Goal: Information Seeking & Learning: Learn about a topic

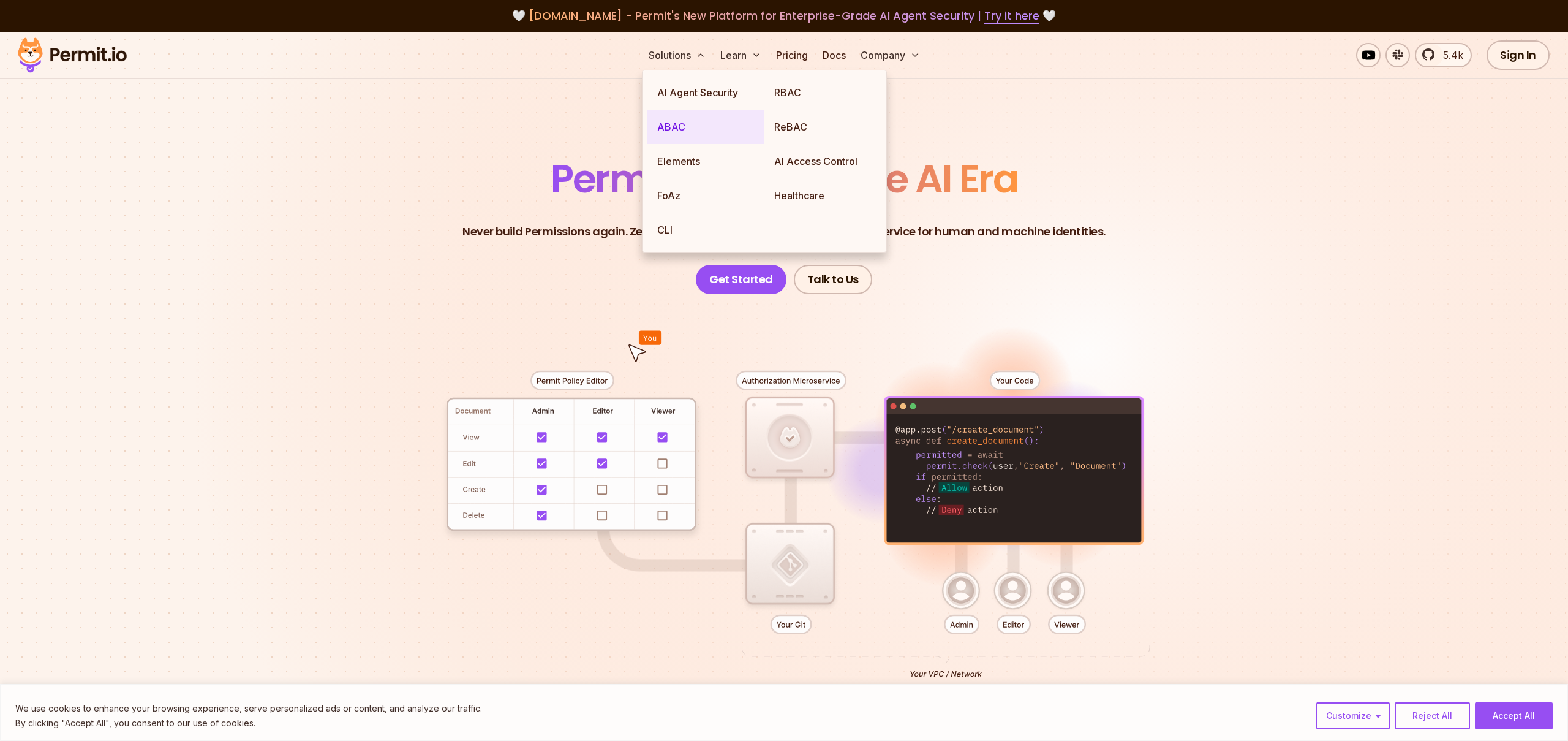
click at [676, 128] on link "ABAC" at bounding box center [705, 127] width 117 height 34
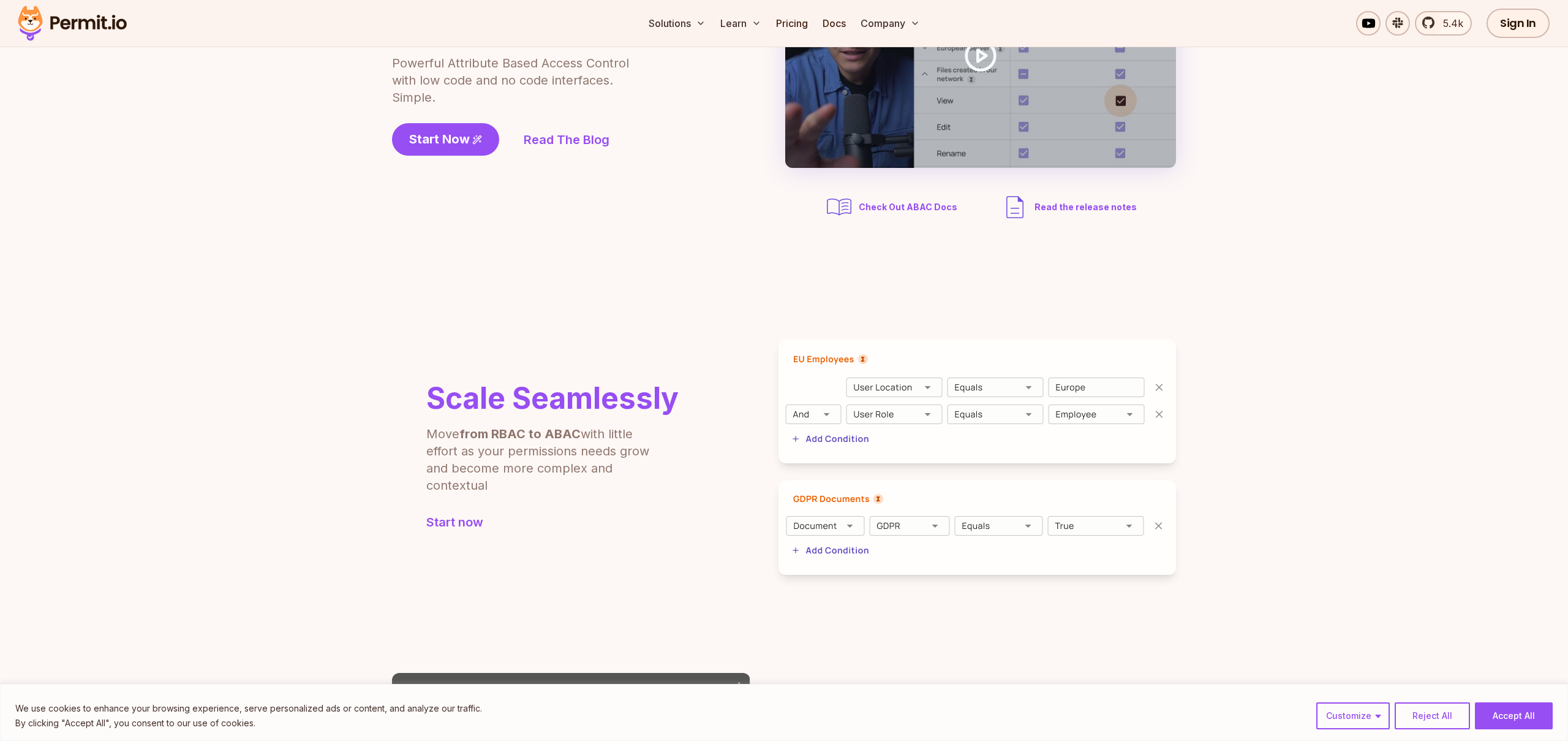
scroll to position [209, 0]
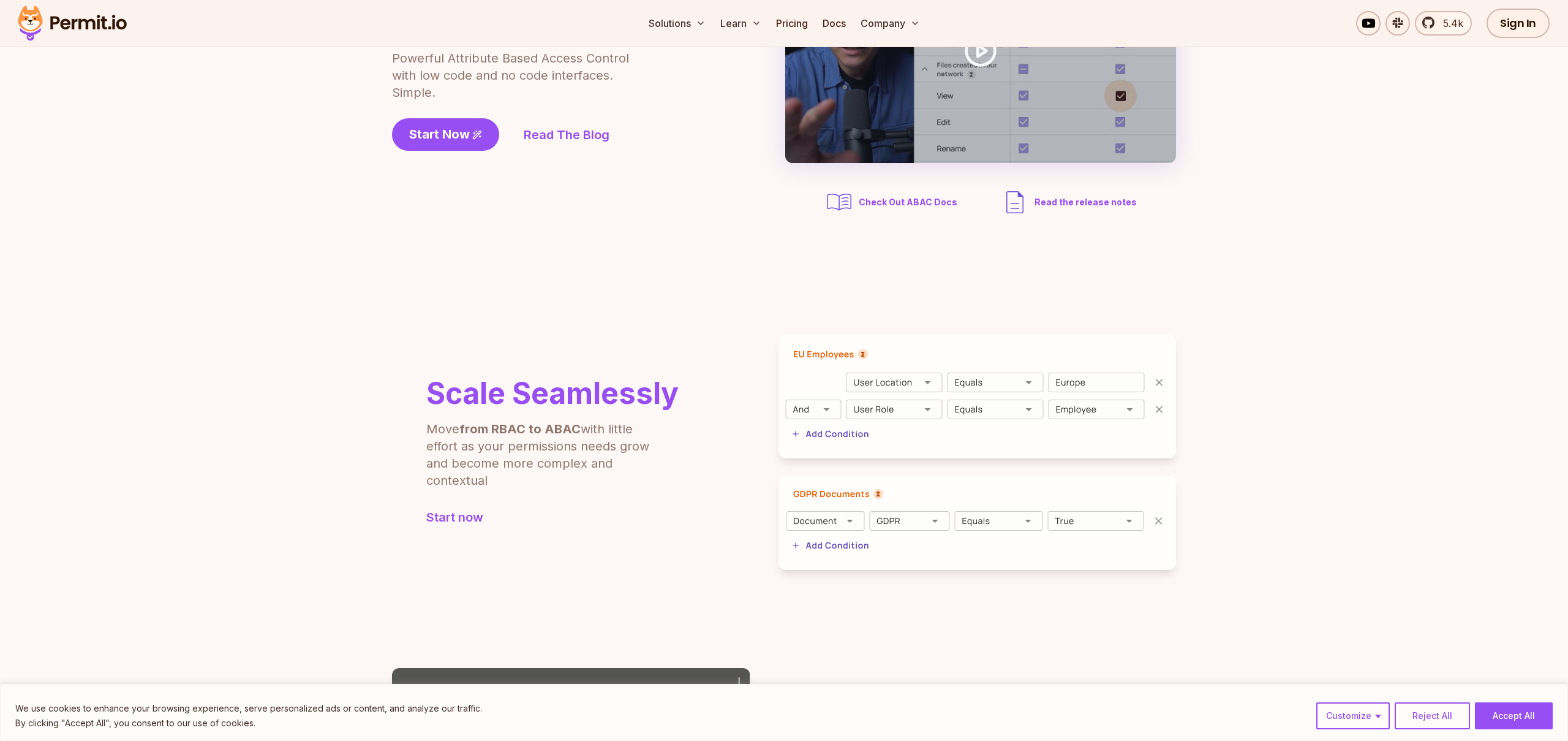
drag, startPoint x: 430, startPoint y: 429, endPoint x: 562, endPoint y: 491, distance: 145.8
click at [562, 491] on div "Scale Seamlessly Move from RBAC to ABAC with little effort as your permissions …" at bounding box center [536, 452] width 287 height 147
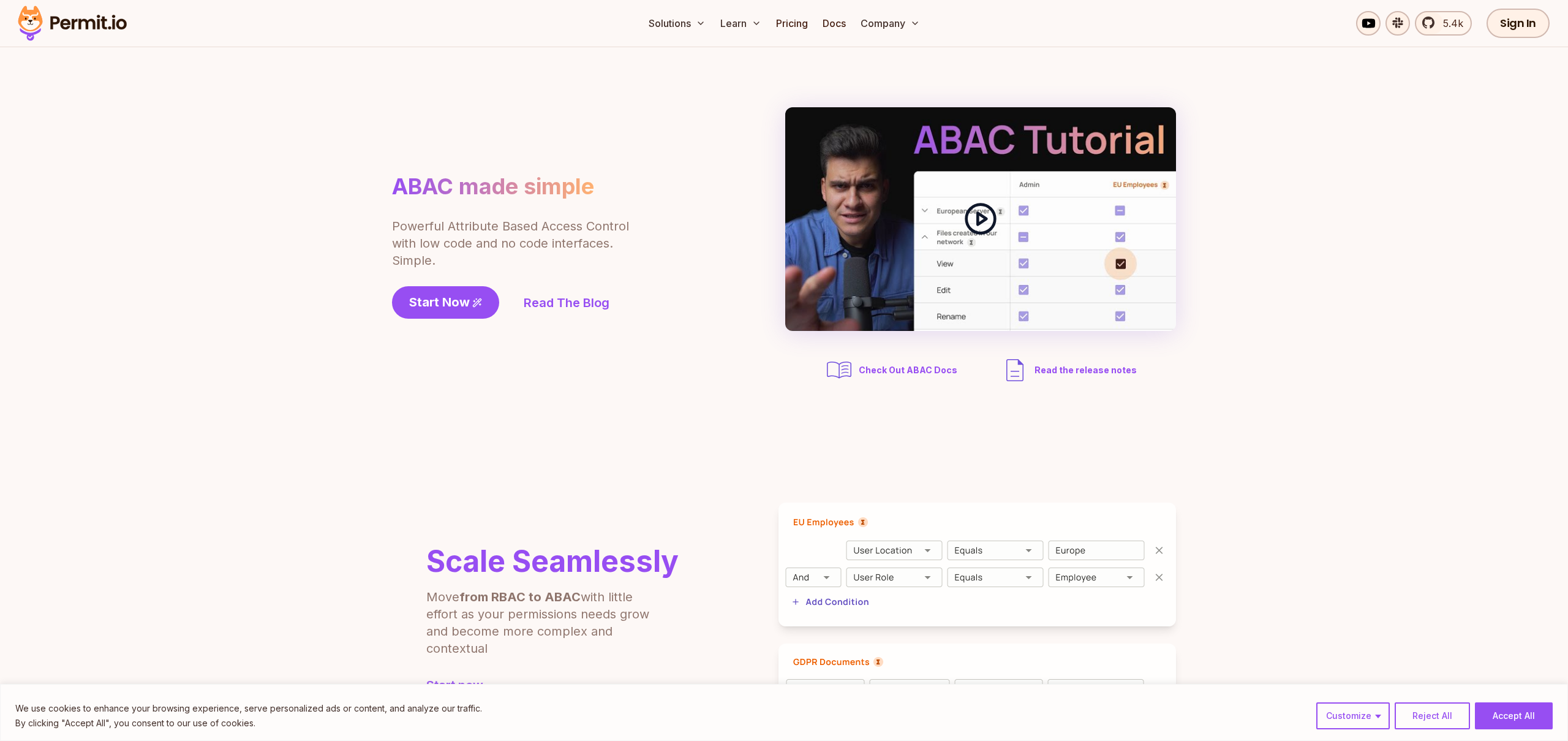
scroll to position [24, 0]
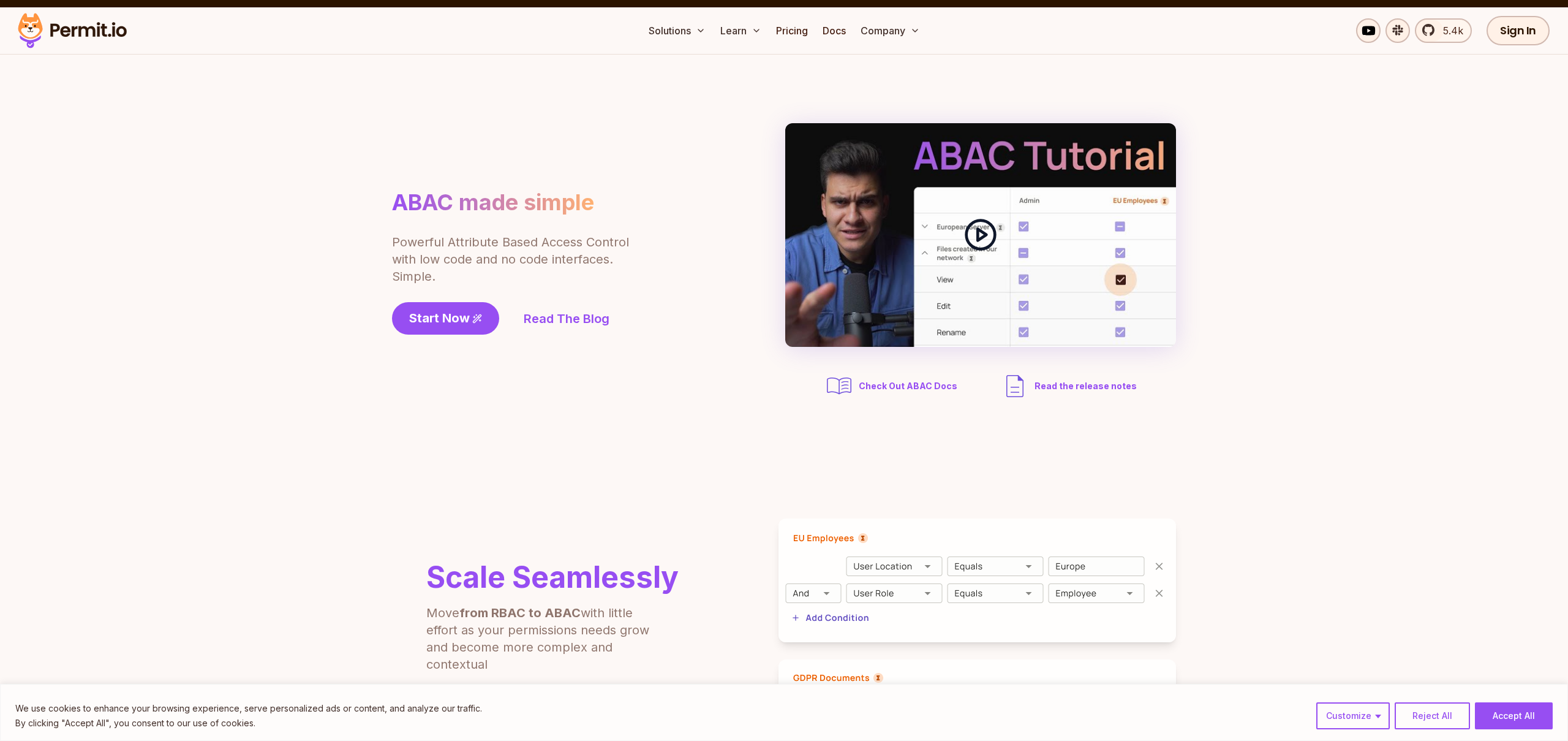
click at [978, 230] on polygon at bounding box center [982, 235] width 9 height 11
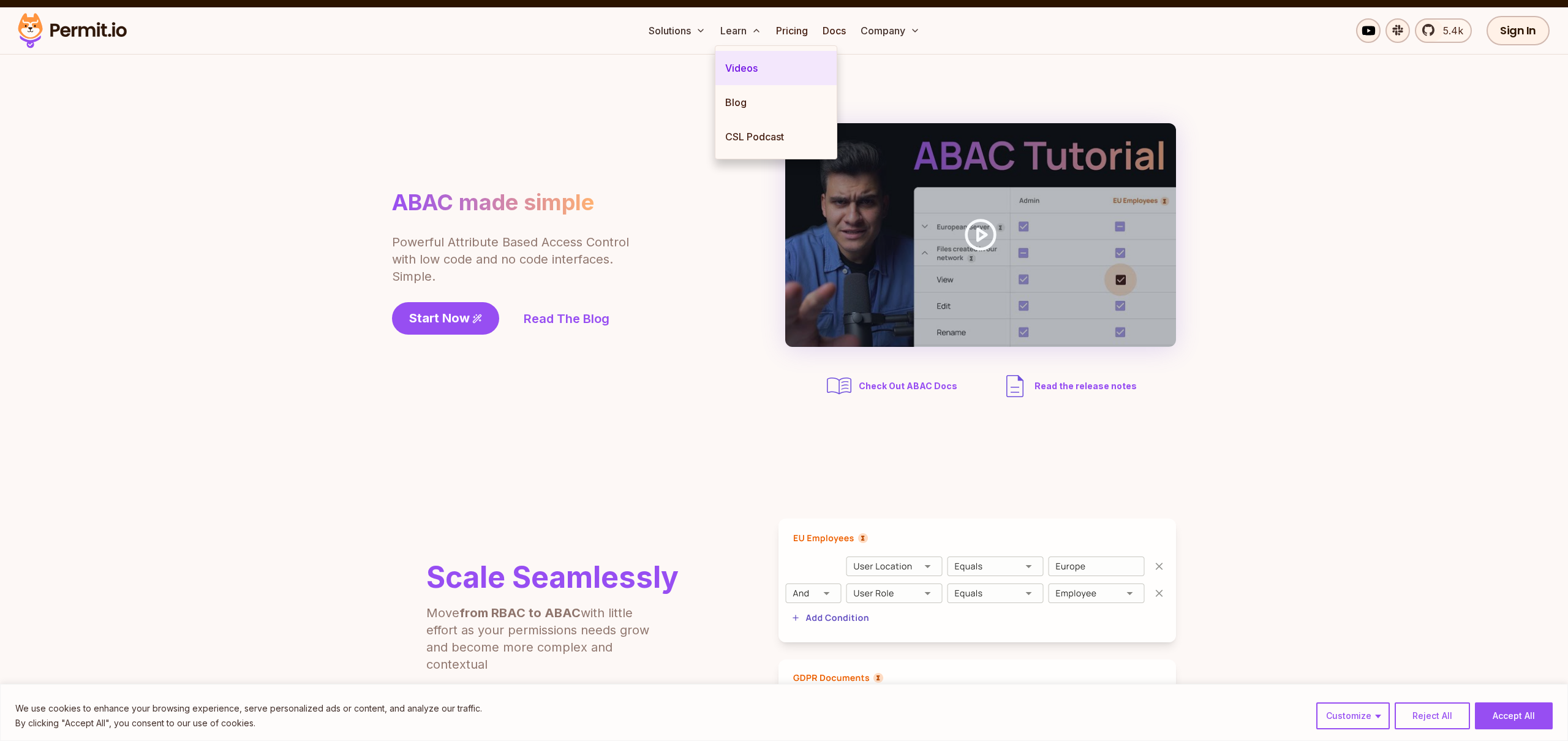
click at [749, 70] on link "Videos" at bounding box center [776, 68] width 121 height 34
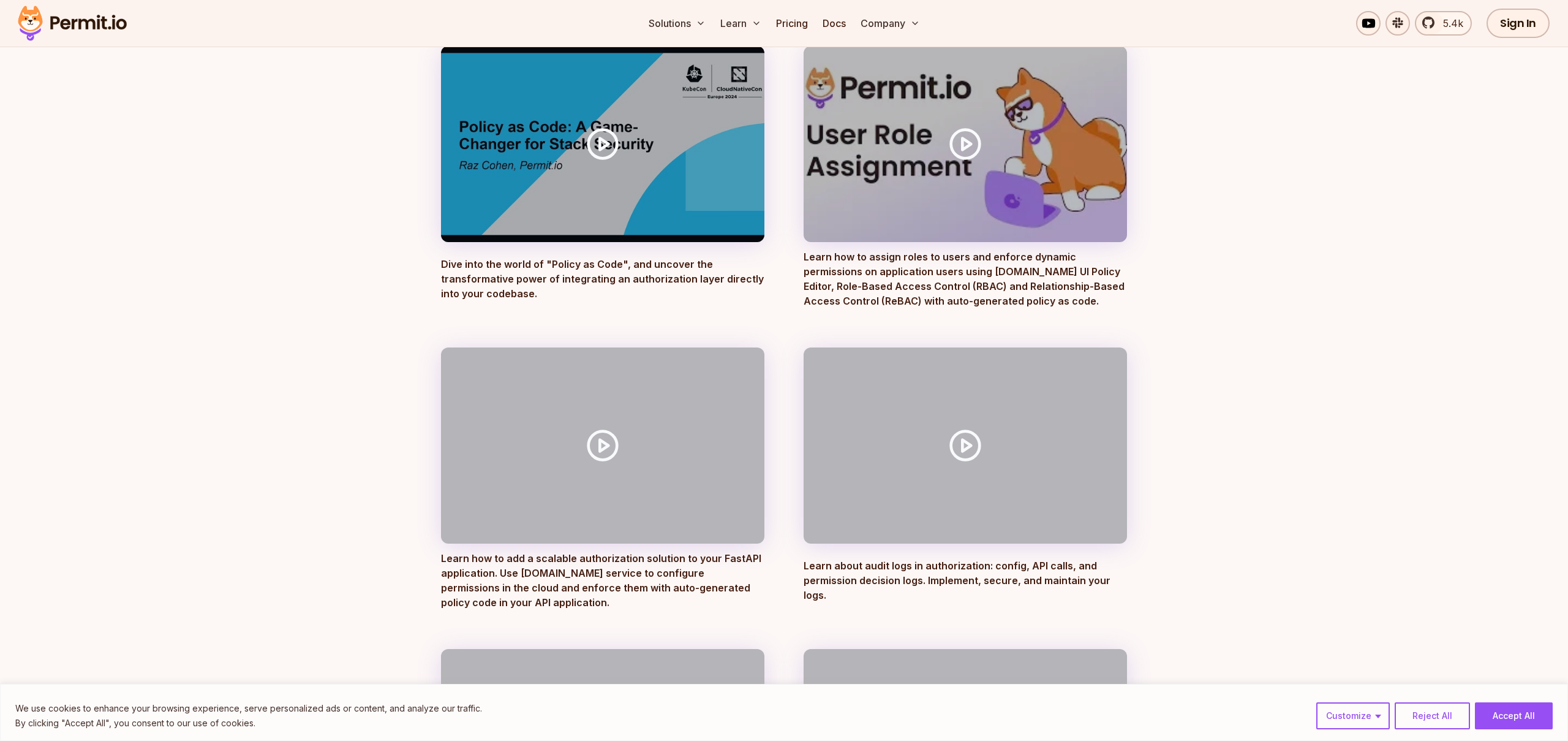
scroll to position [230, 0]
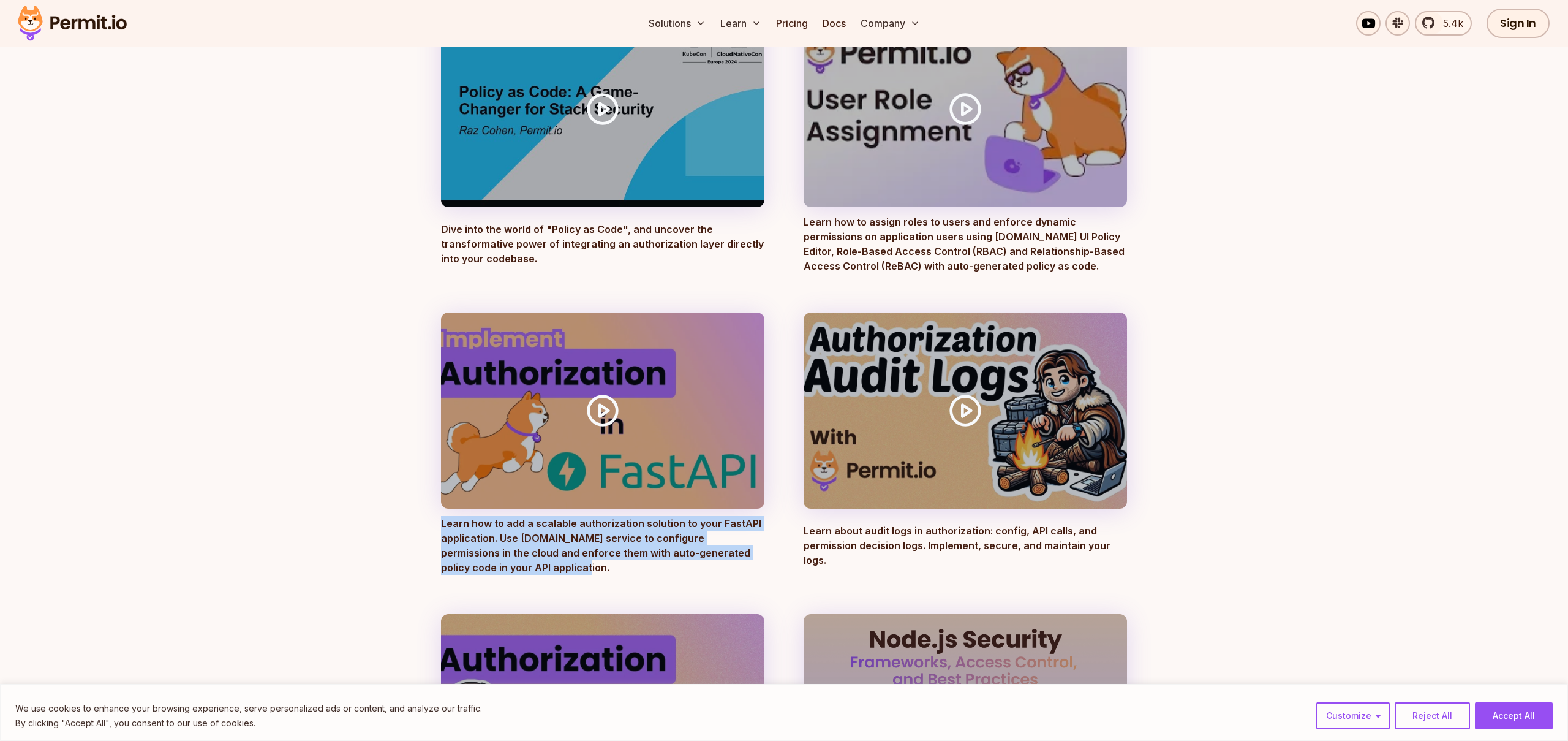
drag, startPoint x: 437, startPoint y: 521, endPoint x: 605, endPoint y: 569, distance: 174.7
click at [605, 569] on p "Learn how to add a scalable authorization solution to your FastAPI application.…" at bounding box center [602, 545] width 323 height 59
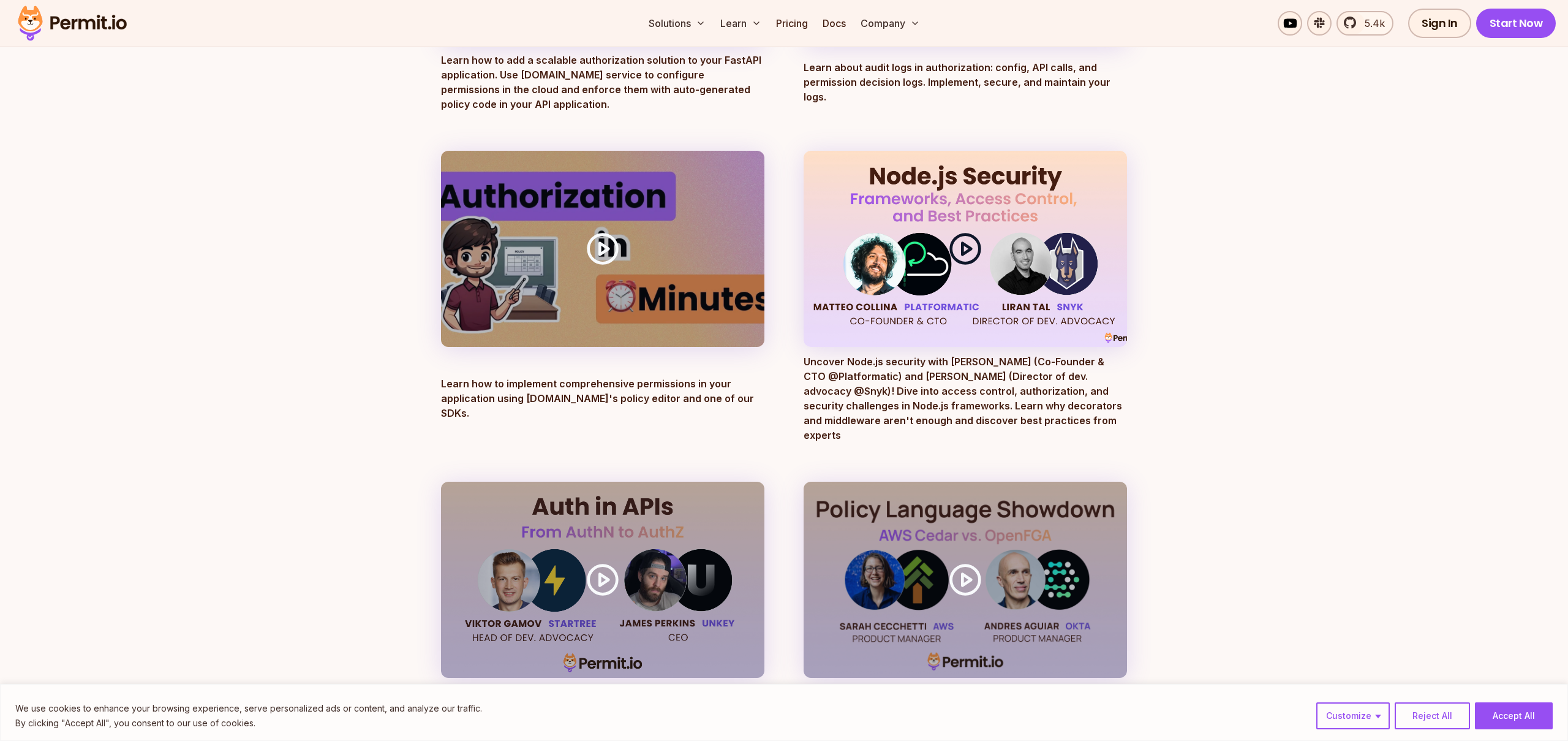
scroll to position [694, 0]
drag, startPoint x: 969, startPoint y: 255, endPoint x: 969, endPoint y: 266, distance: 11.0
click at [969, 266] on div at bounding box center [965, 247] width 323 height 196
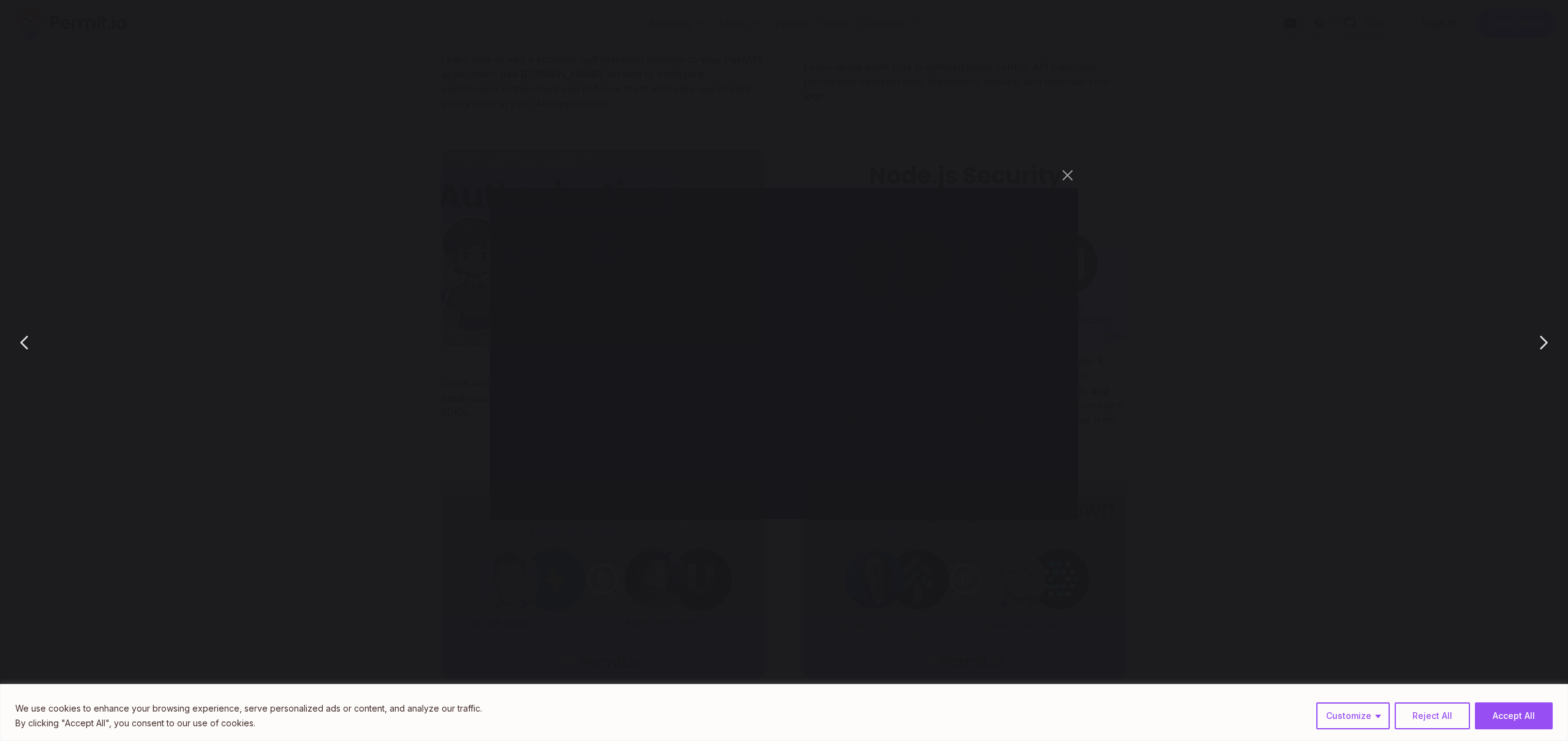
scroll to position [692, 0]
click at [1071, 174] on button "You can close this modal content with the ESC key" at bounding box center [1068, 175] width 21 height 21
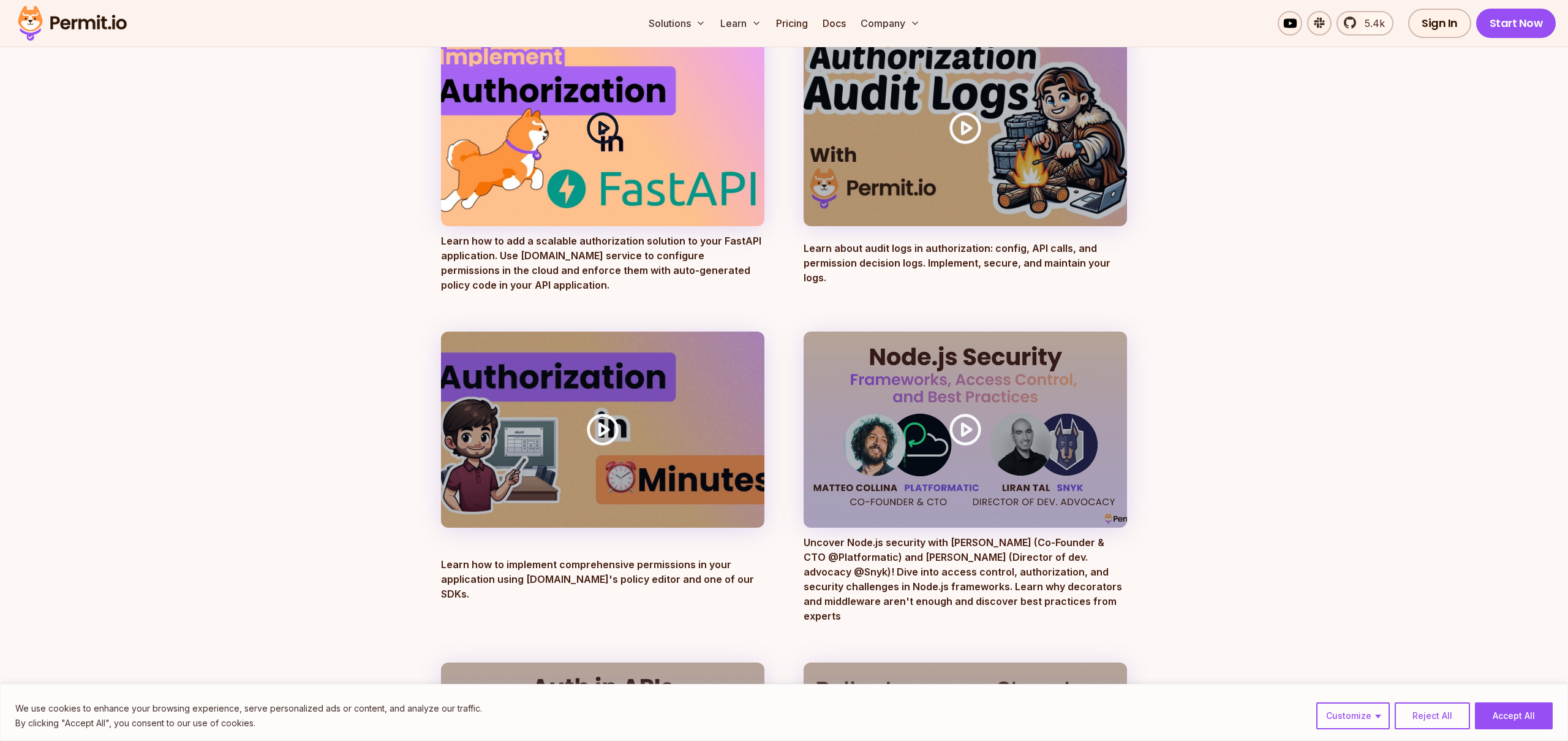
scroll to position [514, 0]
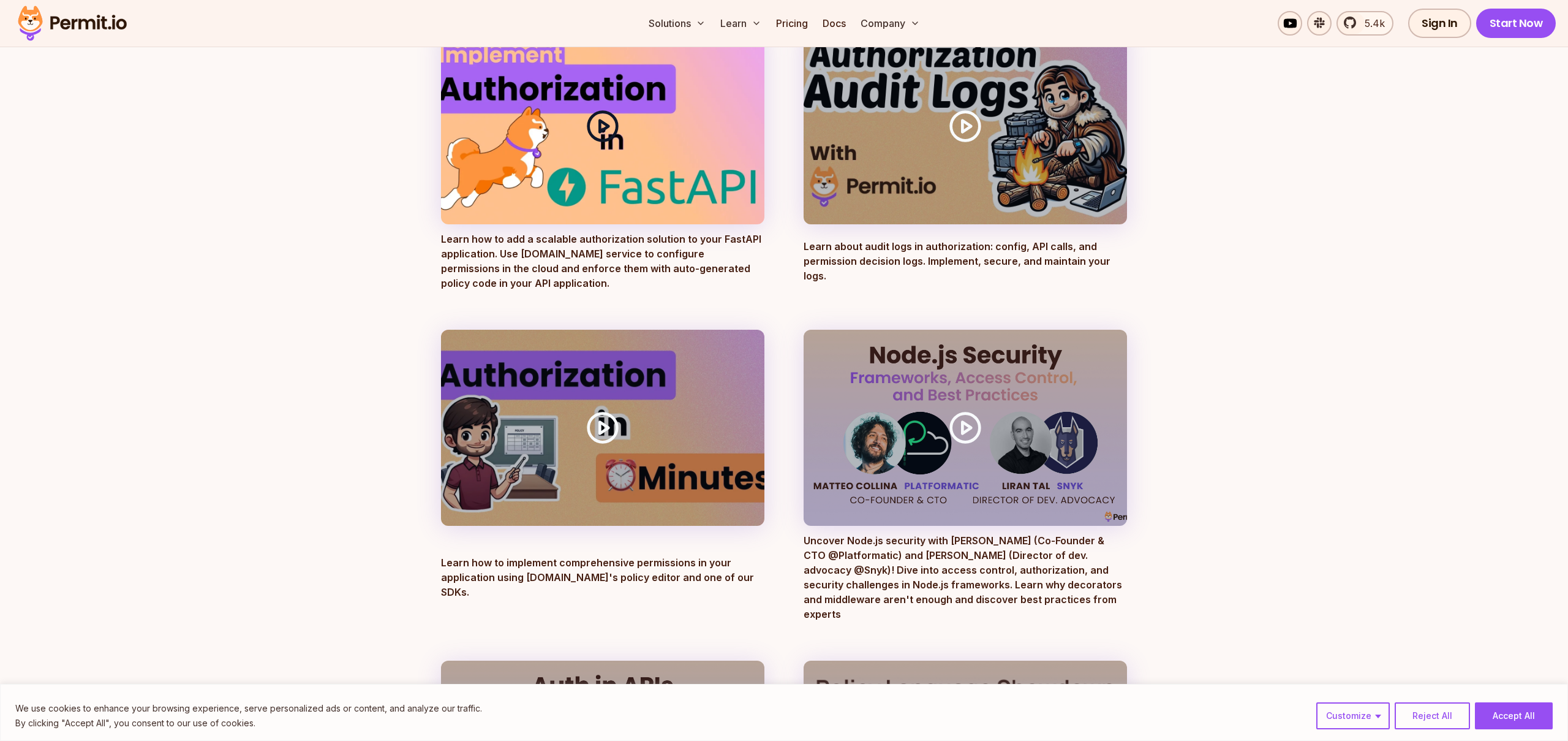
click at [597, 124] on icon at bounding box center [603, 126] width 34 height 34
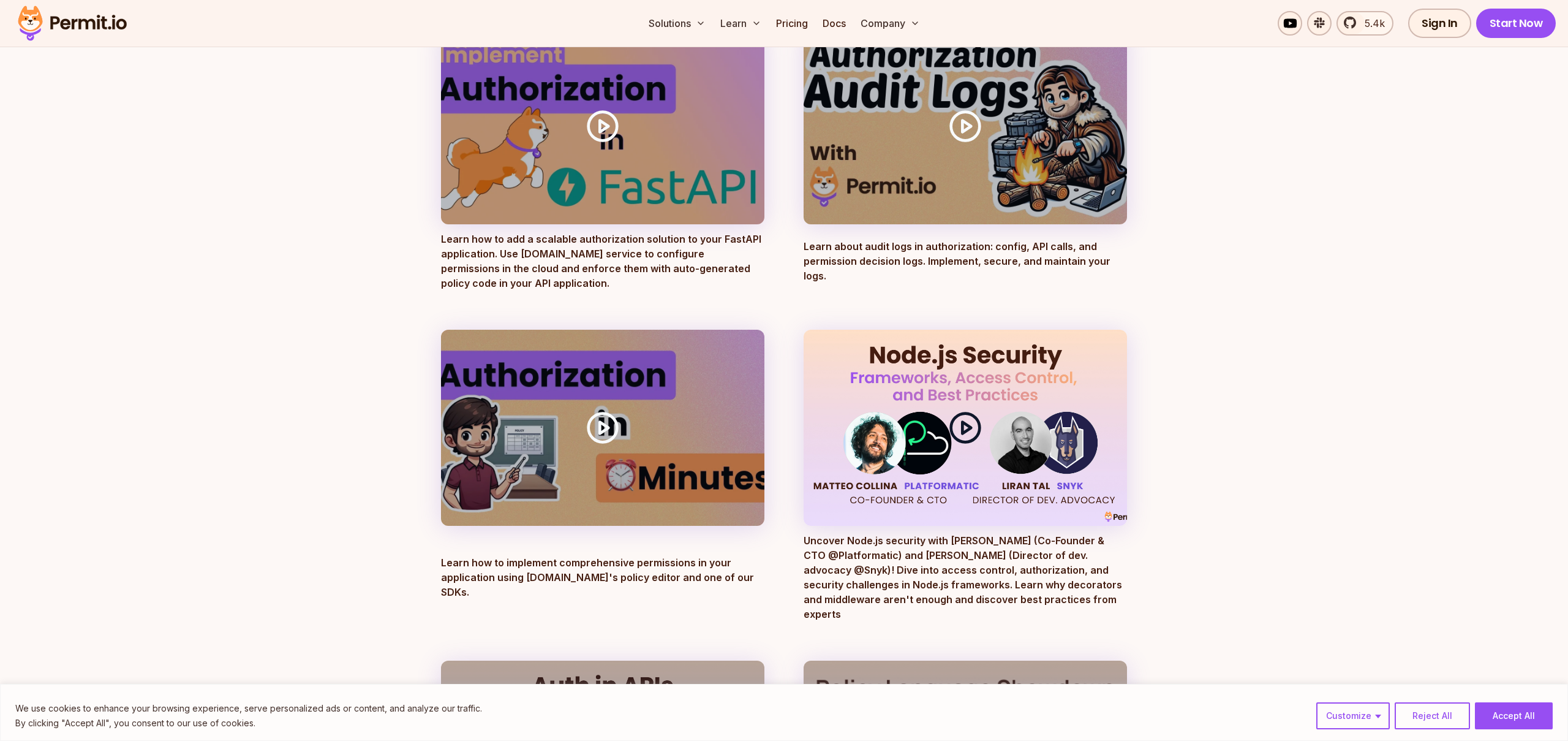
click at [928, 427] on div at bounding box center [965, 428] width 323 height 196
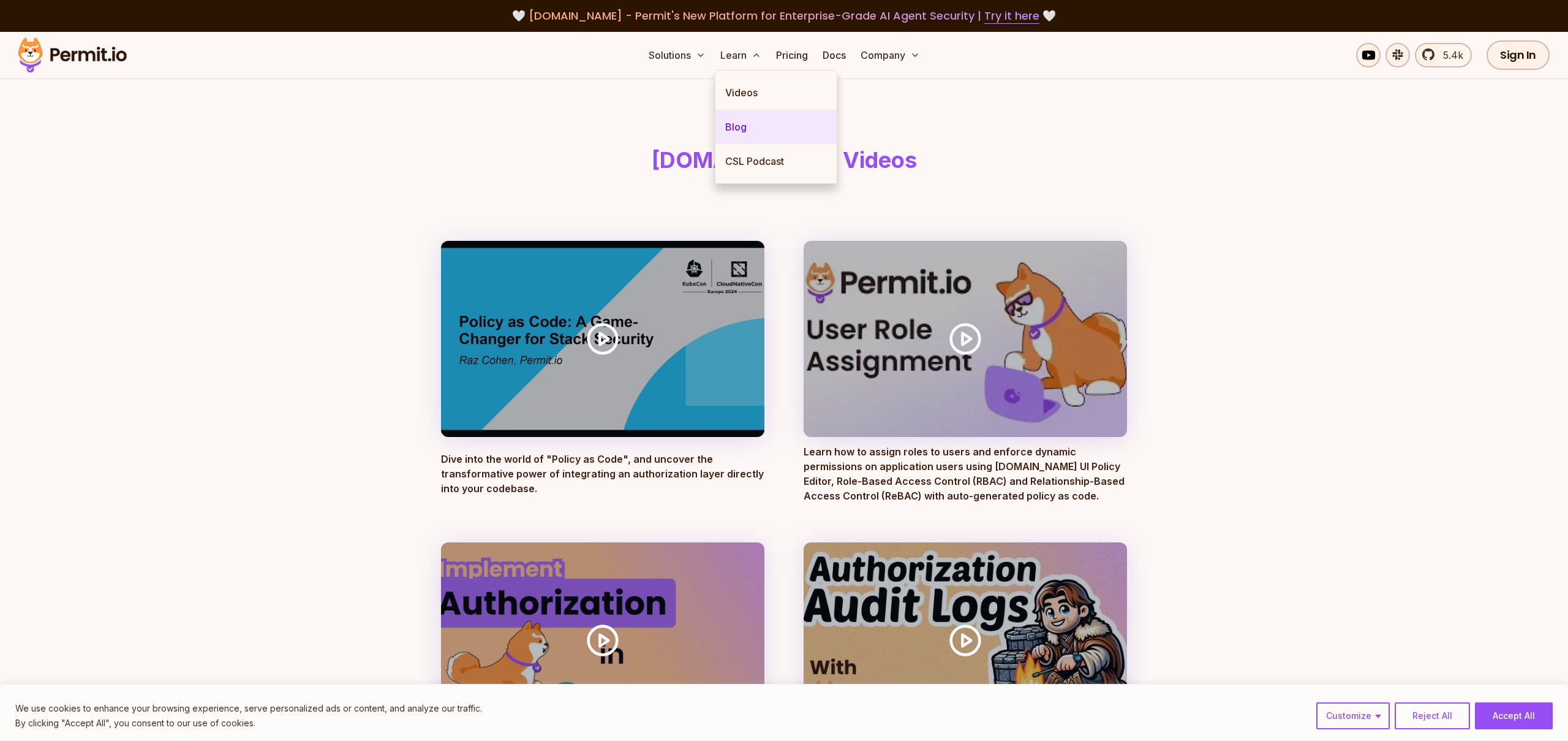
click at [741, 133] on link "Blog" at bounding box center [776, 127] width 121 height 34
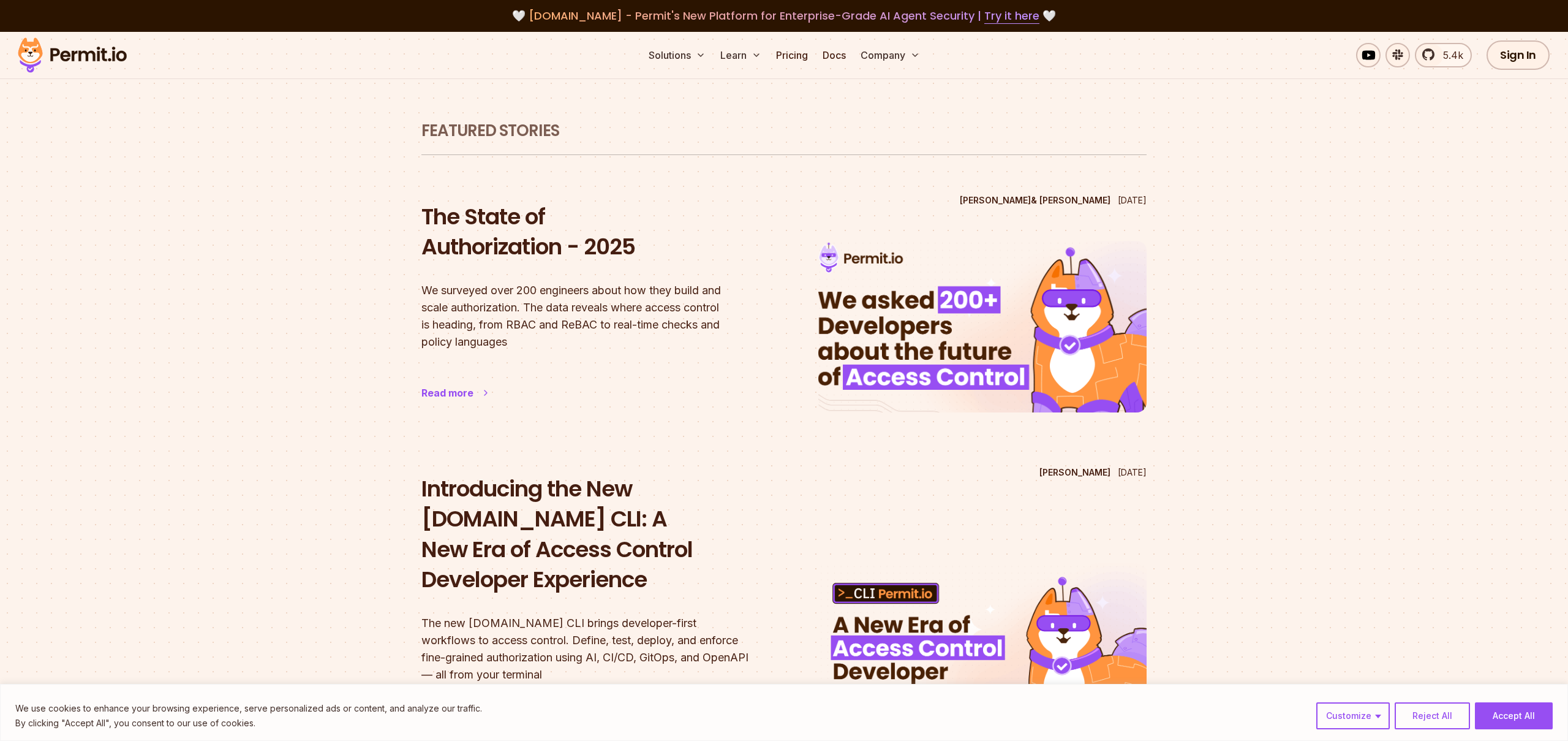
click at [519, 315] on p "We surveyed over 200 engineers about how they build and scale authorization. Th…" at bounding box center [586, 316] width 328 height 69
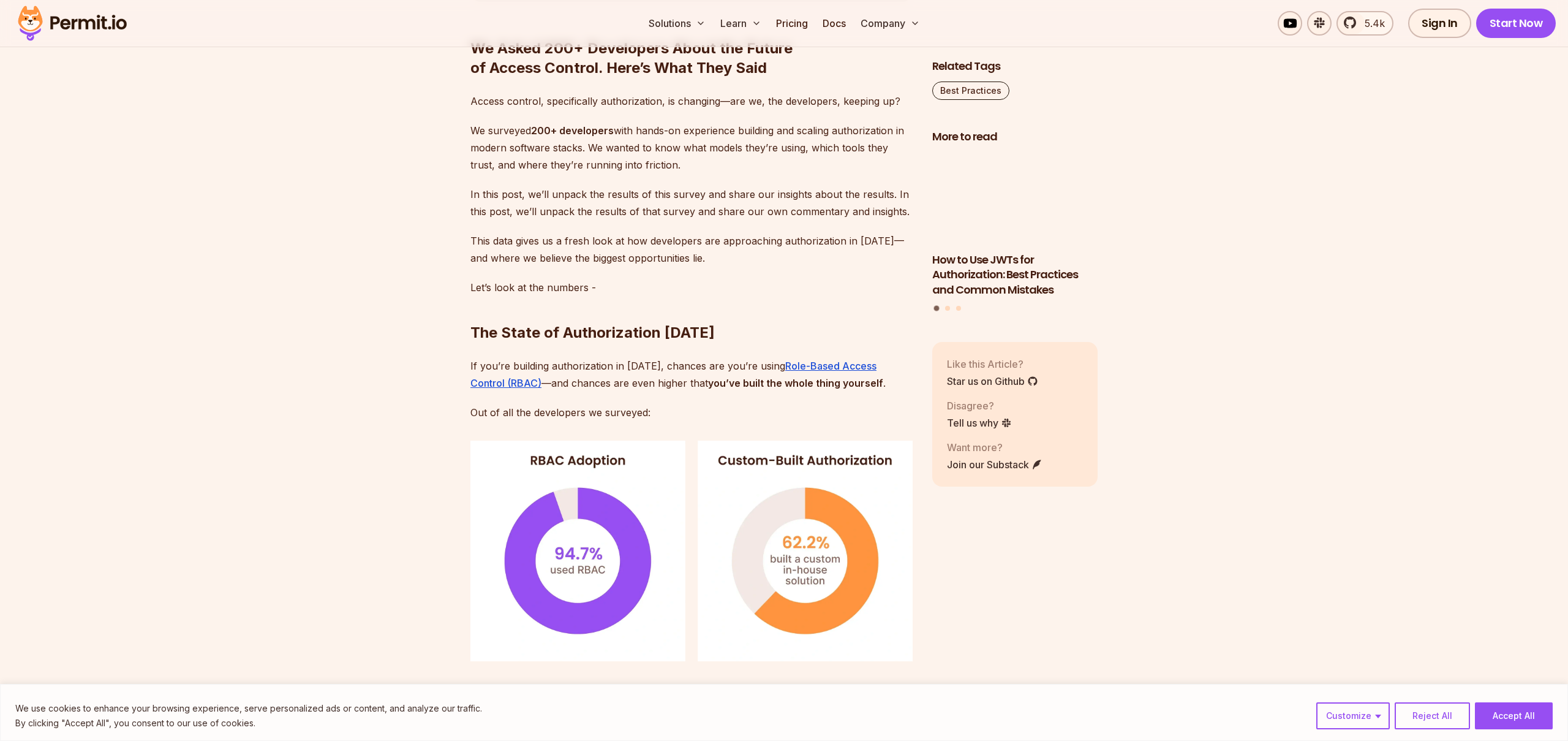
scroll to position [756, 0]
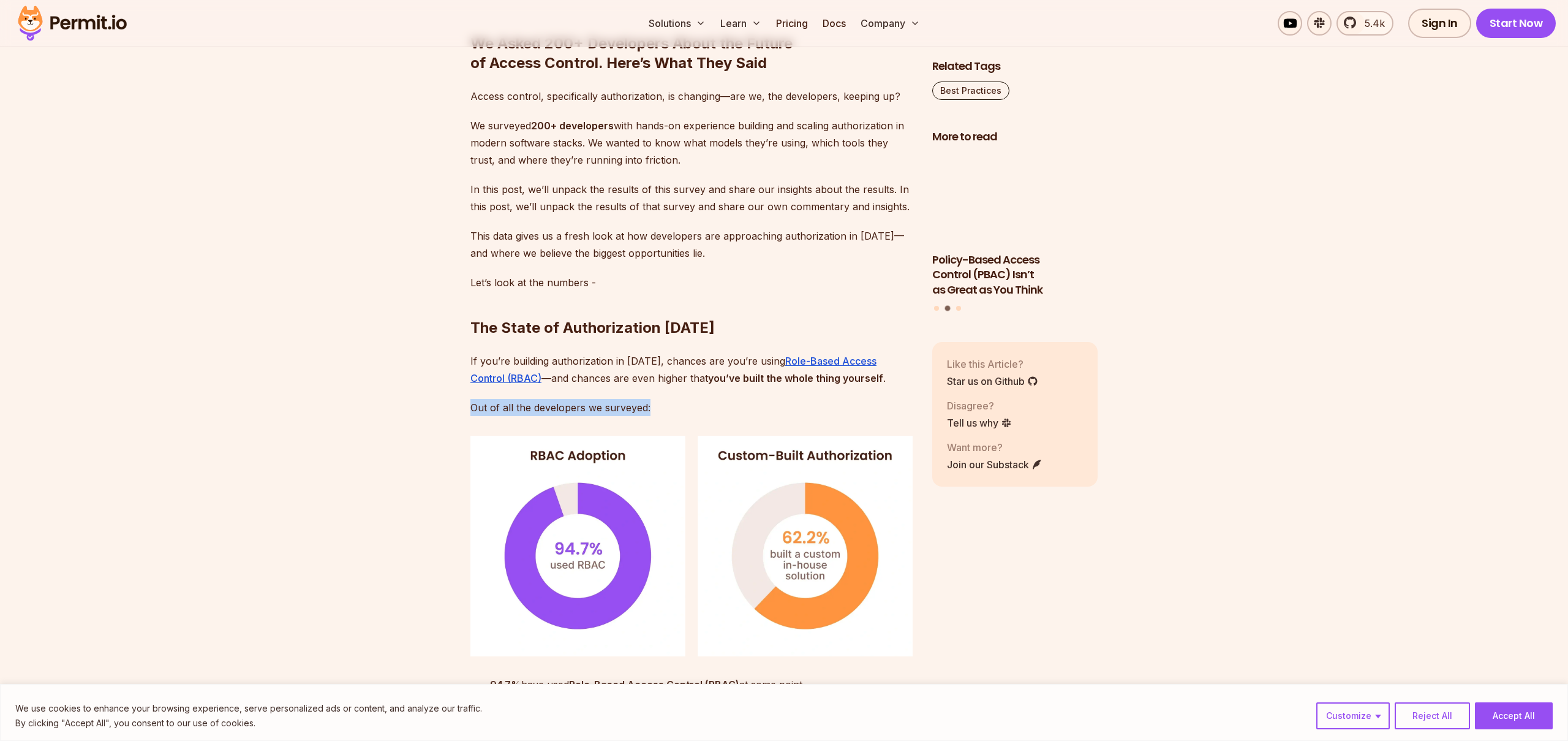
drag, startPoint x: 474, startPoint y: 407, endPoint x: 650, endPoint y: 411, distance: 176.0
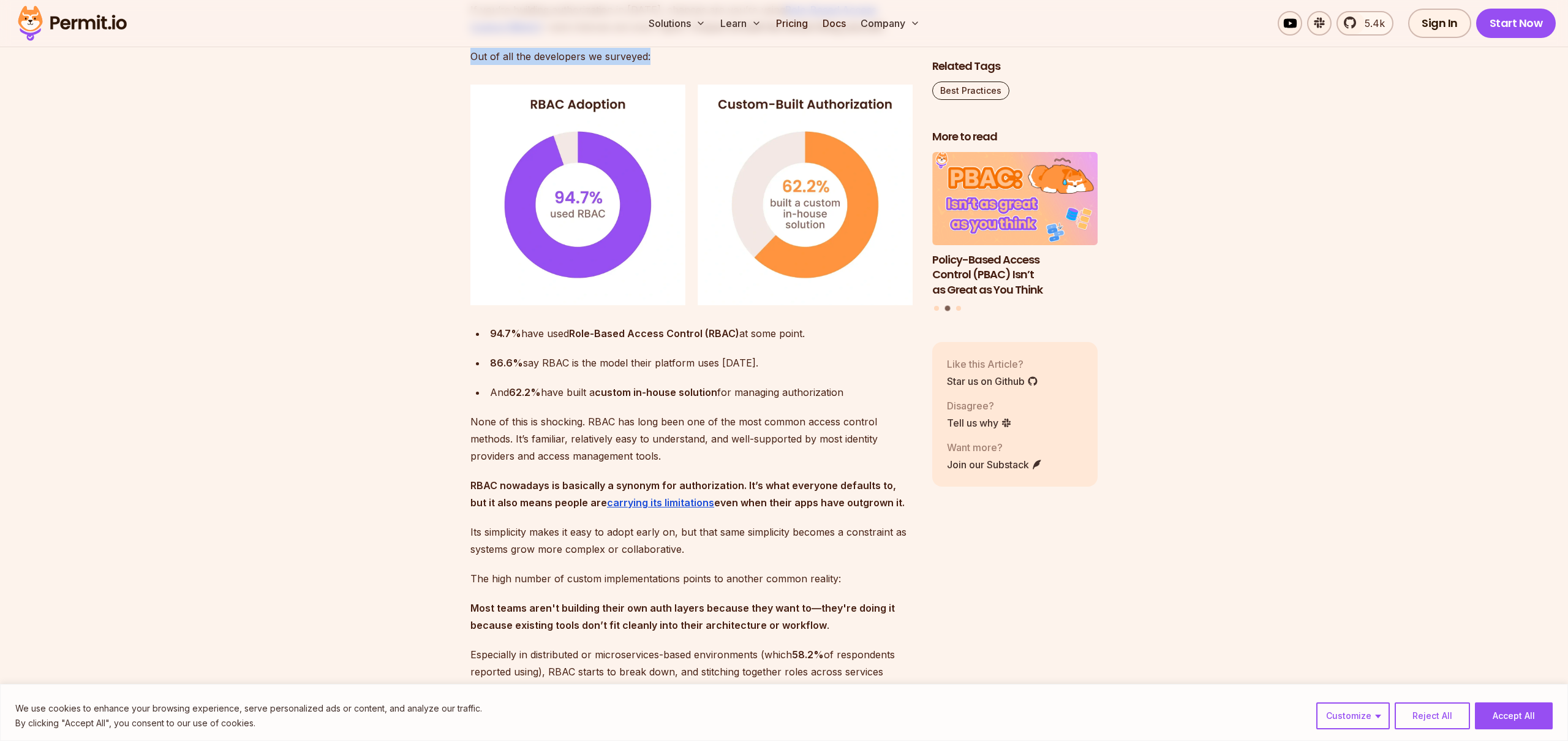
scroll to position [1163, 0]
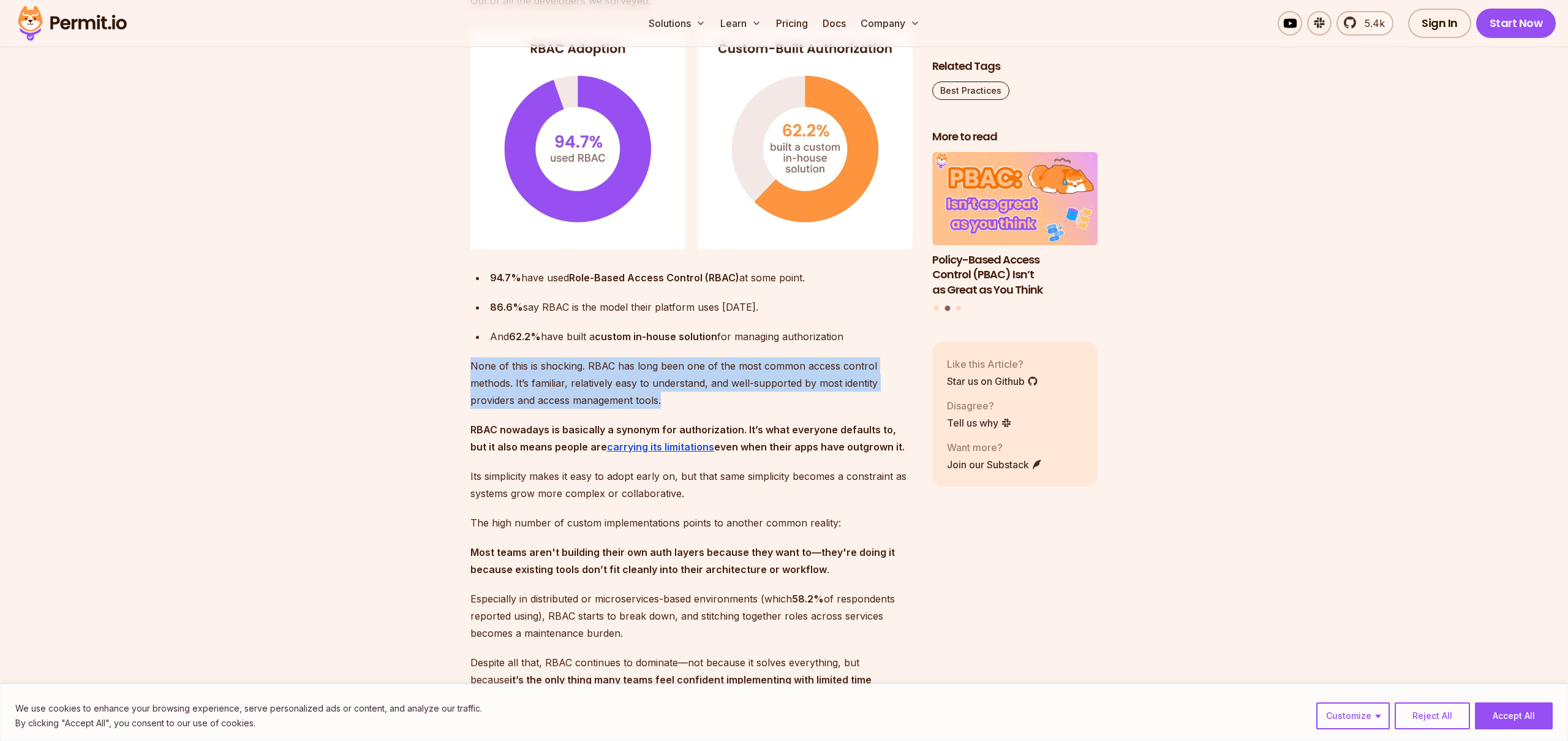
drag, startPoint x: 466, startPoint y: 364, endPoint x: 718, endPoint y: 396, distance: 254.0
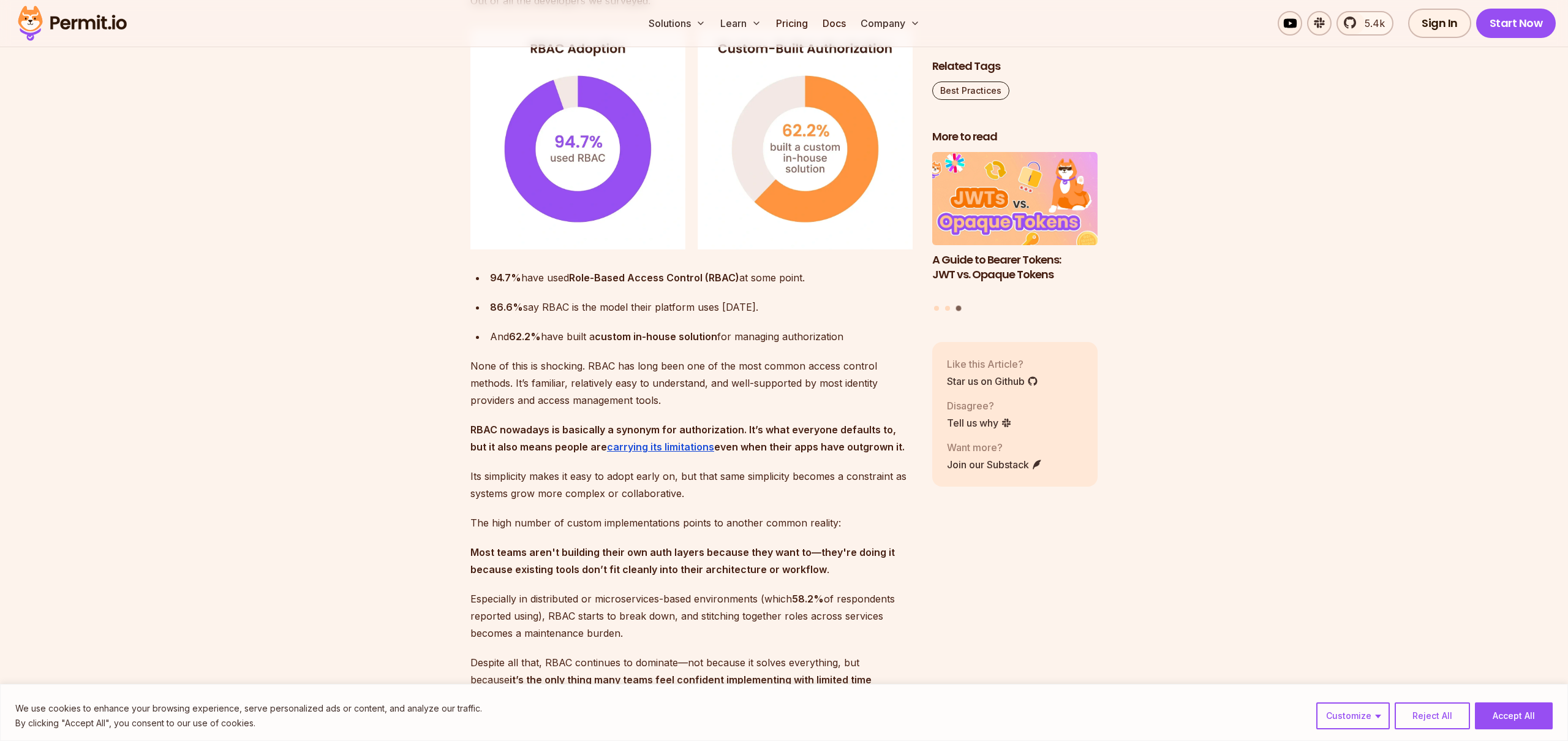
click at [700, 428] on strong "RBAC nowadays is basically a synonym for authorization. It’s what everyone defa…" at bounding box center [683, 438] width 426 height 29
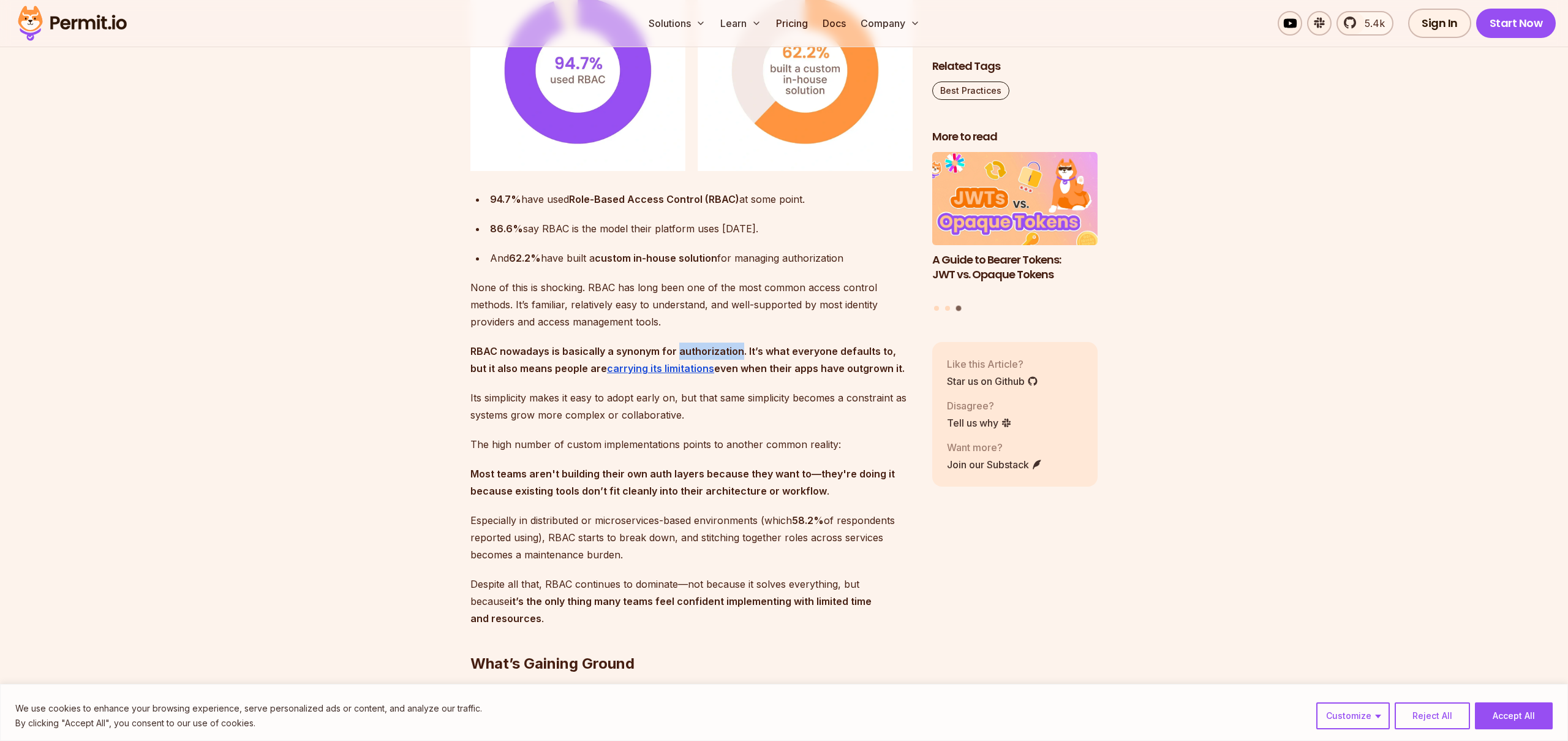
scroll to position [1243, 0]
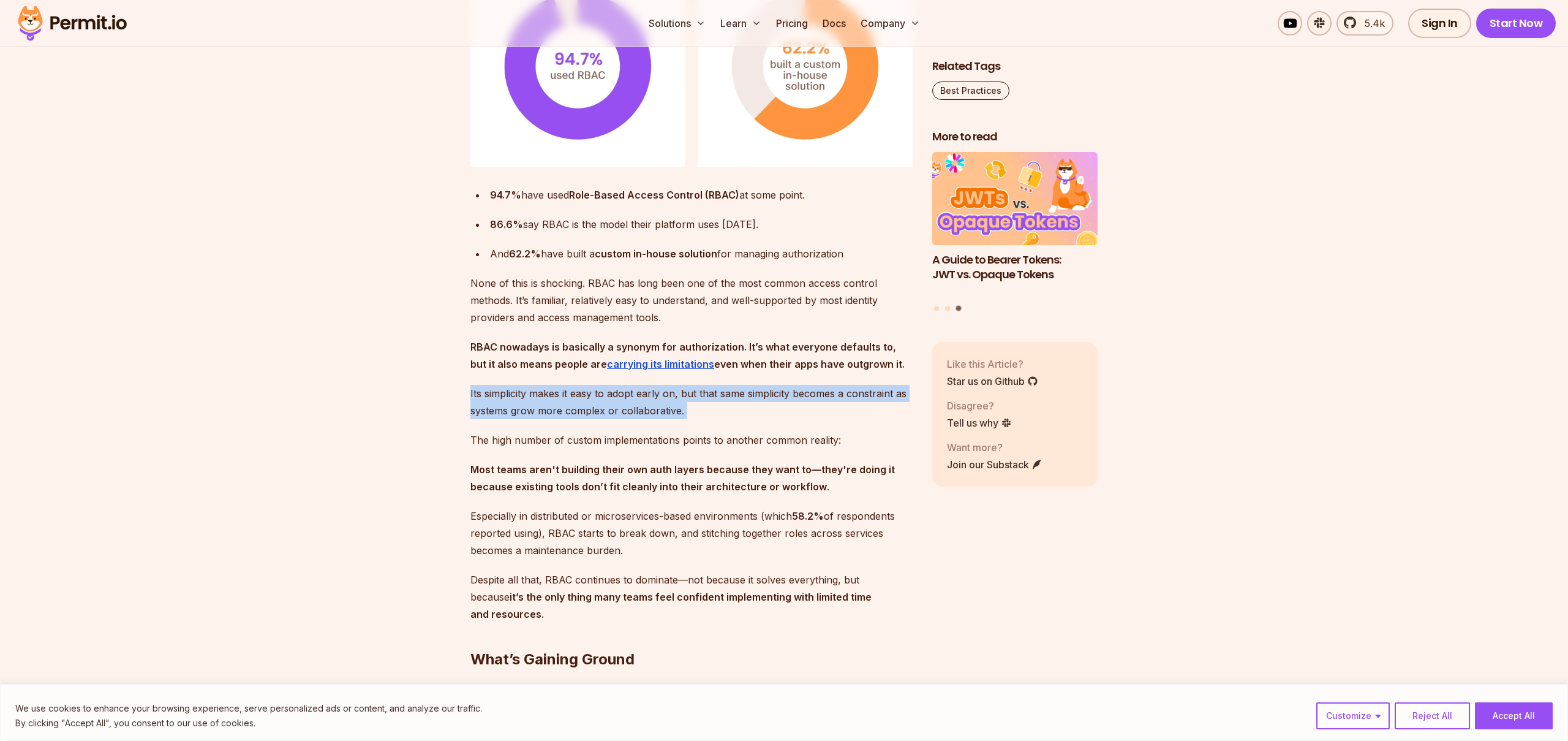
drag, startPoint x: 465, startPoint y: 393, endPoint x: 781, endPoint y: 420, distance: 317.2
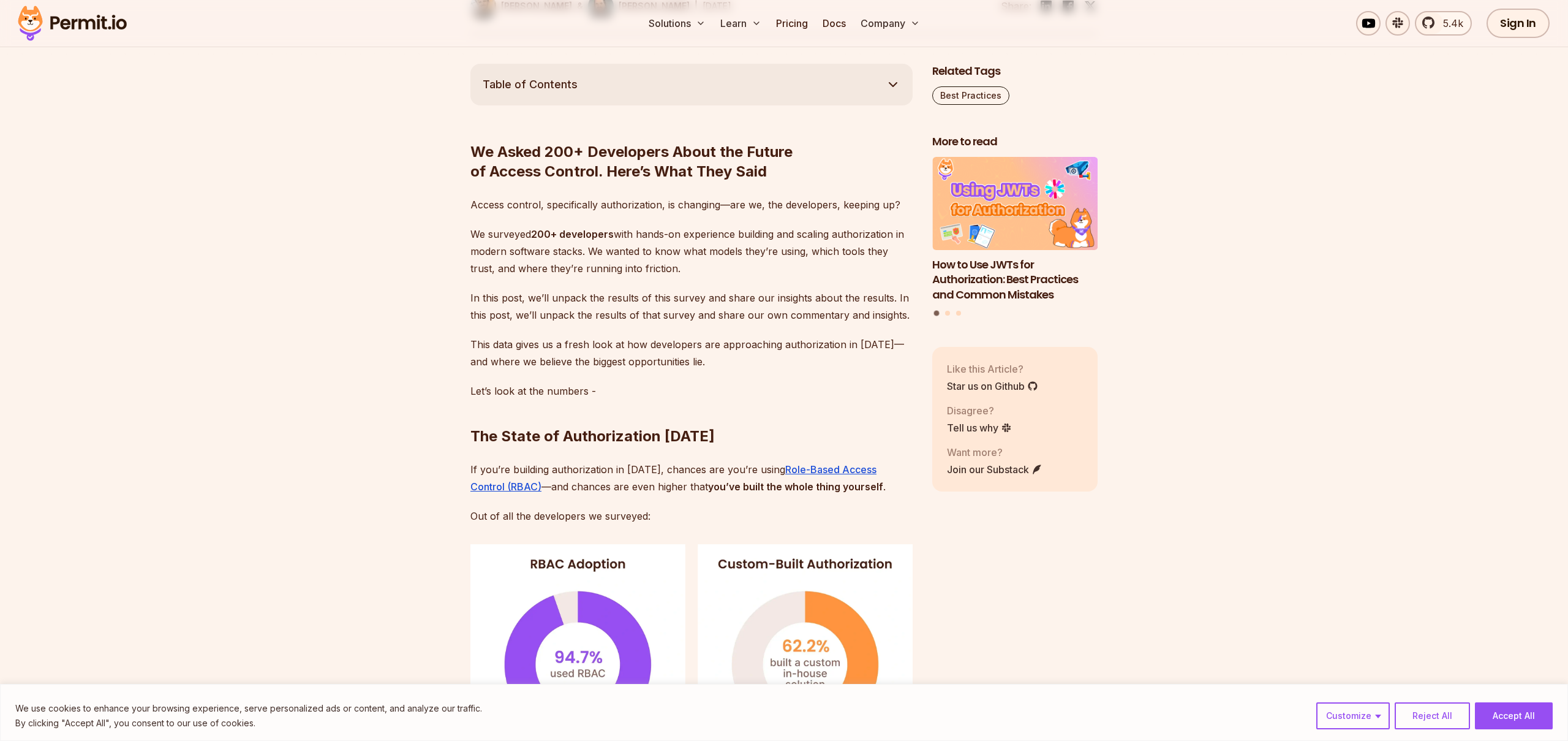
scroll to position [0, 0]
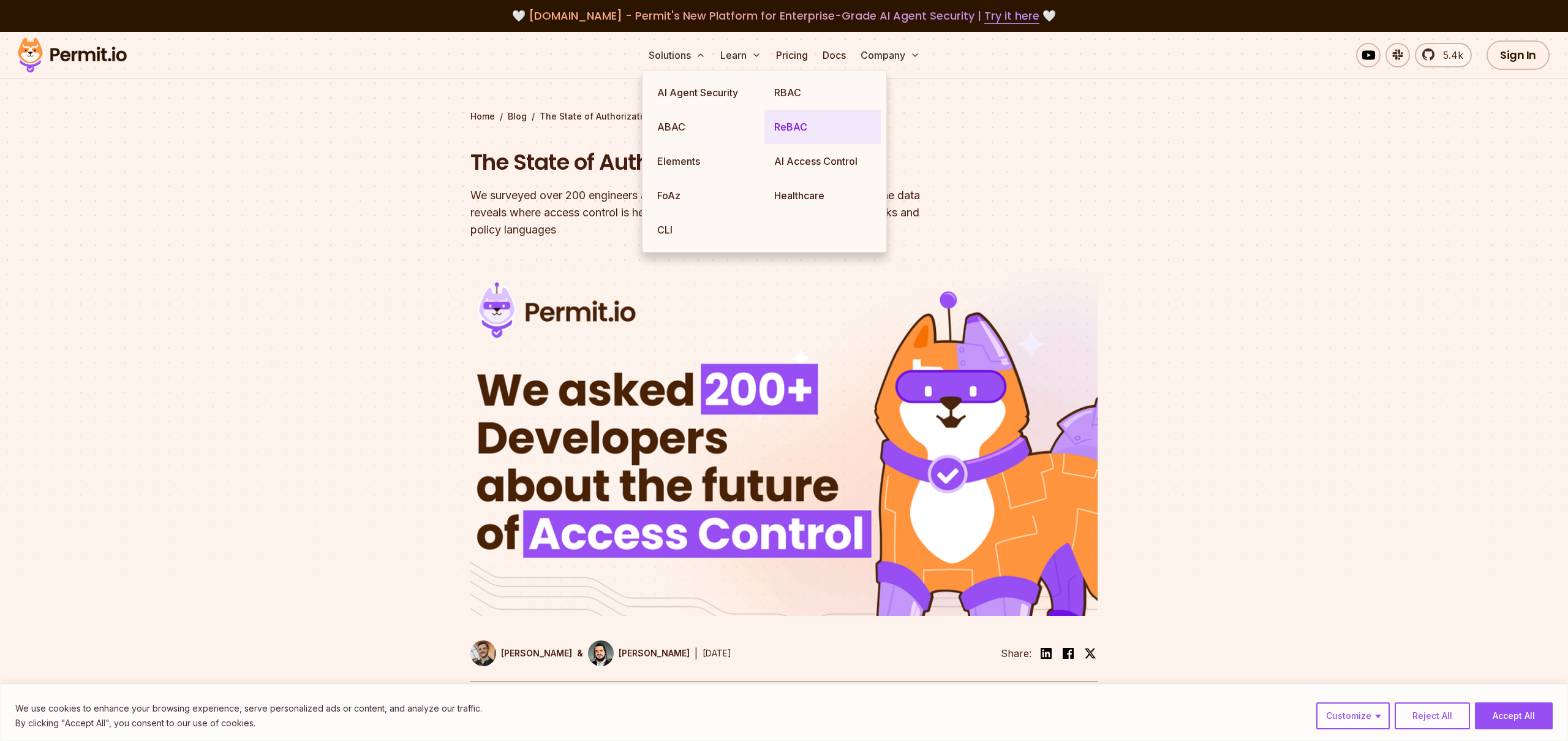
click at [790, 125] on link "ReBAC" at bounding box center [822, 127] width 117 height 34
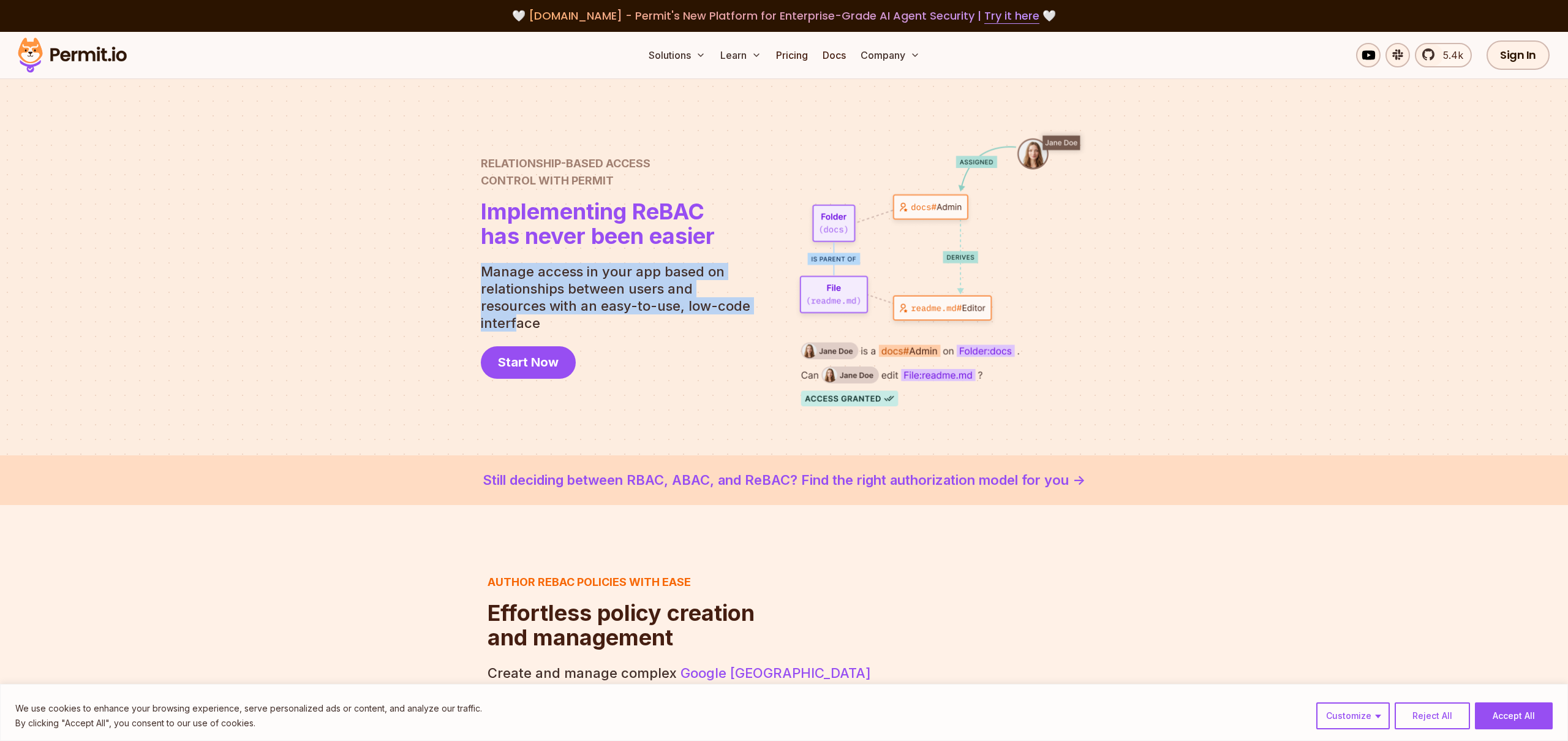
drag, startPoint x: 482, startPoint y: 280, endPoint x: 668, endPoint y: 295, distance: 186.6
click at [717, 311] on p "Manage access in your app based on relationships between users and resources wi…" at bounding box center [621, 298] width 280 height 69
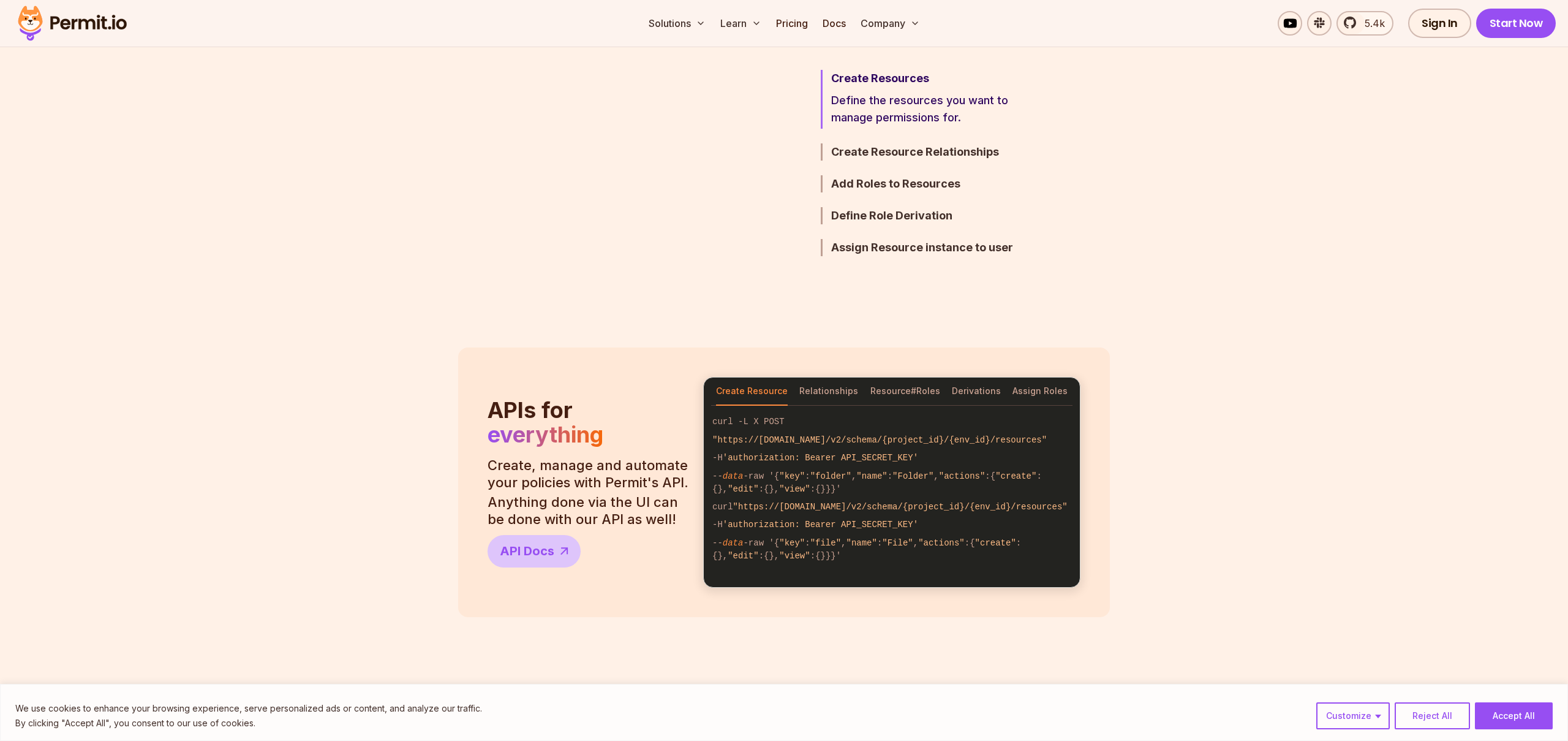
scroll to position [899, 0]
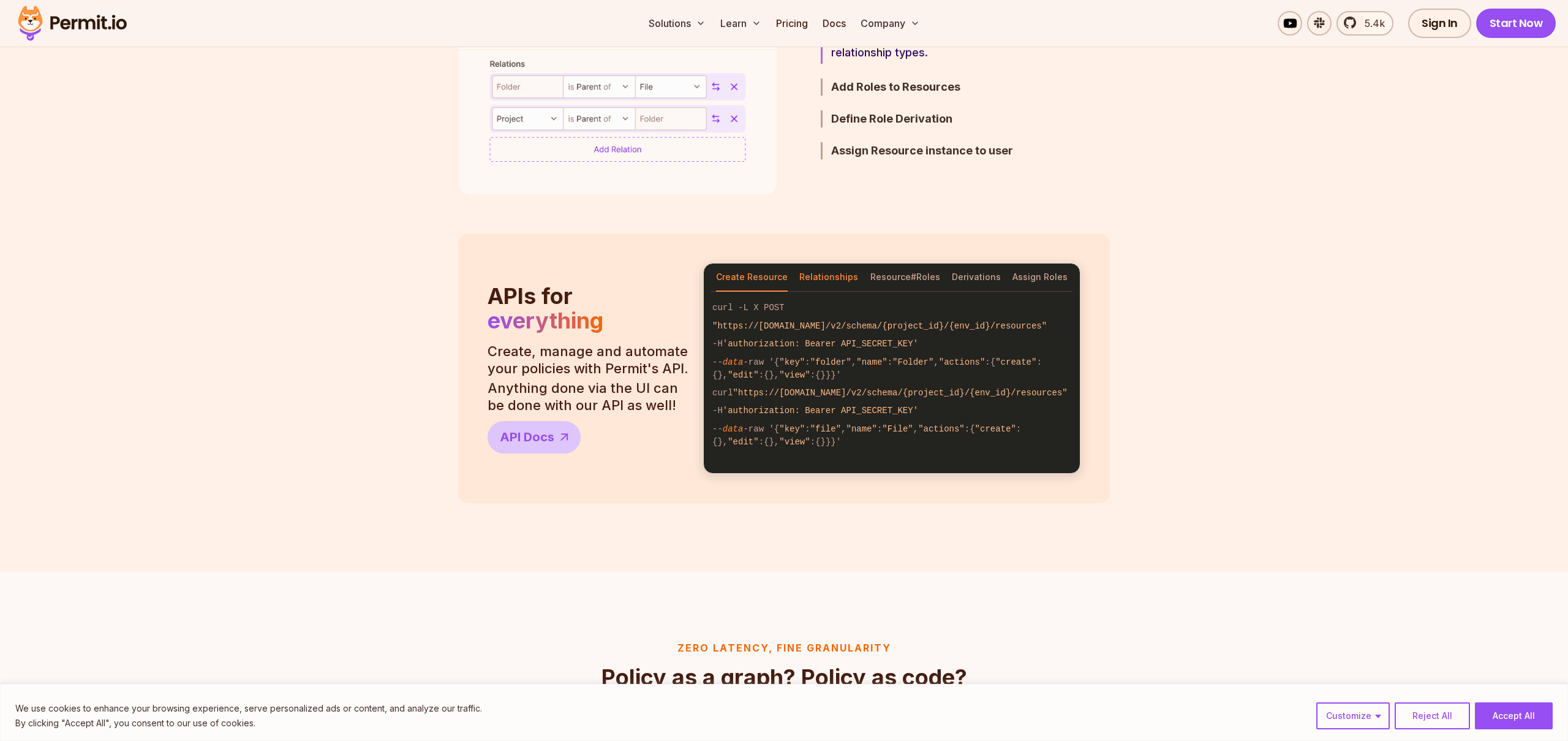
click at [842, 275] on button "Relationships" at bounding box center [829, 277] width 59 height 28
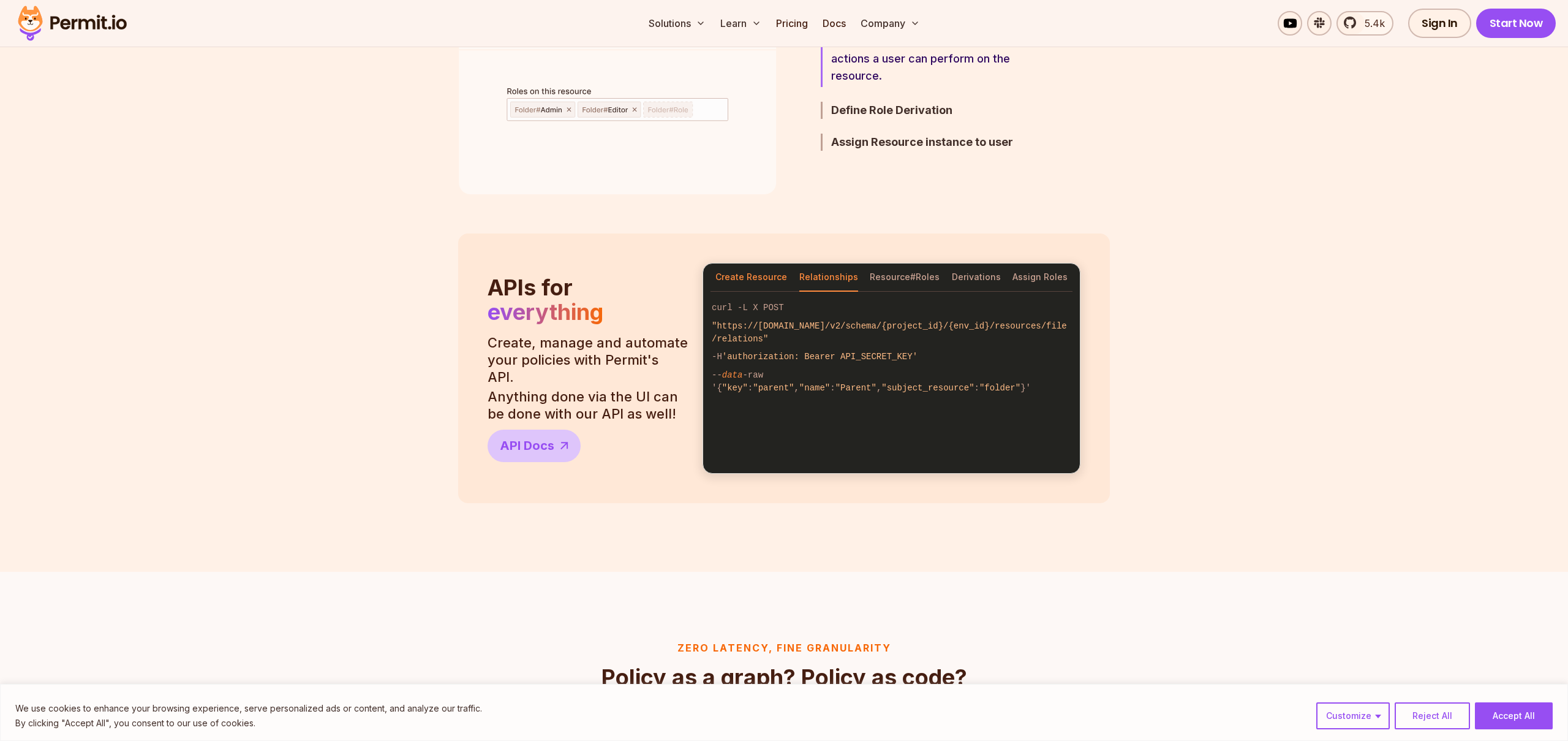
drag, startPoint x: 753, startPoint y: 278, endPoint x: 743, endPoint y: 279, distance: 10.0
click at [753, 278] on button "Create Resource" at bounding box center [751, 277] width 72 height 28
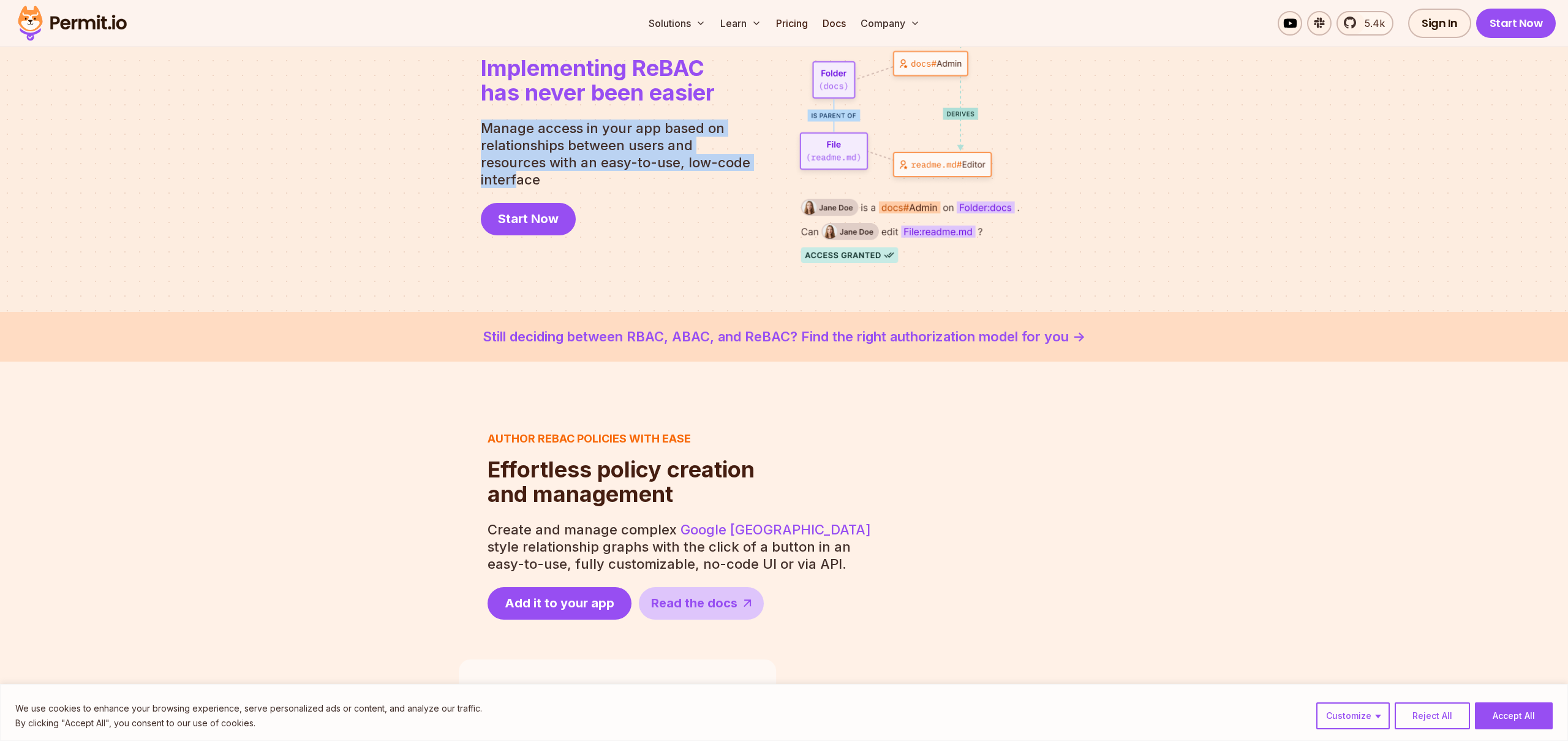
scroll to position [0, 0]
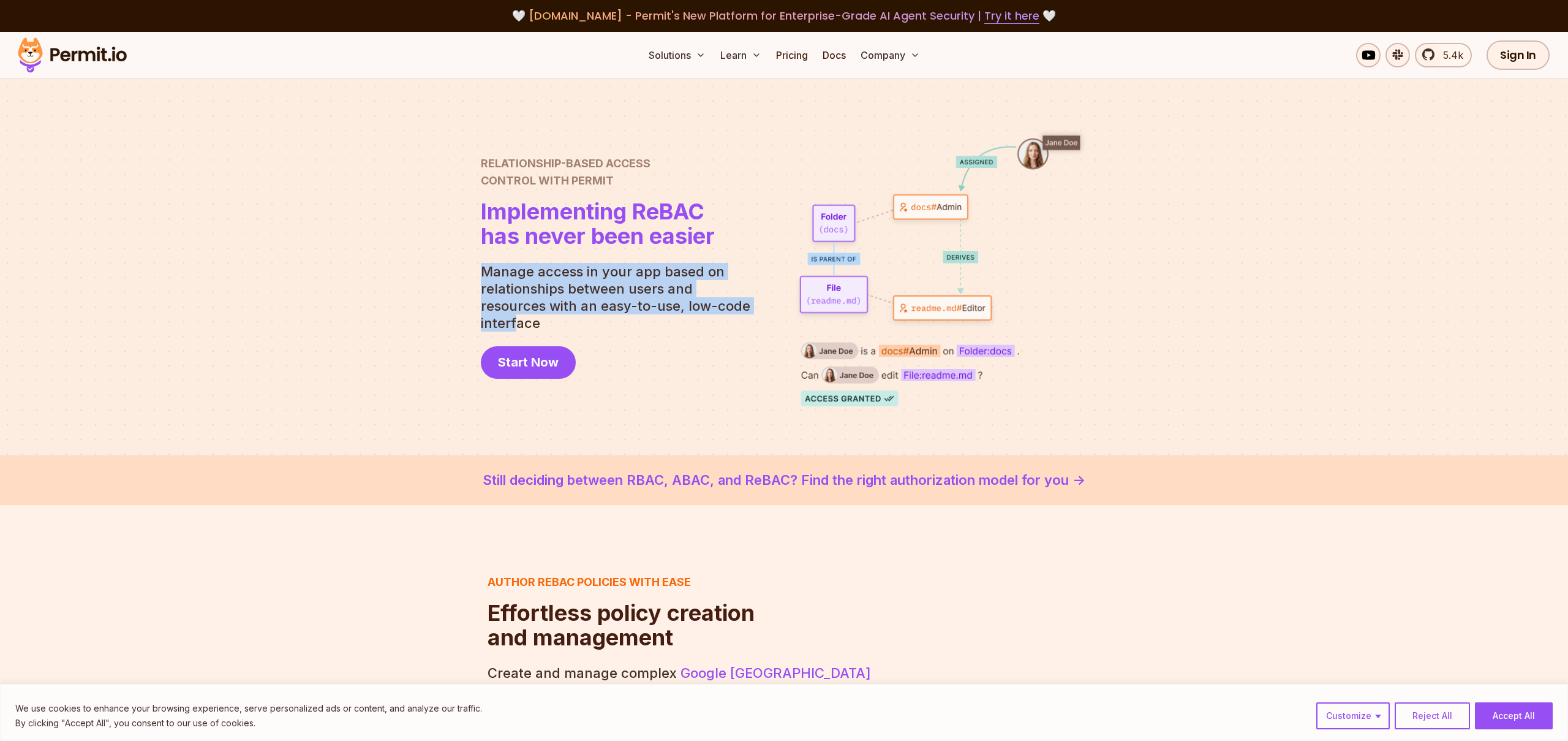
click at [574, 478] on link "Still deciding between RBAC, ABAC, and ReBAC? Find the right authorization mode…" at bounding box center [784, 480] width 1509 height 20
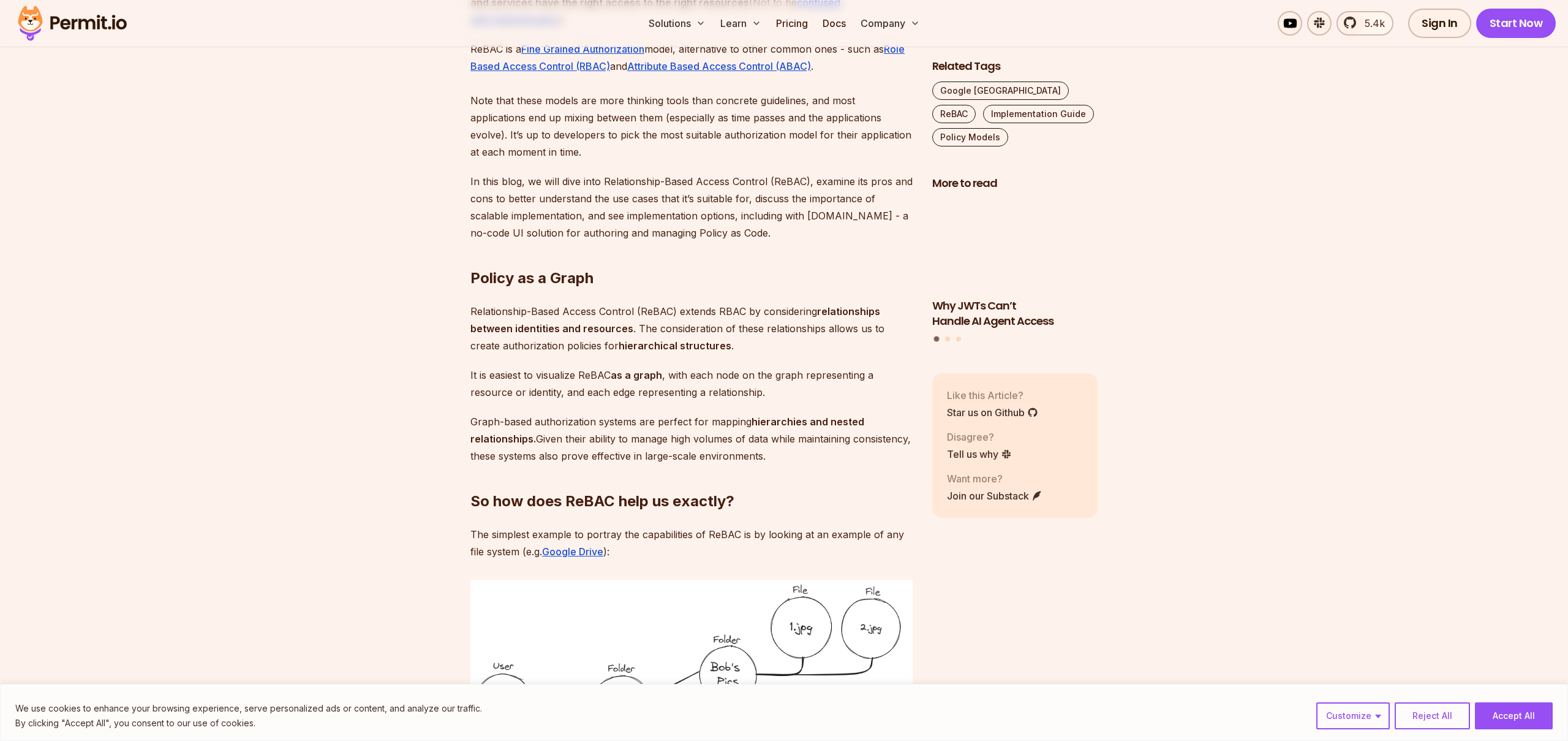
scroll to position [903, 0]
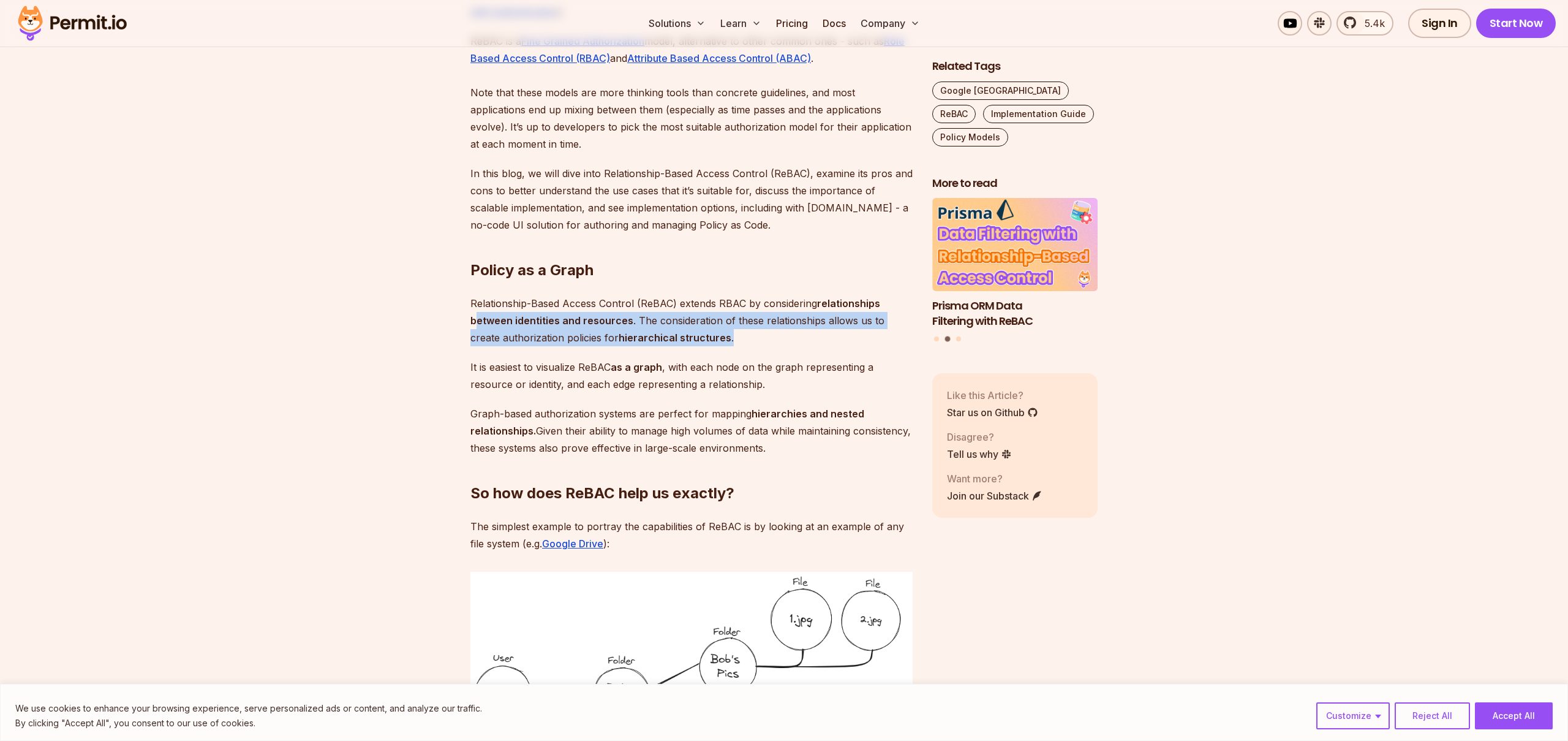
drag, startPoint x: 469, startPoint y: 318, endPoint x: 742, endPoint y: 333, distance: 273.4
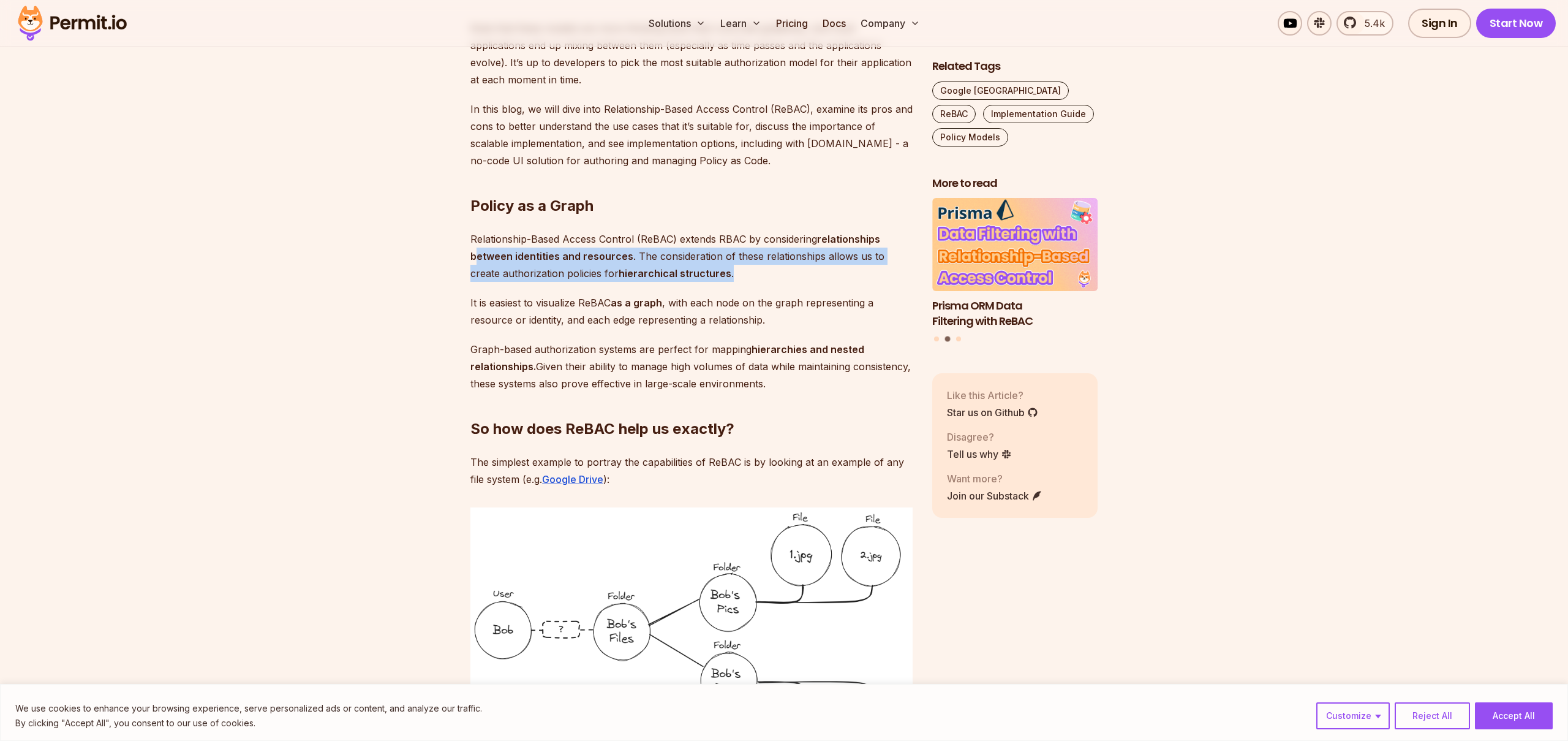
scroll to position [971, 0]
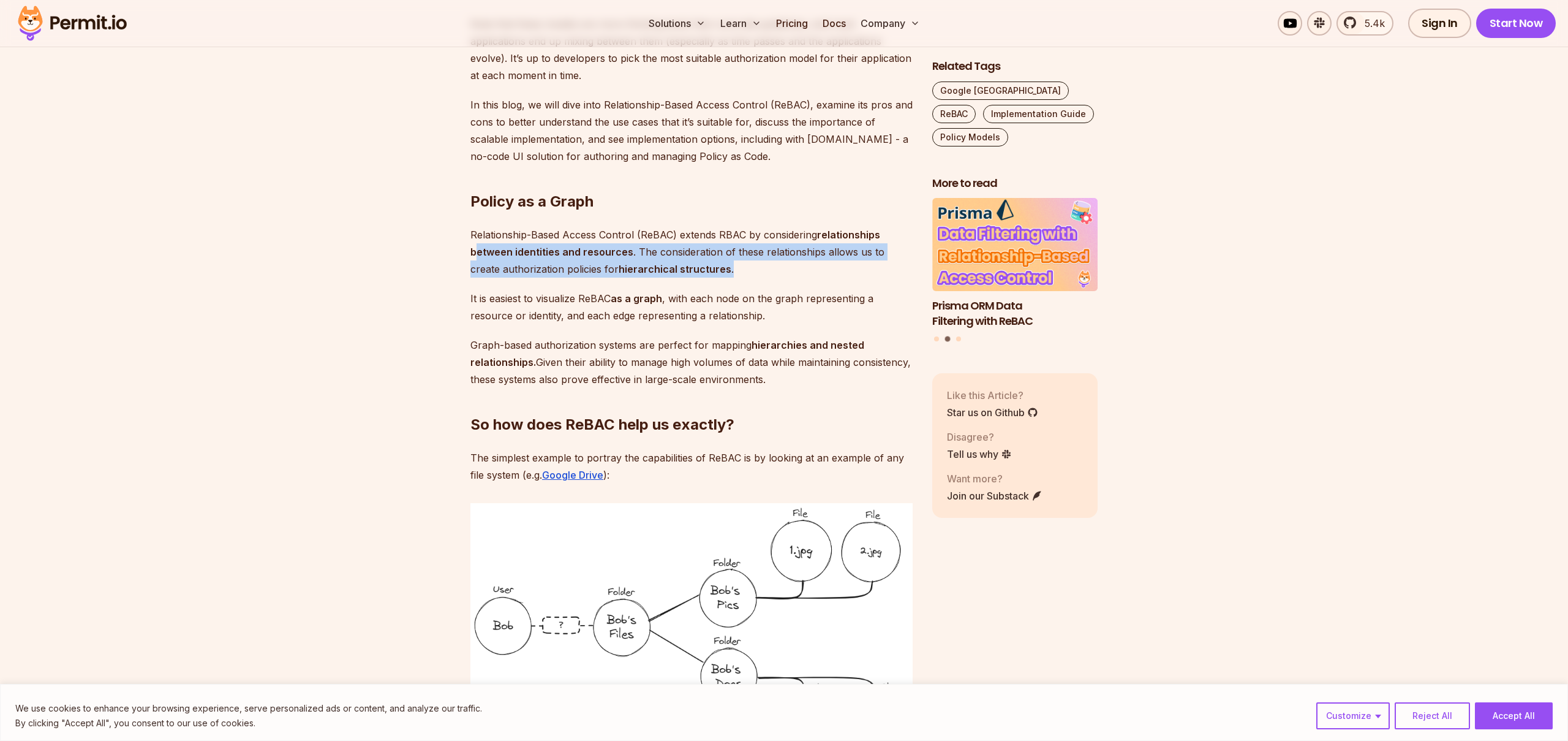
drag, startPoint x: 464, startPoint y: 299, endPoint x: 807, endPoint y: 318, distance: 343.5
click at [807, 318] on p "It is easiest to visualize ReBAC as a graph , with each node on the graph repre…" at bounding box center [691, 307] width 442 height 34
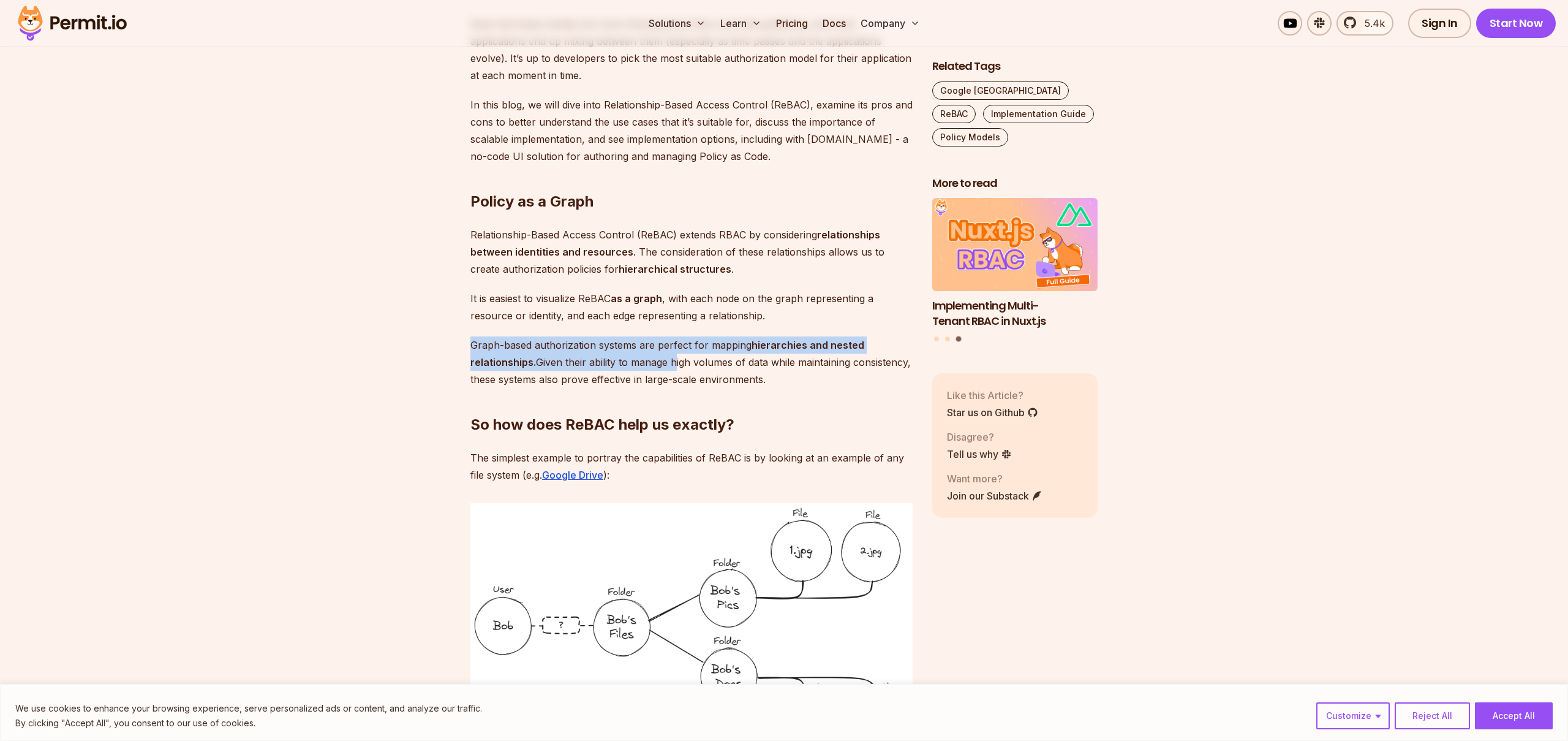
drag, startPoint x: 471, startPoint y: 346, endPoint x: 673, endPoint y: 354, distance: 202.2
click at [673, 354] on p "Graph-based authorization systems are perfect for mapping hierarchies and neste…" at bounding box center [691, 362] width 442 height 52
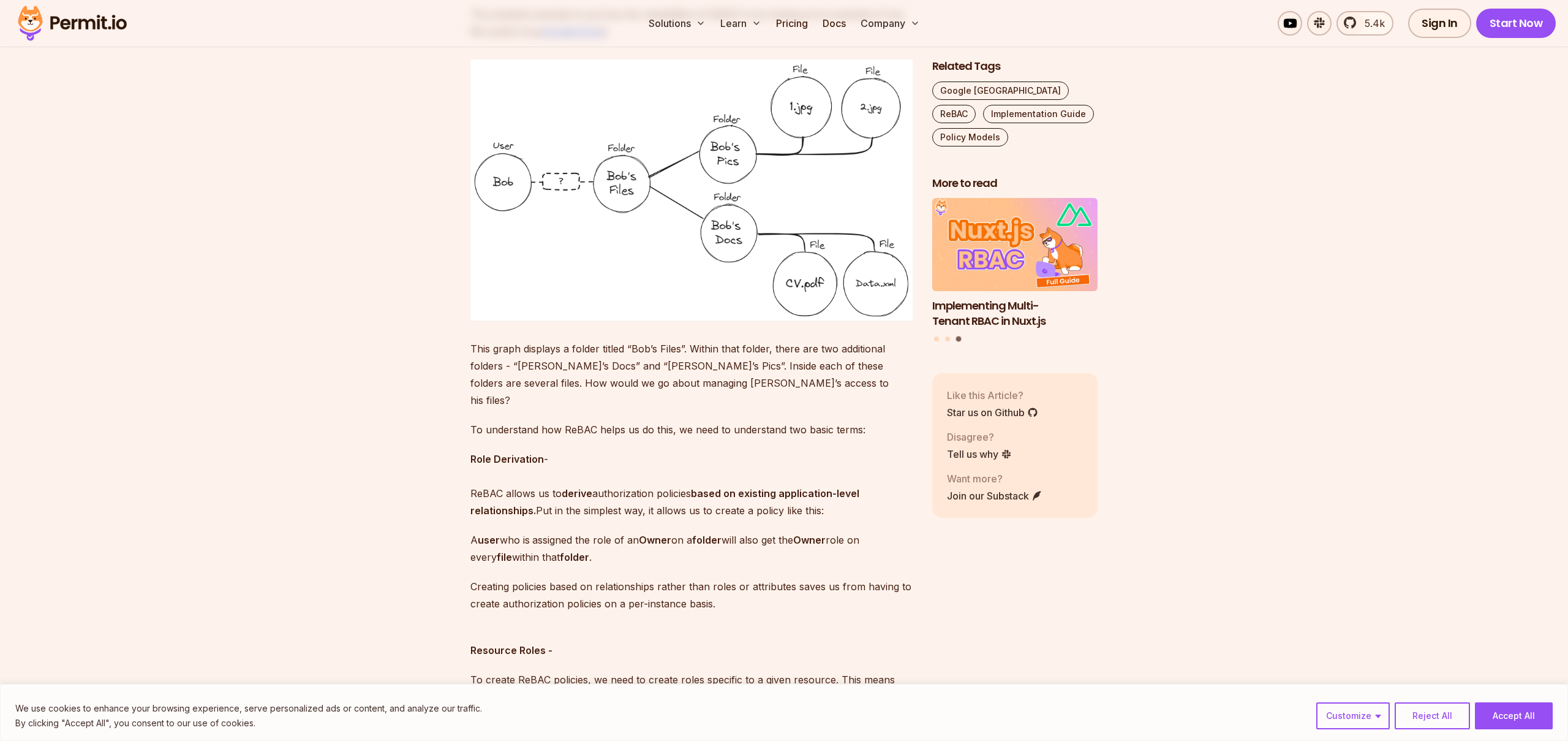
scroll to position [1430, 0]
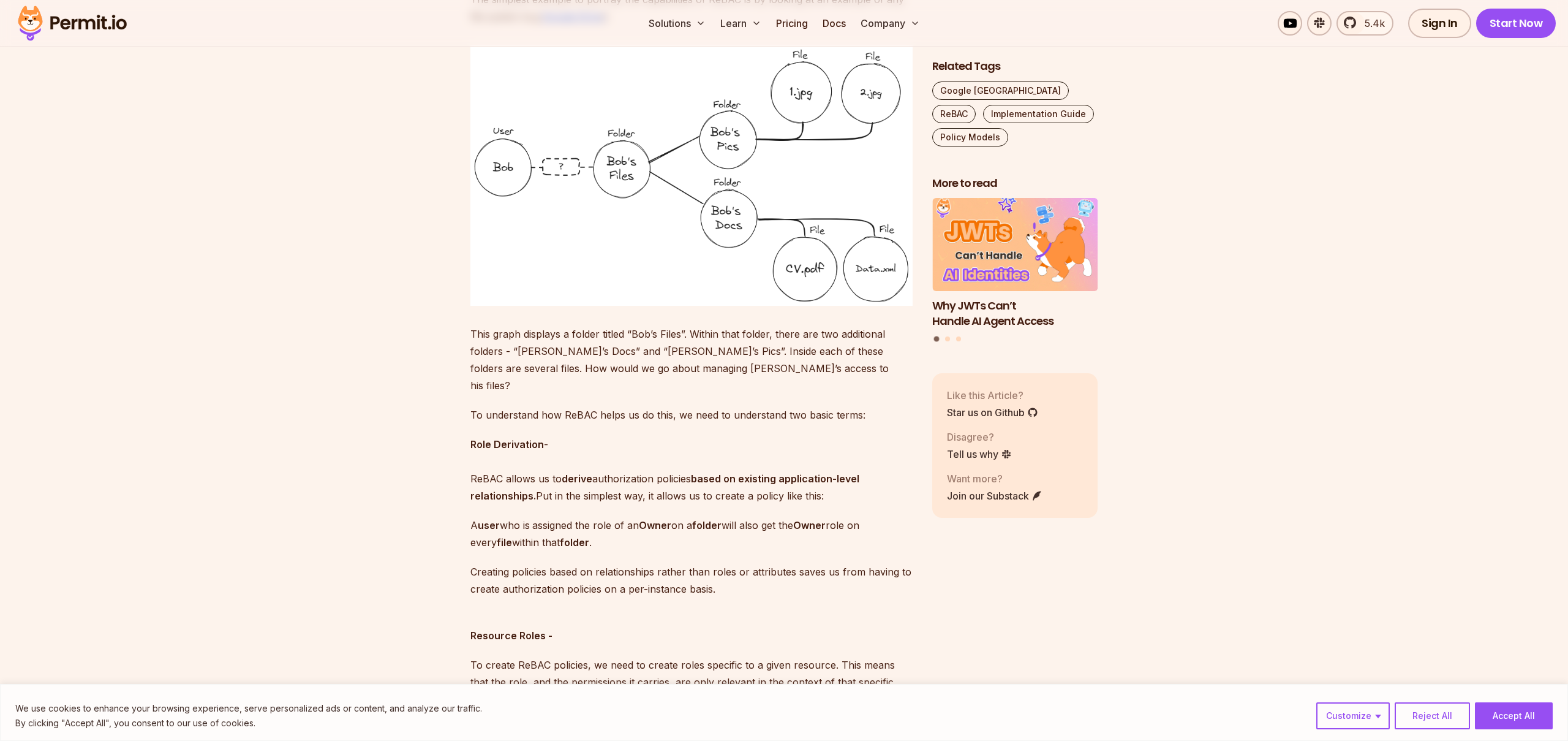
drag, startPoint x: 470, startPoint y: 330, endPoint x: 771, endPoint y: 444, distance: 321.9
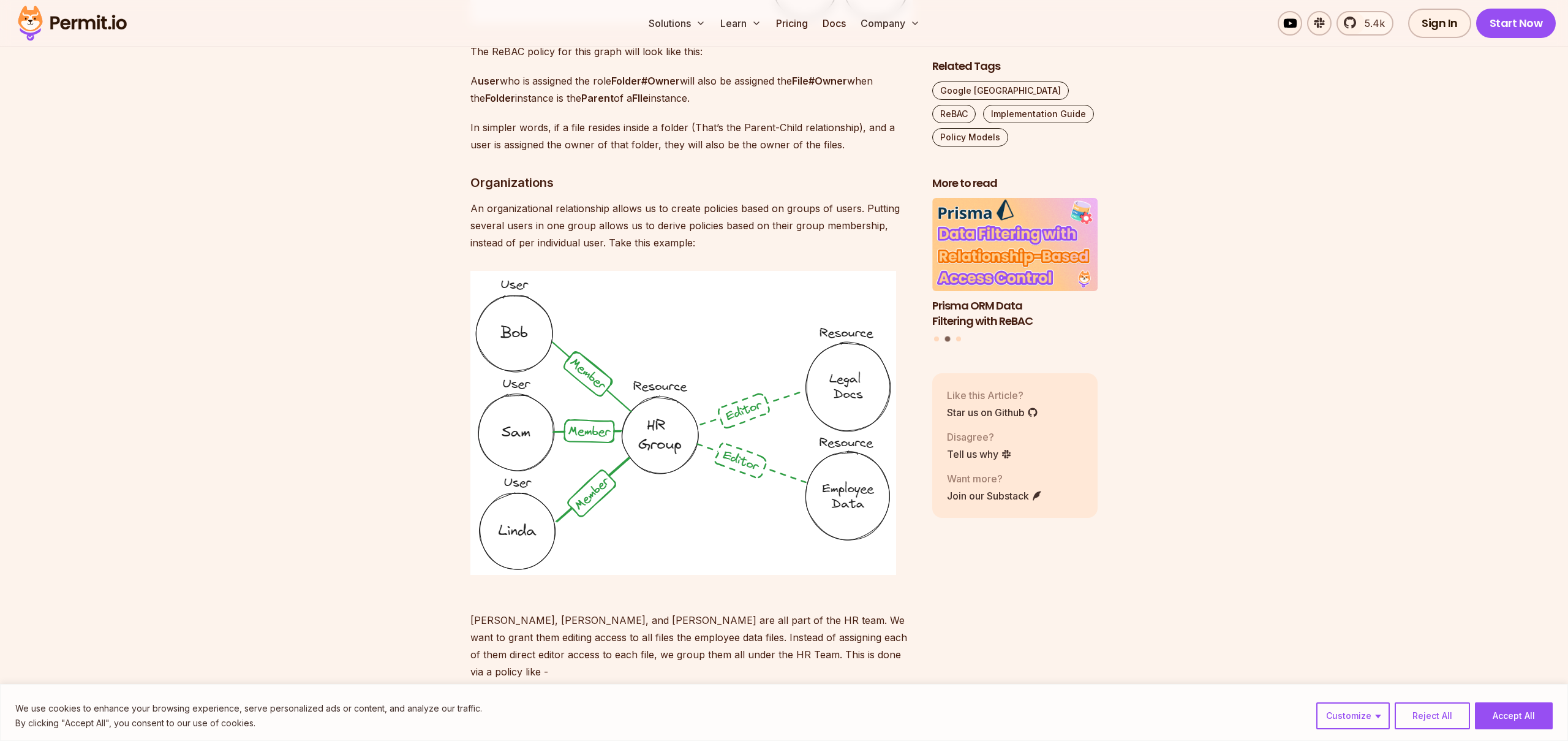
scroll to position [3234, 0]
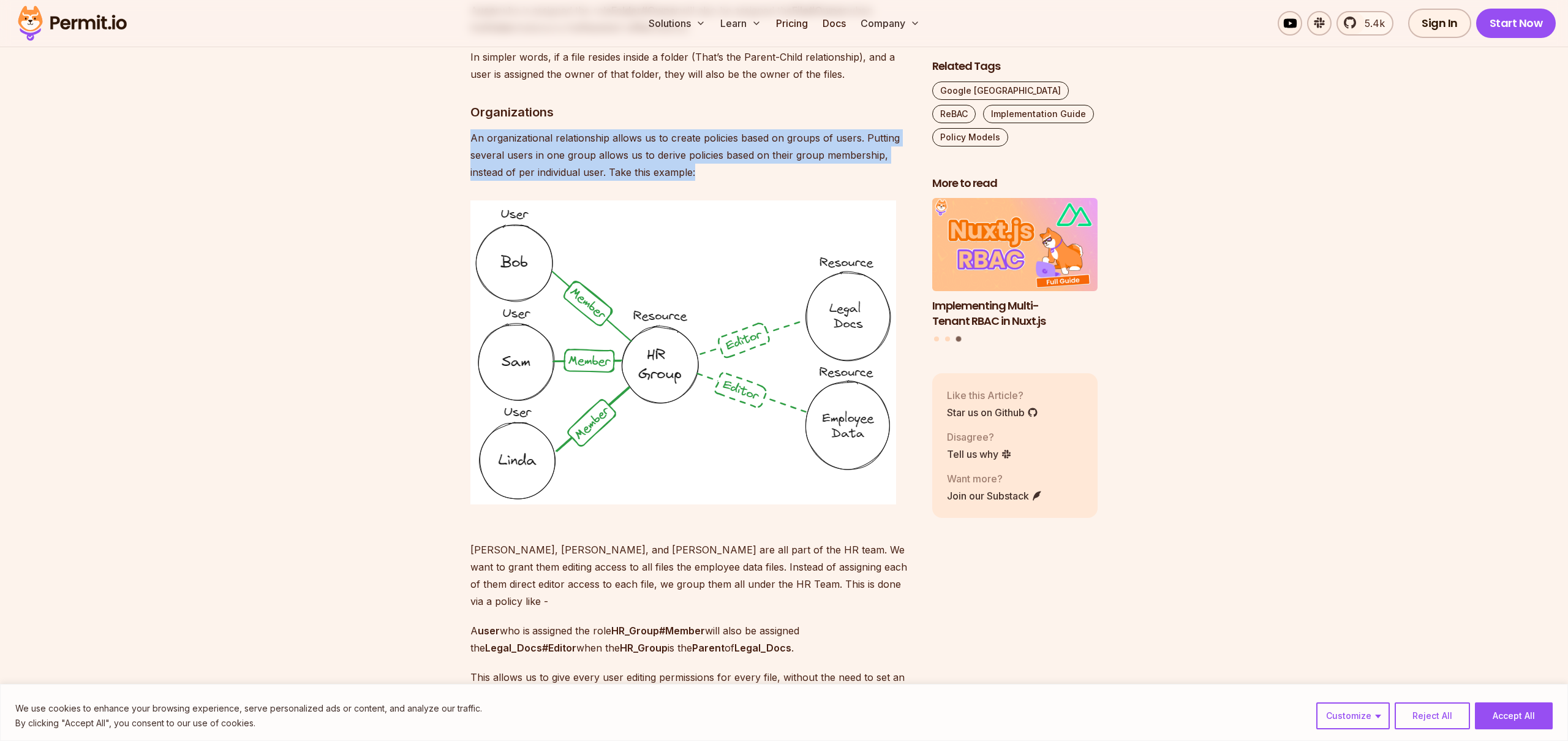
drag, startPoint x: 470, startPoint y: 102, endPoint x: 728, endPoint y: 149, distance: 262.2
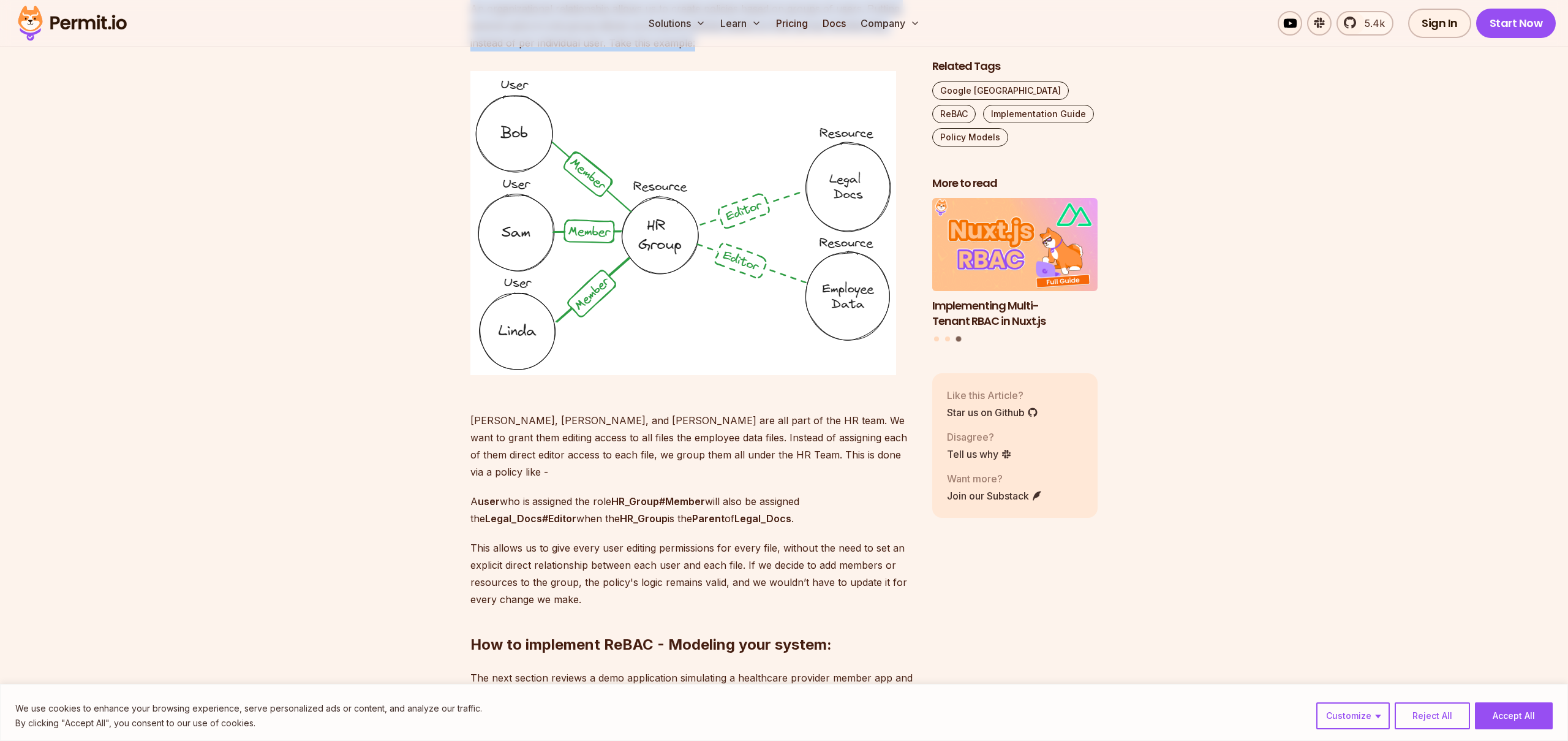
scroll to position [3366, 0]
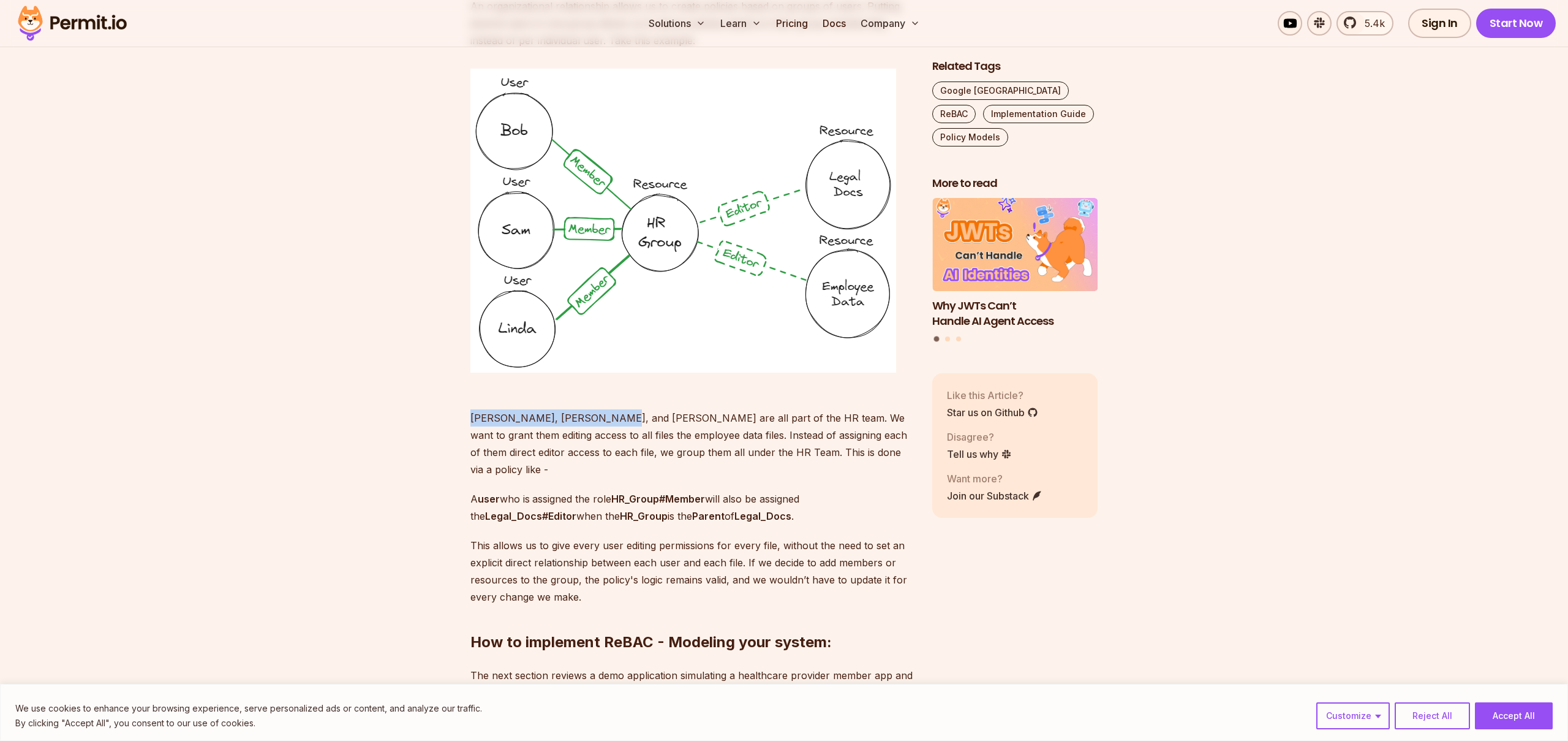
drag, startPoint x: 465, startPoint y: 385, endPoint x: 597, endPoint y: 391, distance: 132.1
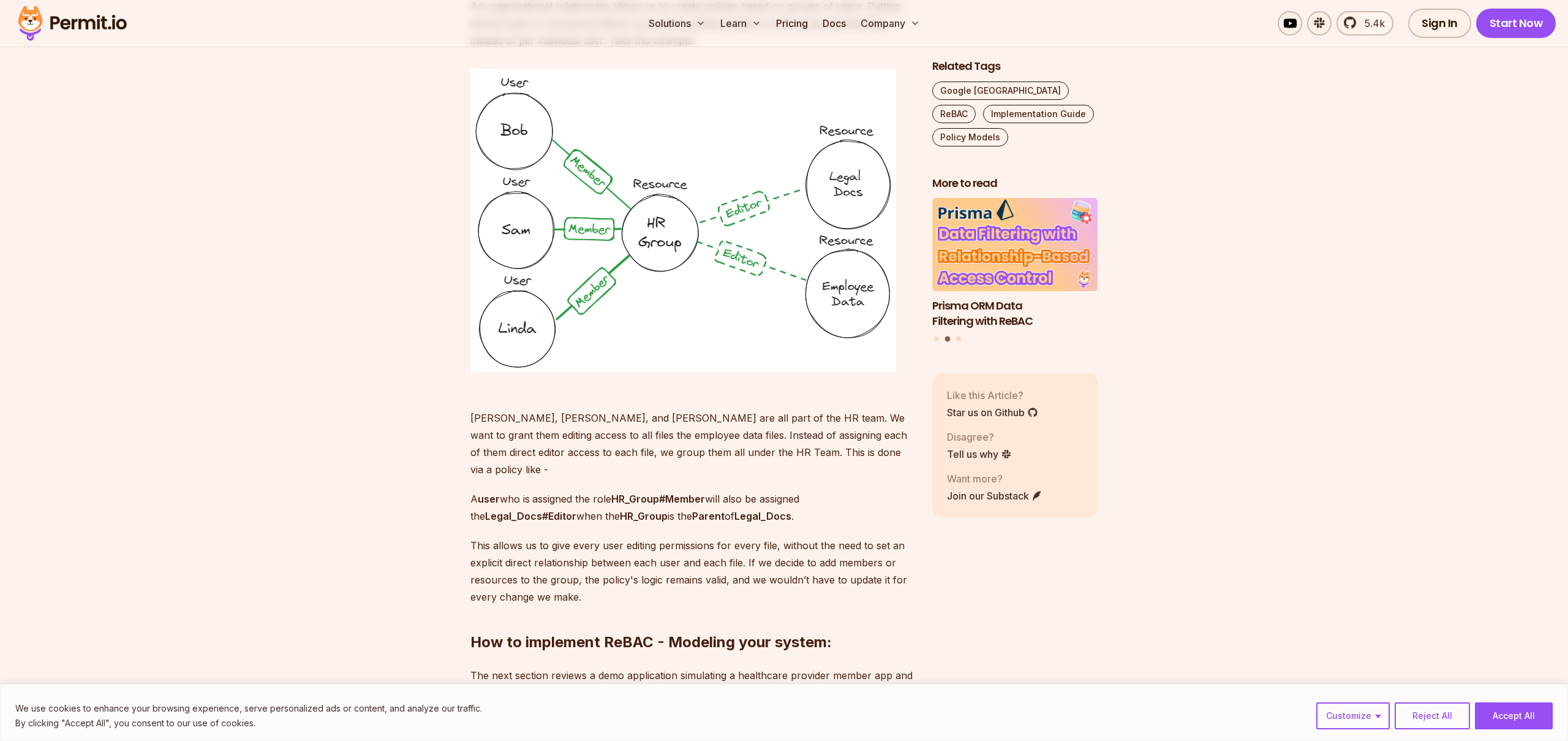
drag, startPoint x: 693, startPoint y: 381, endPoint x: 844, endPoint y: 395, distance: 151.6
click at [844, 395] on p "[PERSON_NAME], [PERSON_NAME], and [PERSON_NAME] are all part of the HR team. We…" at bounding box center [691, 435] width 442 height 86
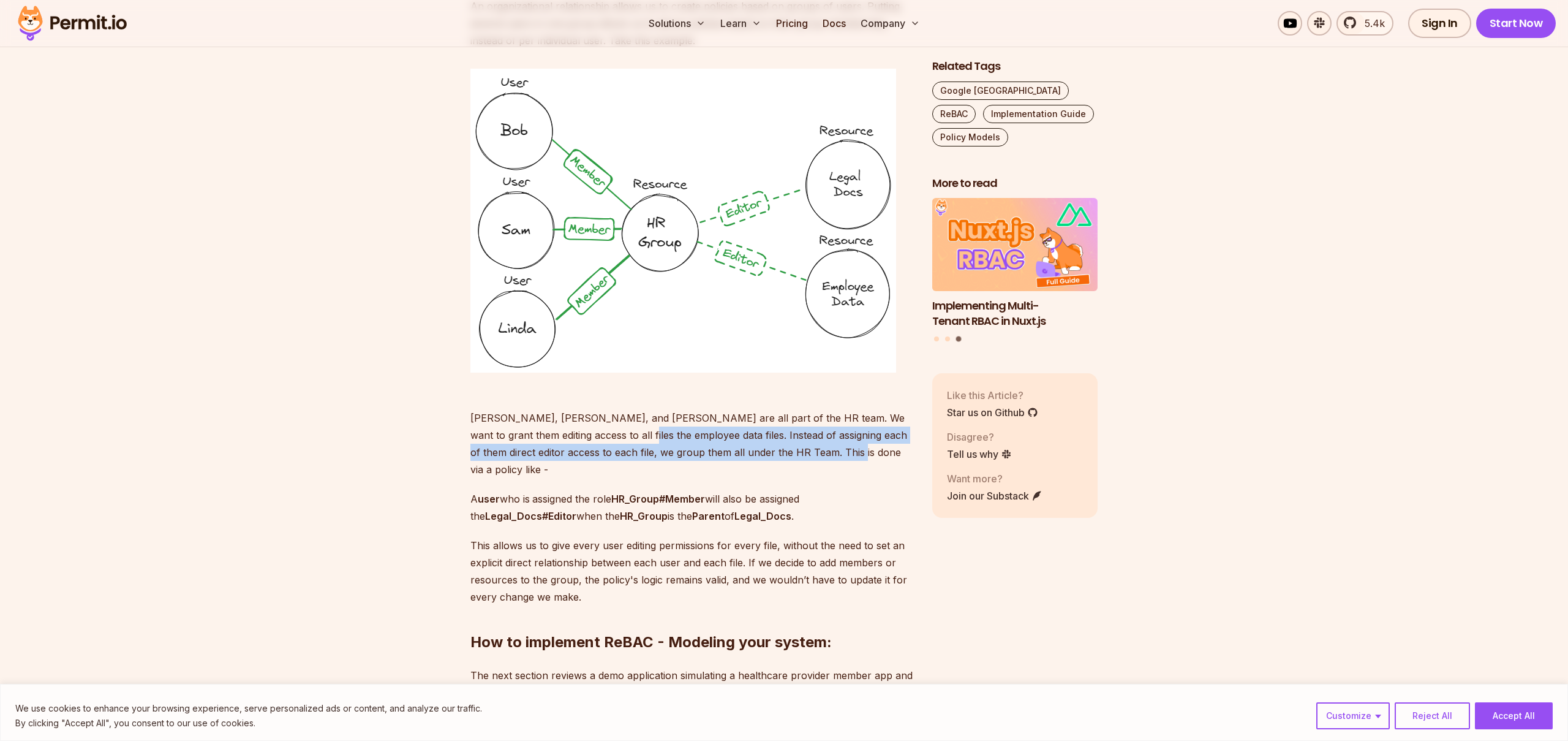
drag, startPoint x: 599, startPoint y: 398, endPoint x: 840, endPoint y: 413, distance: 241.5
click at [840, 413] on p "[PERSON_NAME], [PERSON_NAME], and [PERSON_NAME] are all part of the HR team. We…" at bounding box center [691, 435] width 442 height 86
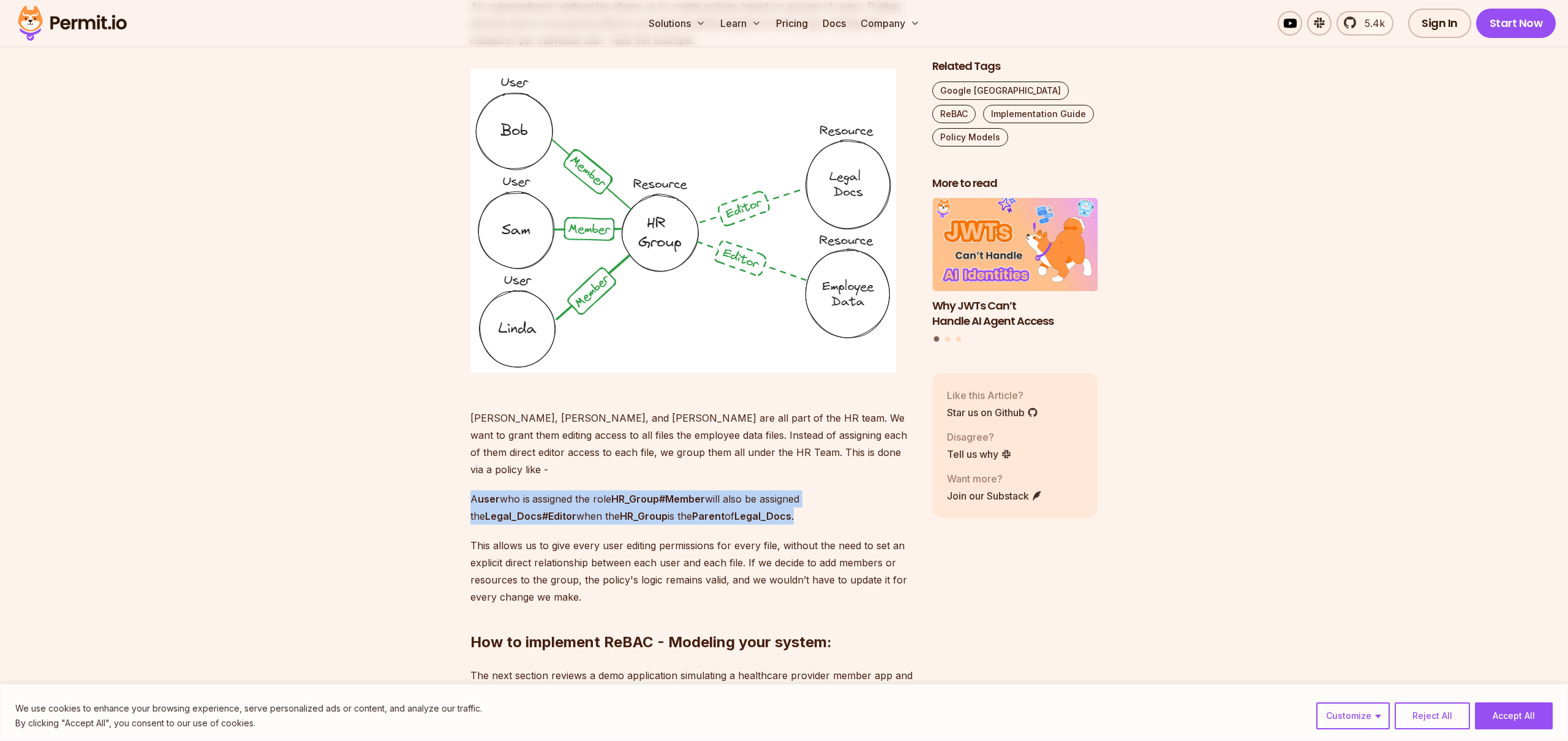
drag, startPoint x: 467, startPoint y: 450, endPoint x: 835, endPoint y: 463, distance: 368.2
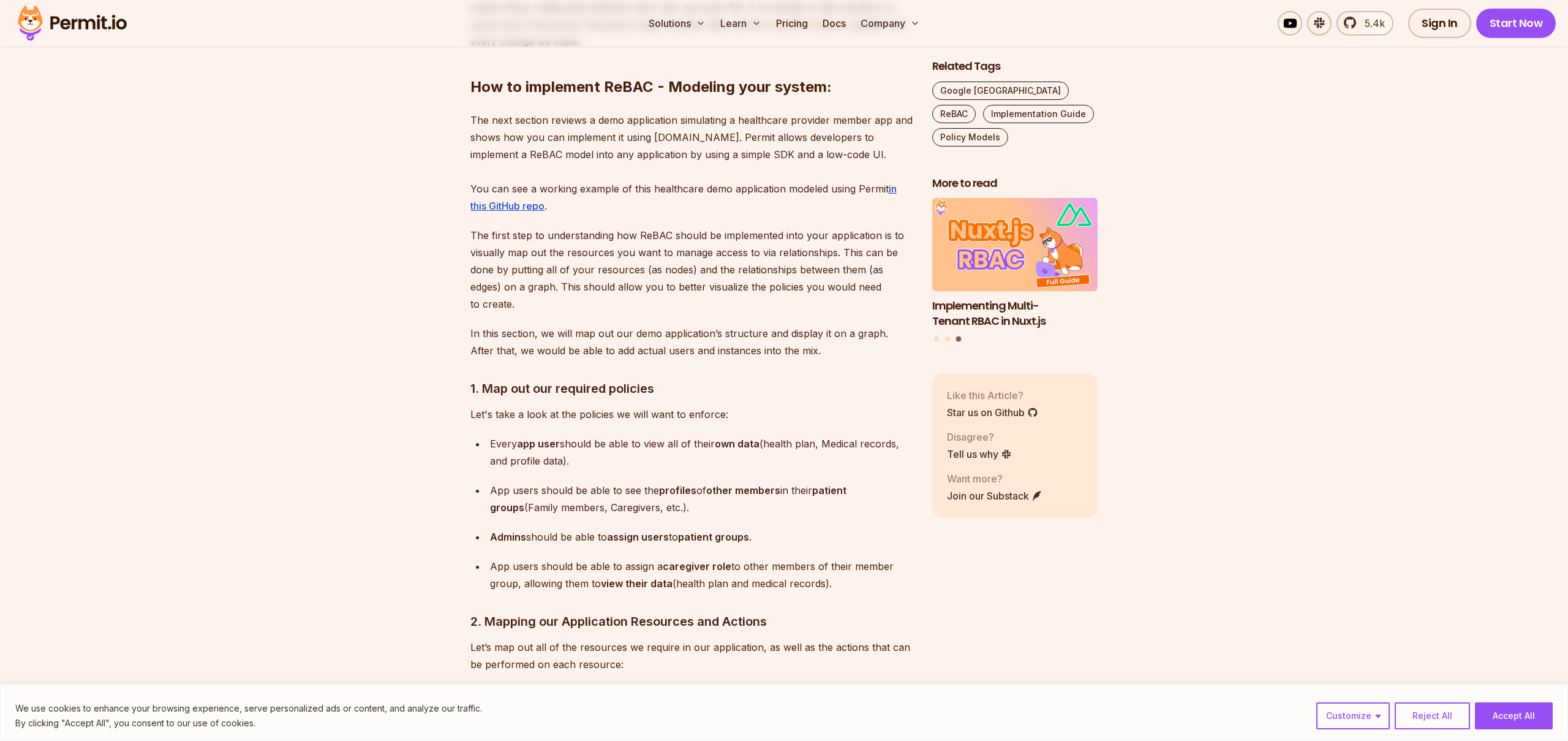
scroll to position [3923, 0]
drag, startPoint x: 491, startPoint y: 373, endPoint x: 645, endPoint y: 385, distance: 154.5
click at [645, 433] on p "Every app user should be able to view all of their own data (health plan, Medic…" at bounding box center [702, 450] width 423 height 34
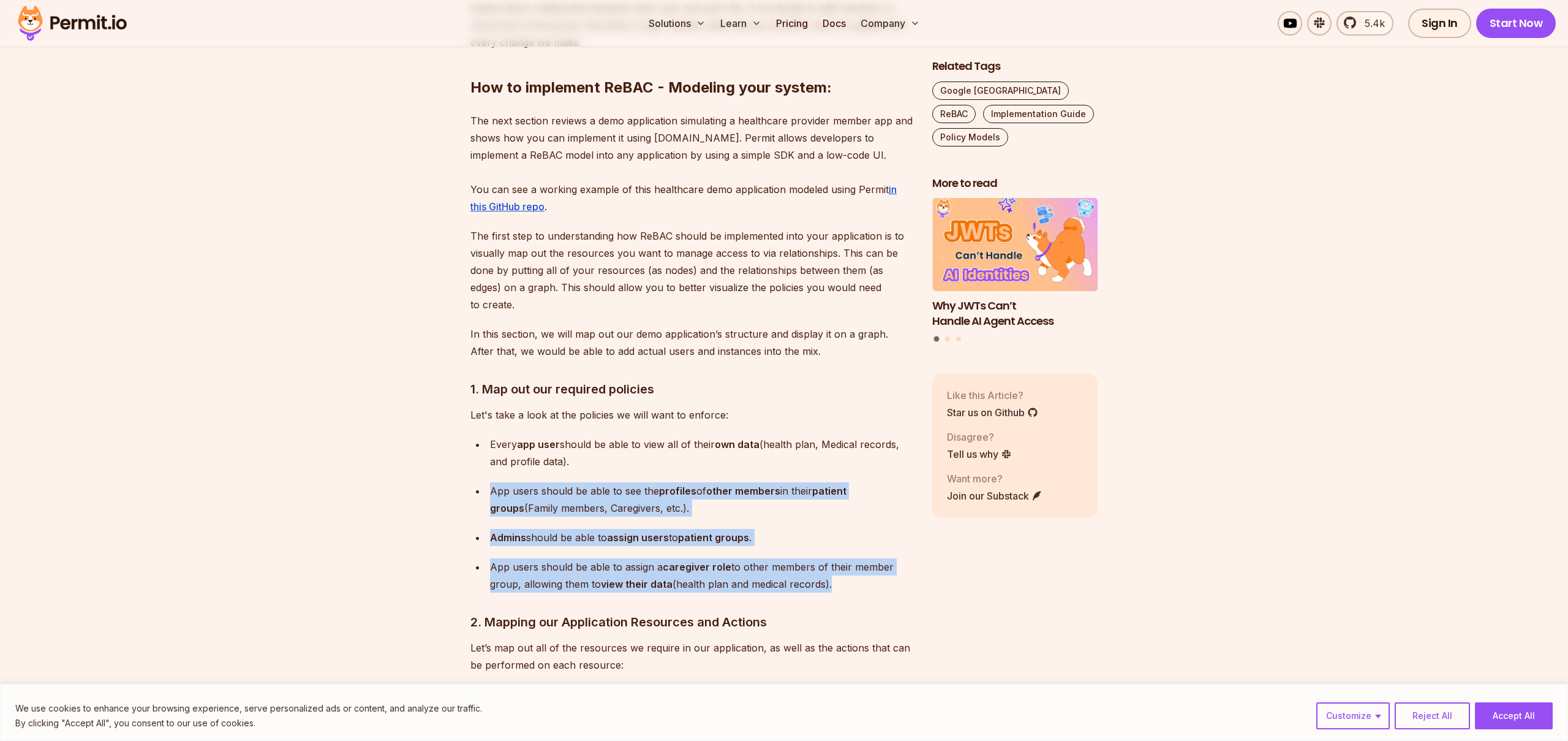
drag, startPoint x: 488, startPoint y: 419, endPoint x: 842, endPoint y: 511, distance: 365.8
click at [842, 511] on ul "Every app user should be able to view all of their own data (health plan, Medic…" at bounding box center [691, 514] width 442 height 157
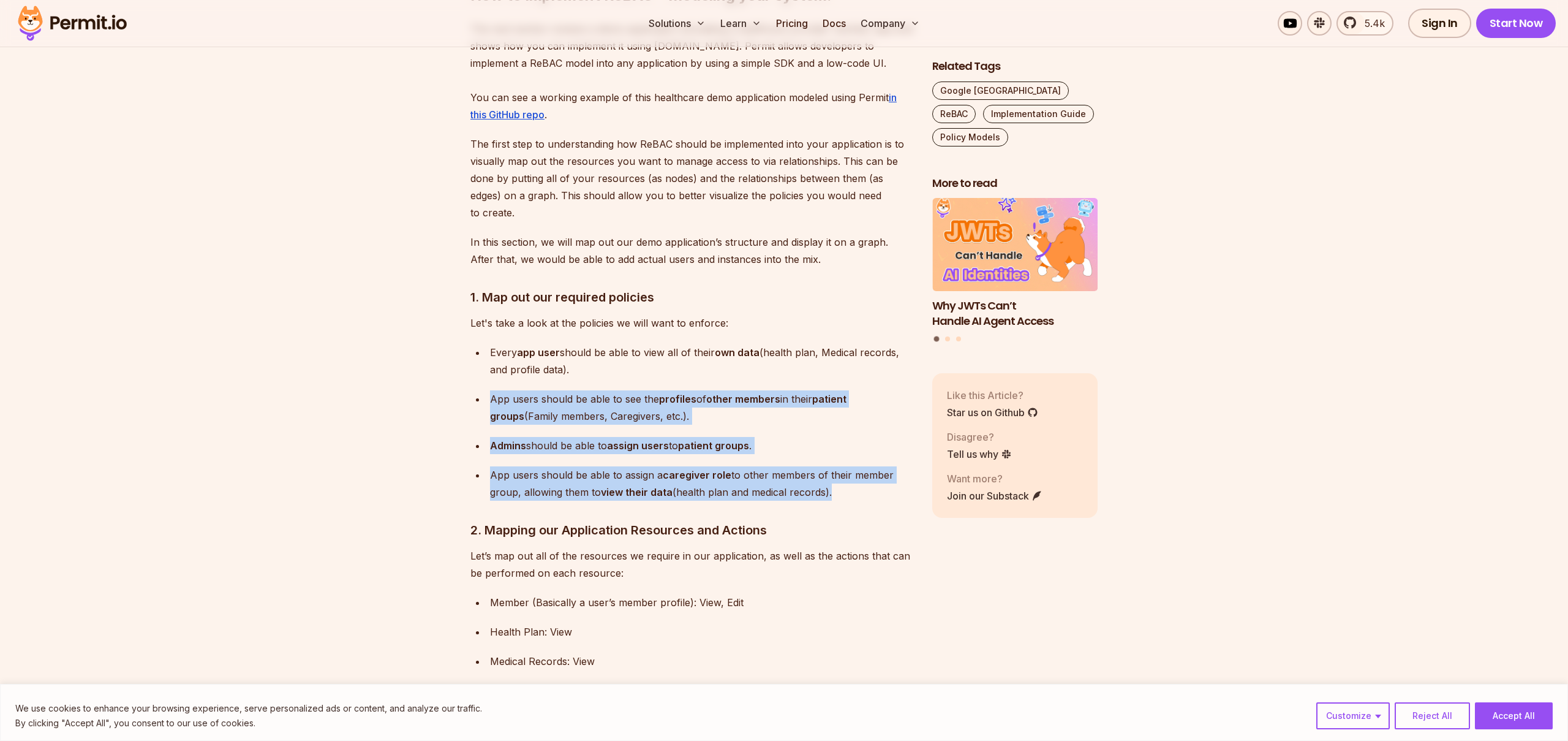
scroll to position [4259, 0]
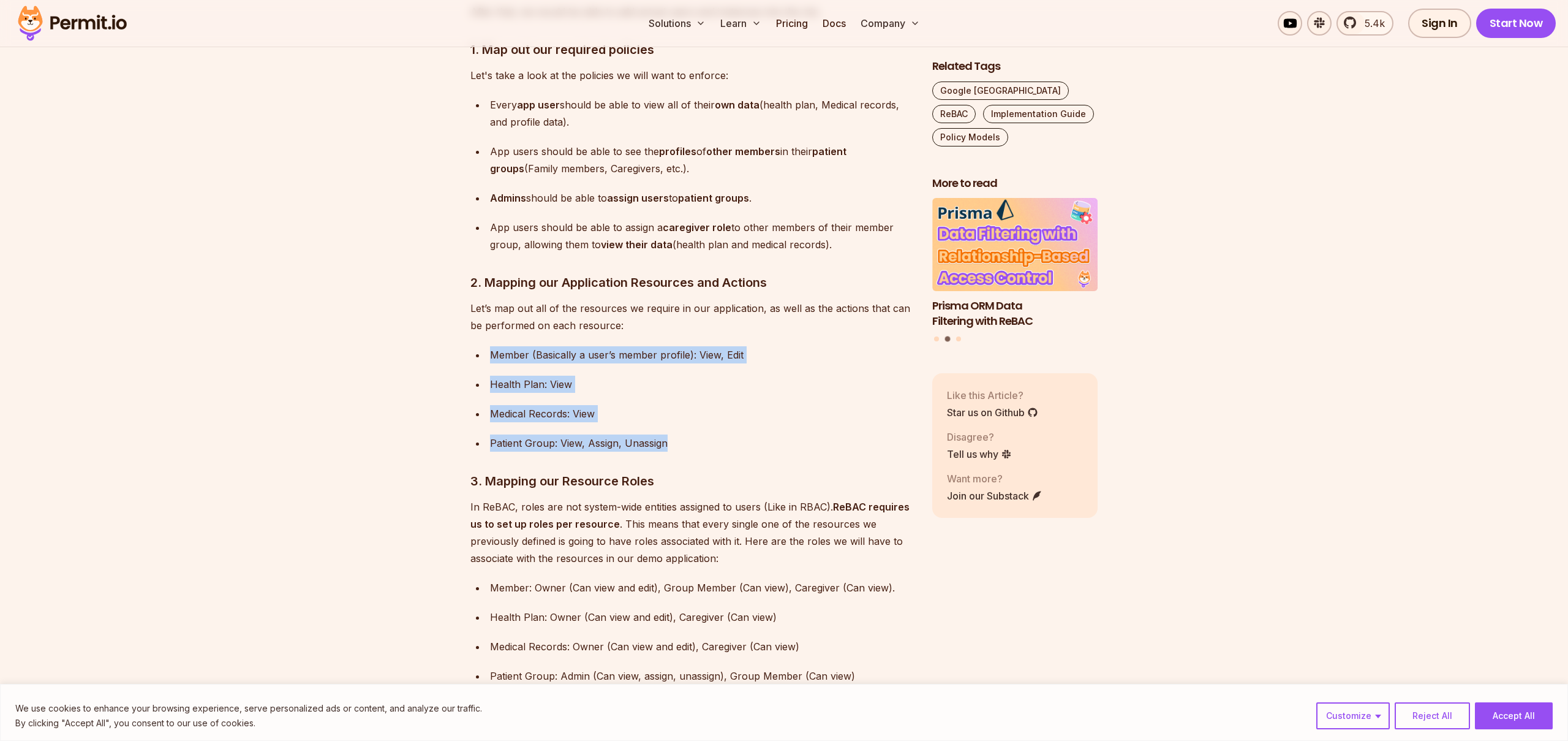
drag, startPoint x: 488, startPoint y: 284, endPoint x: 721, endPoint y: 372, distance: 249.1
click at [721, 372] on ul "Member (Basically a user’s member profile): View, Edit Health Plan: View Medica…" at bounding box center [691, 399] width 442 height 105
click at [721, 435] on p "Patient Group: View, Assign, Unassign" at bounding box center [702, 443] width 423 height 17
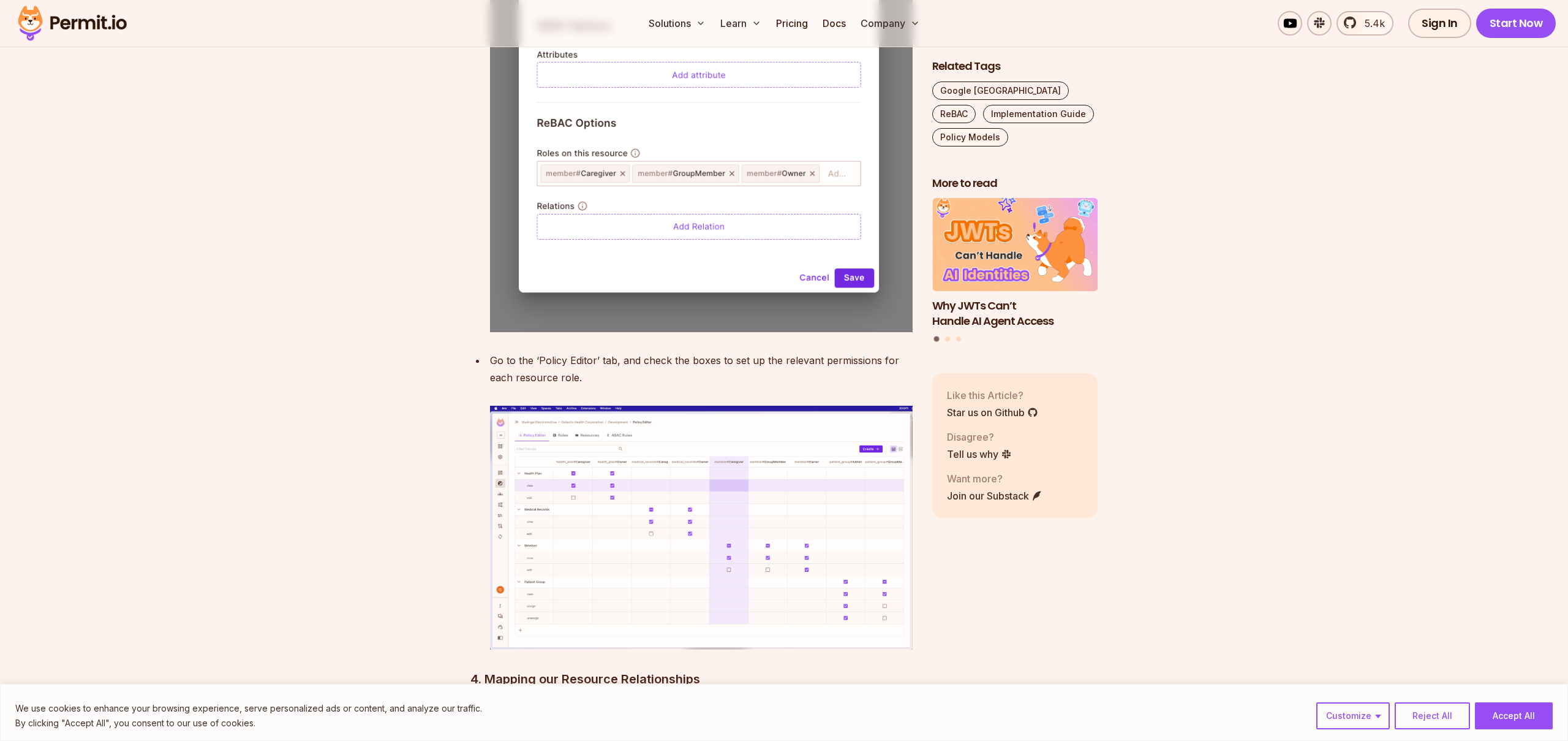
scroll to position [5413, 0]
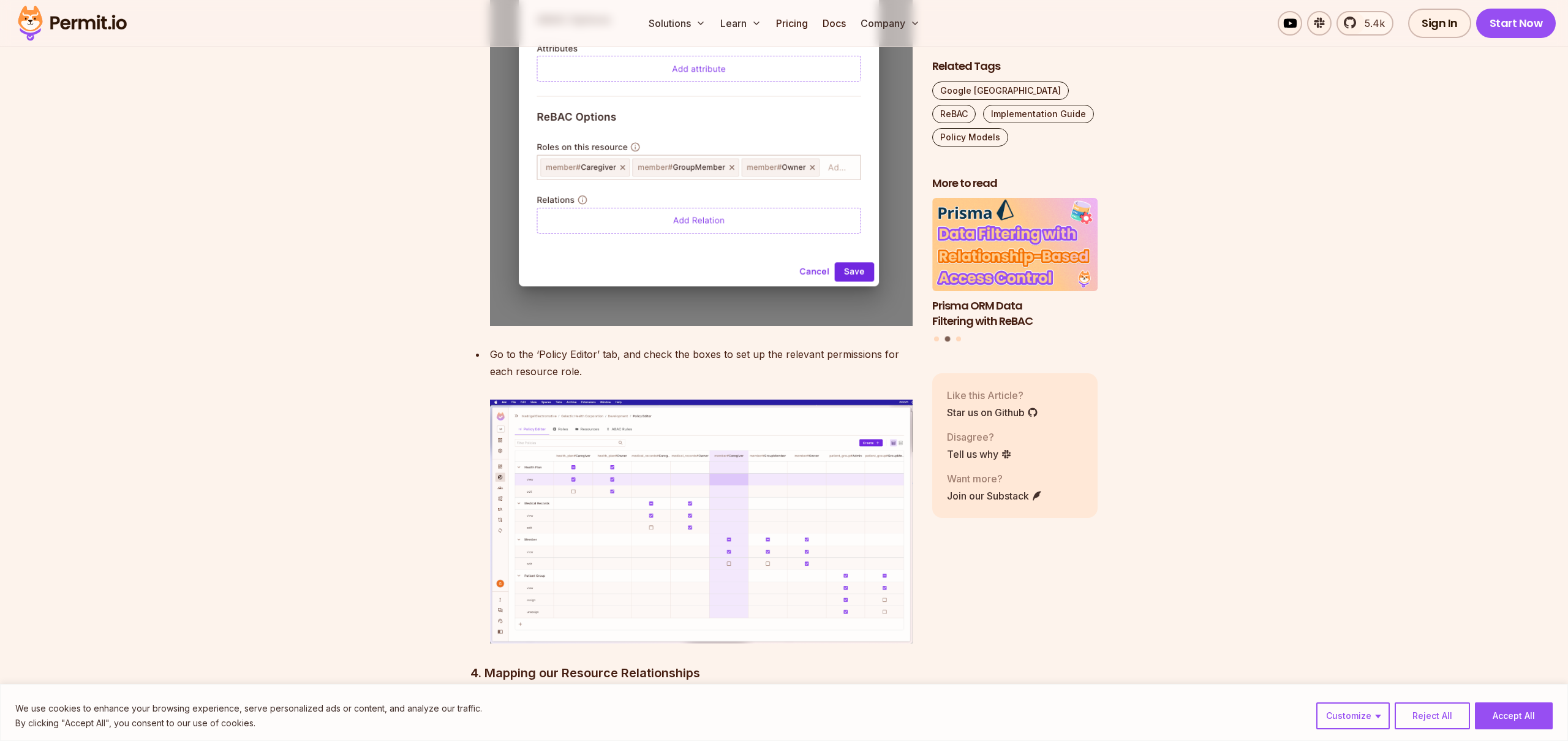
drag, startPoint x: 489, startPoint y: 284, endPoint x: 601, endPoint y: 303, distance: 113.6
click at [601, 346] on li "Go to the ‘Policy Editor’ tab, and check the boxes to set up the relevant permi…" at bounding box center [699, 494] width 427 height 297
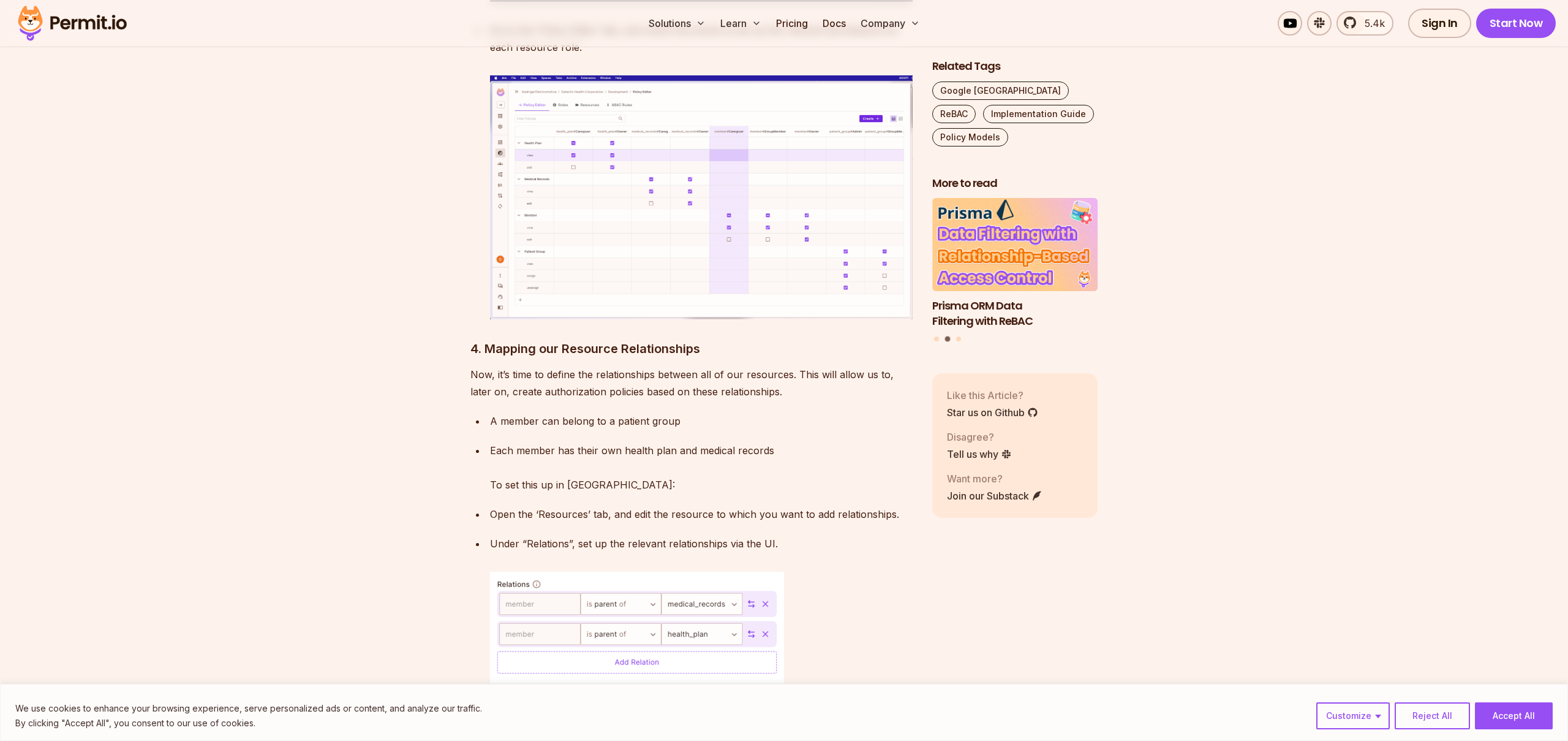
scroll to position [5767, 0]
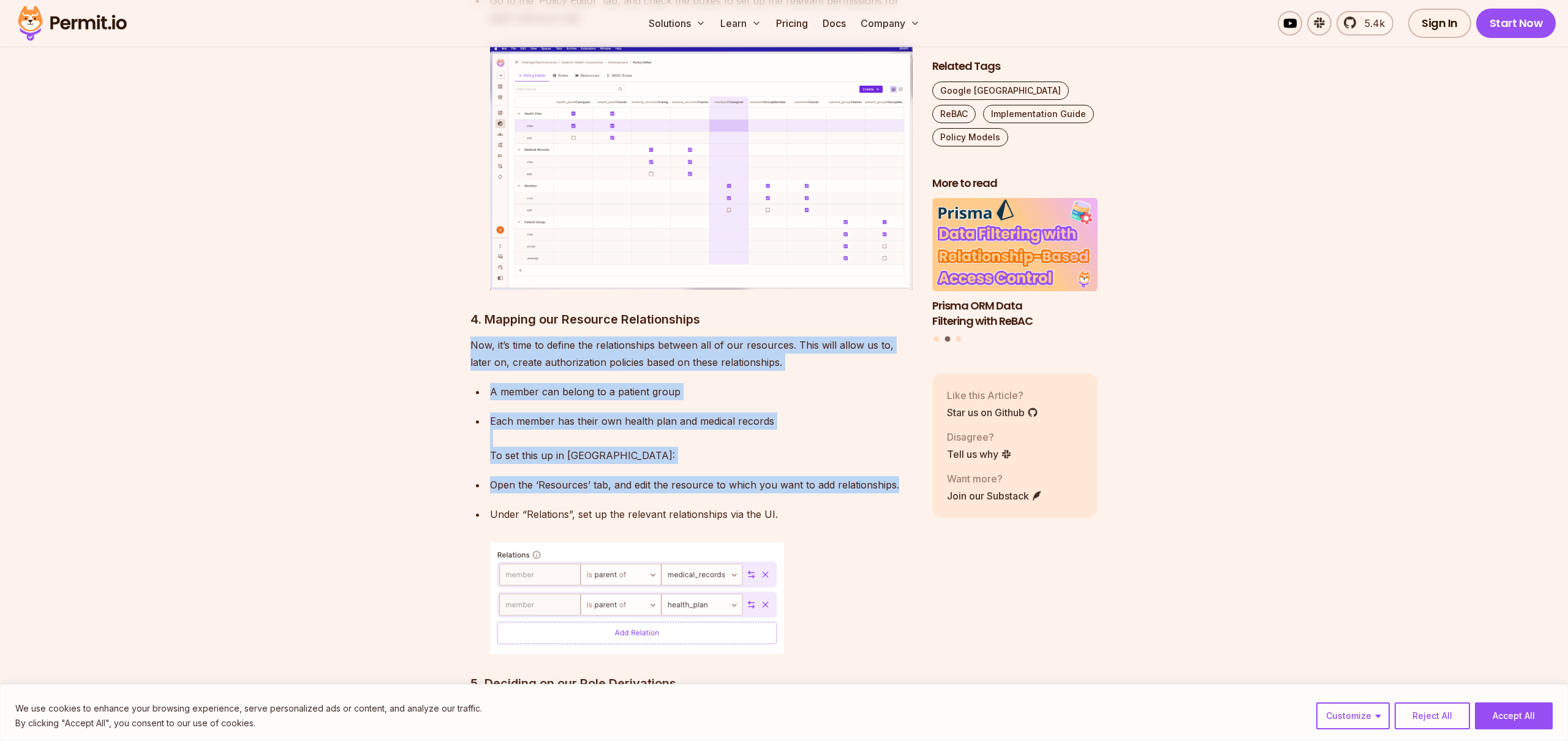
drag, startPoint x: 468, startPoint y: 278, endPoint x: 807, endPoint y: 457, distance: 383.4
click at [807, 506] on p "Under “Relations”, set up the relevant relationships via the UI." at bounding box center [702, 514] width 423 height 17
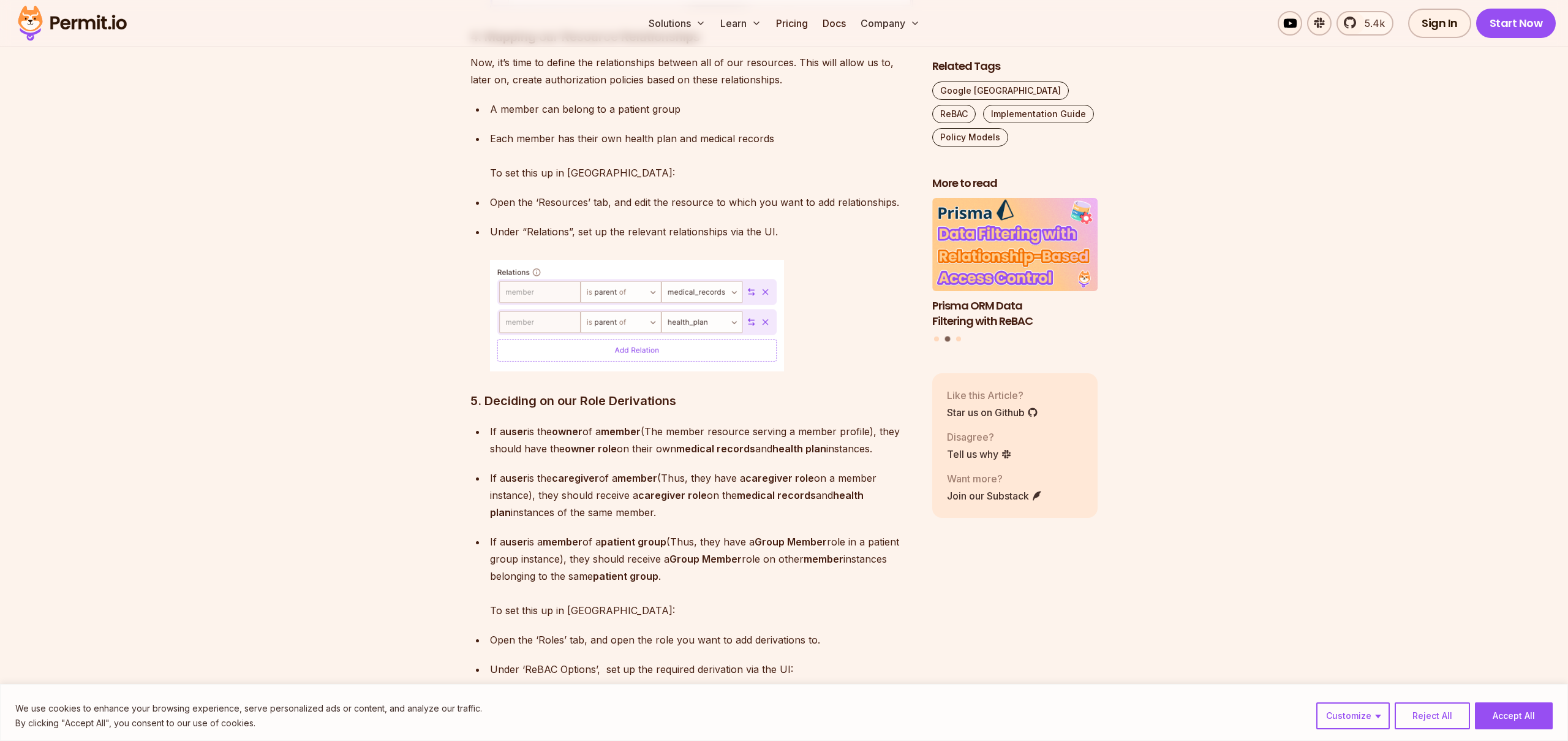
scroll to position [6180, 0]
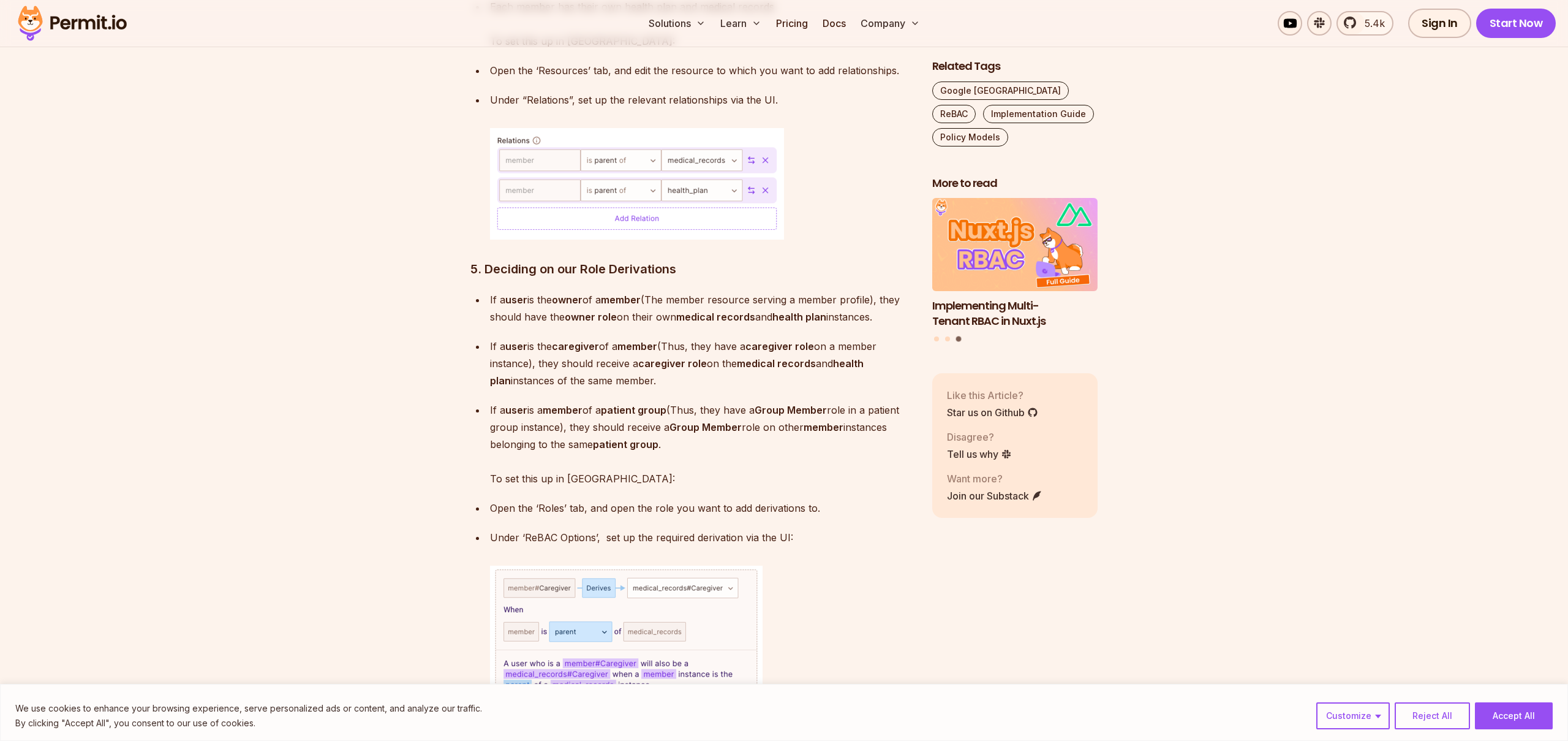
drag, startPoint x: 484, startPoint y: 231, endPoint x: 814, endPoint y: 477, distance: 411.6
click at [814, 477] on ul "If a user is the owner of a member (The member resource serving a member profil…" at bounding box center [691, 575] width 442 height 569
click at [815, 529] on p "Under ‘ReBAC Options’, set up the required derivation via the UI:" at bounding box center [702, 537] width 423 height 17
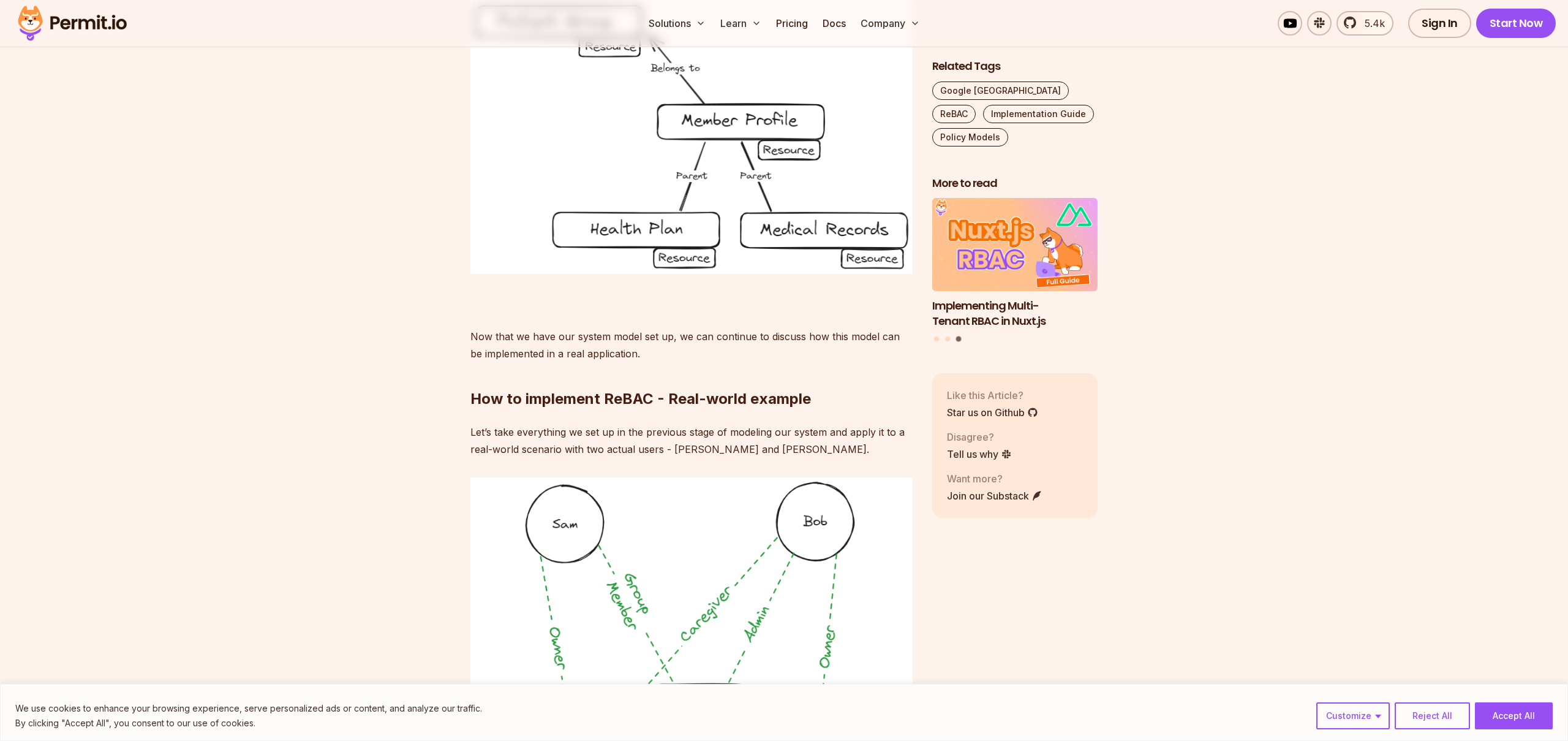
scroll to position [7151, 0]
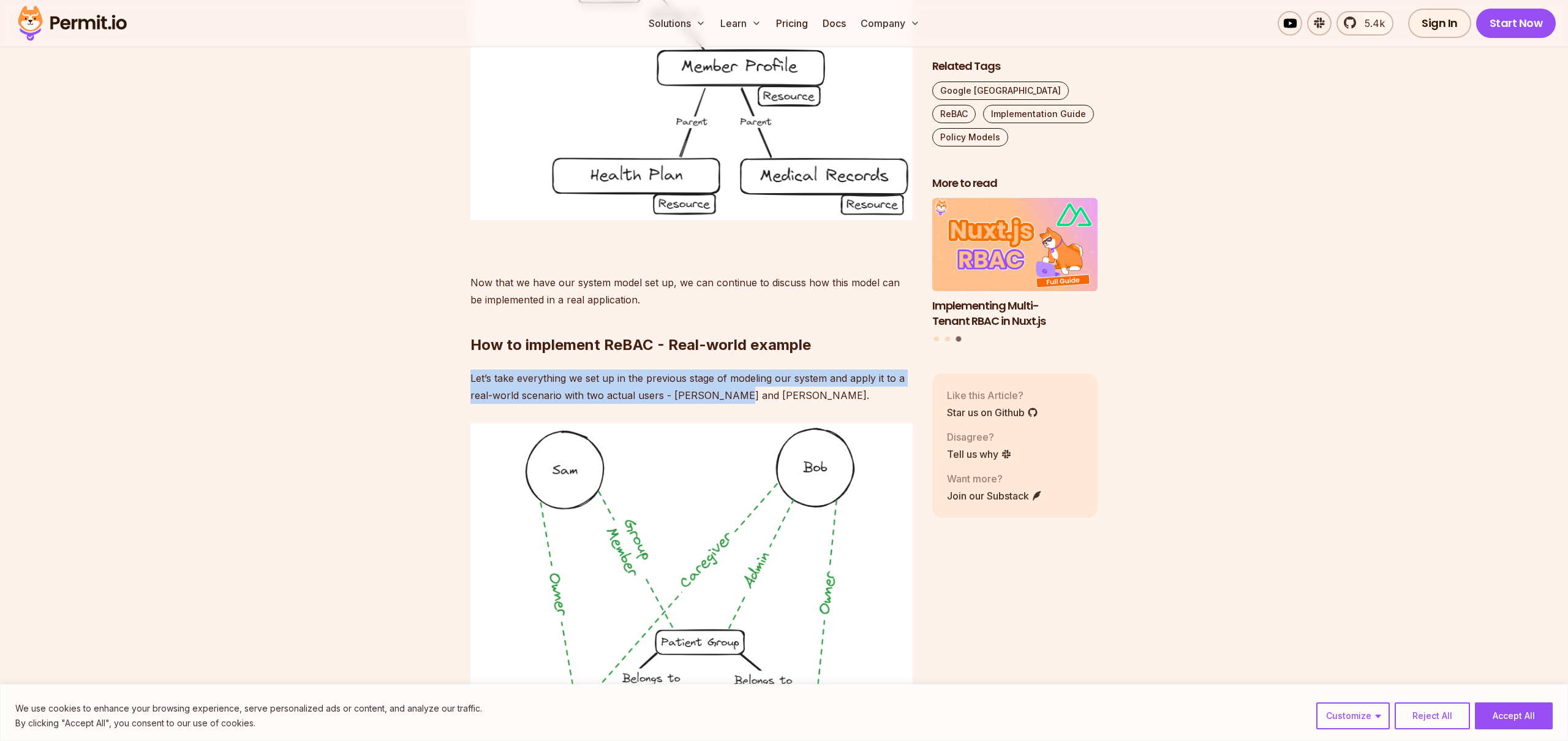
drag, startPoint x: 577, startPoint y: 313, endPoint x: 774, endPoint y: 329, distance: 197.6
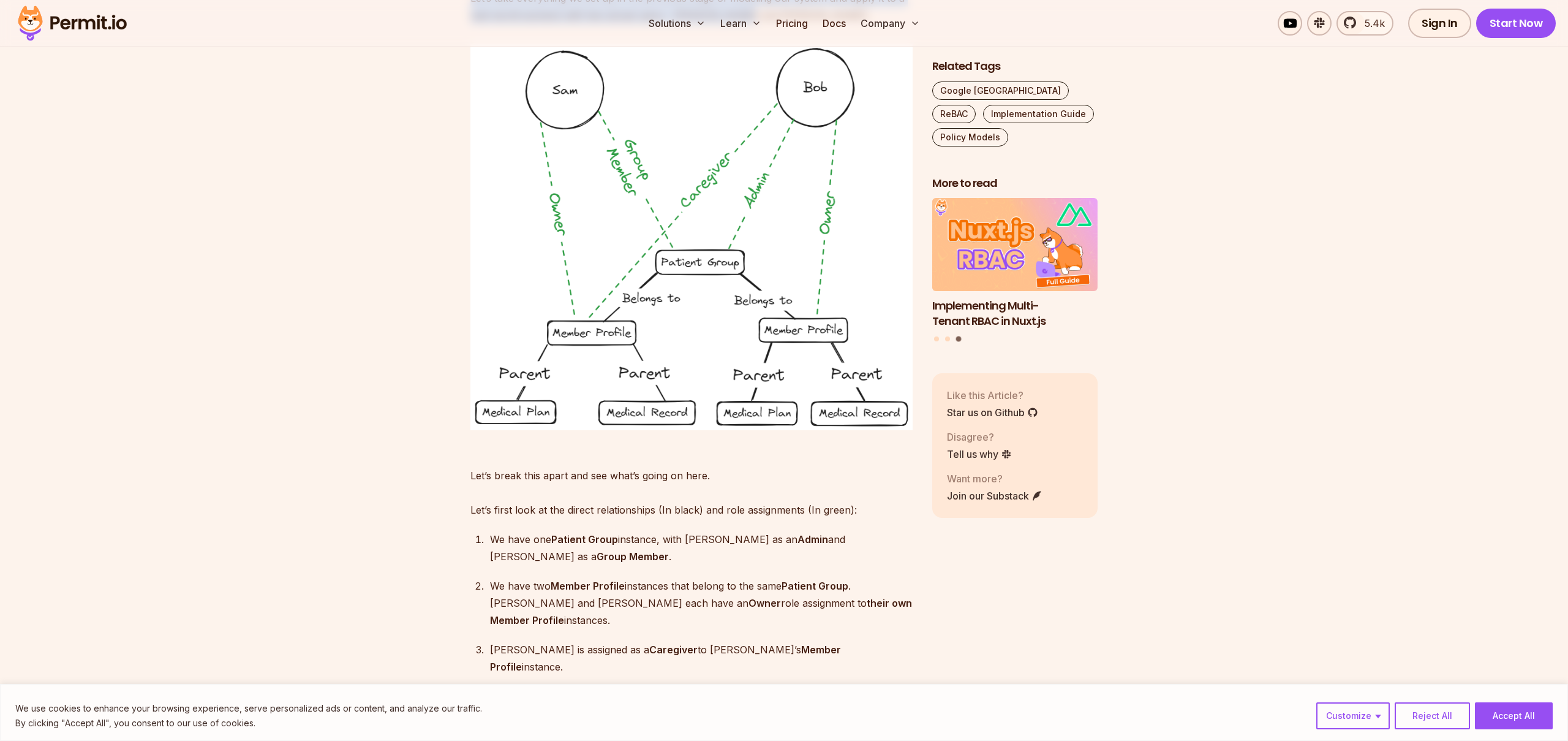
scroll to position [7573, 0]
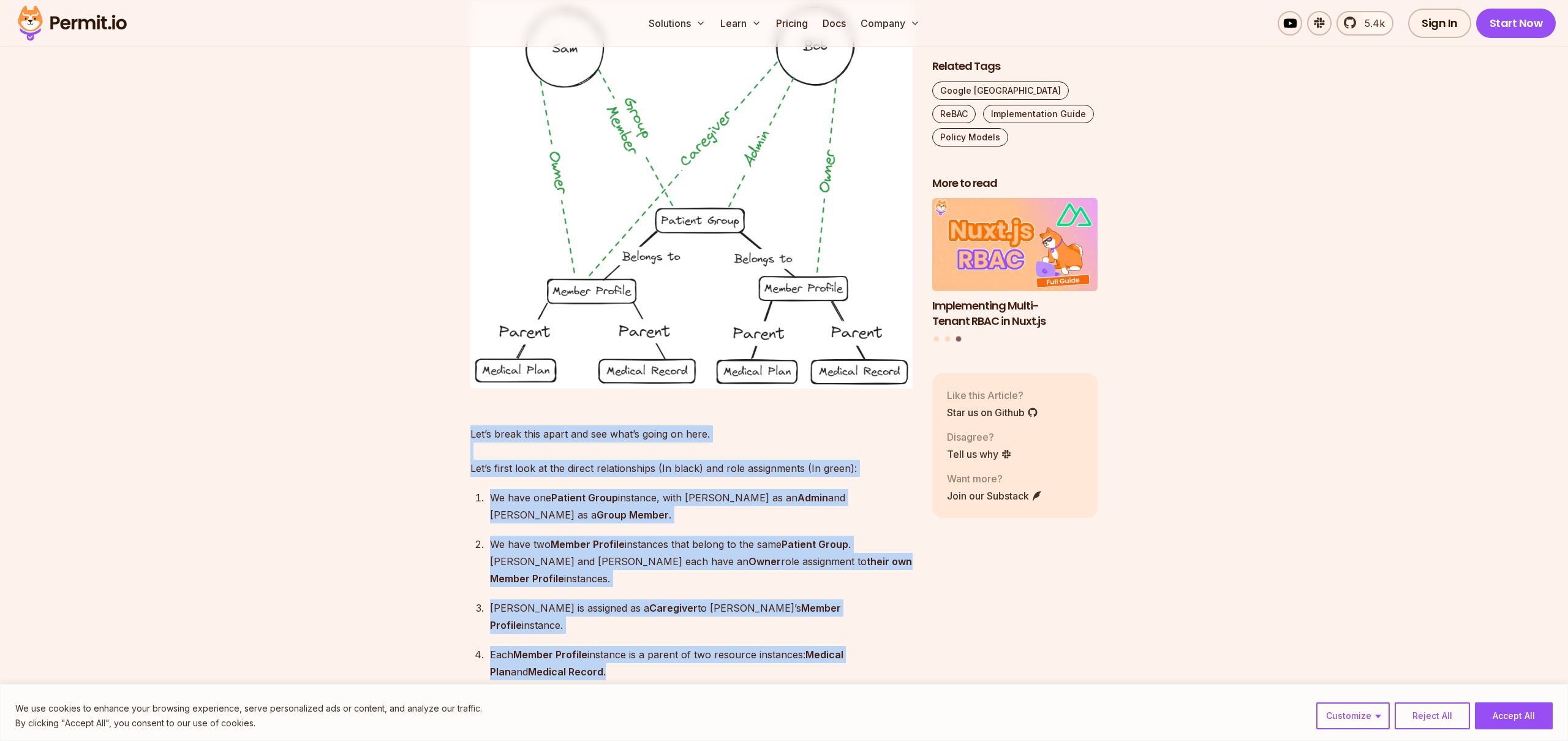
drag, startPoint x: 469, startPoint y: 367, endPoint x: 713, endPoint y: 544, distance: 301.4
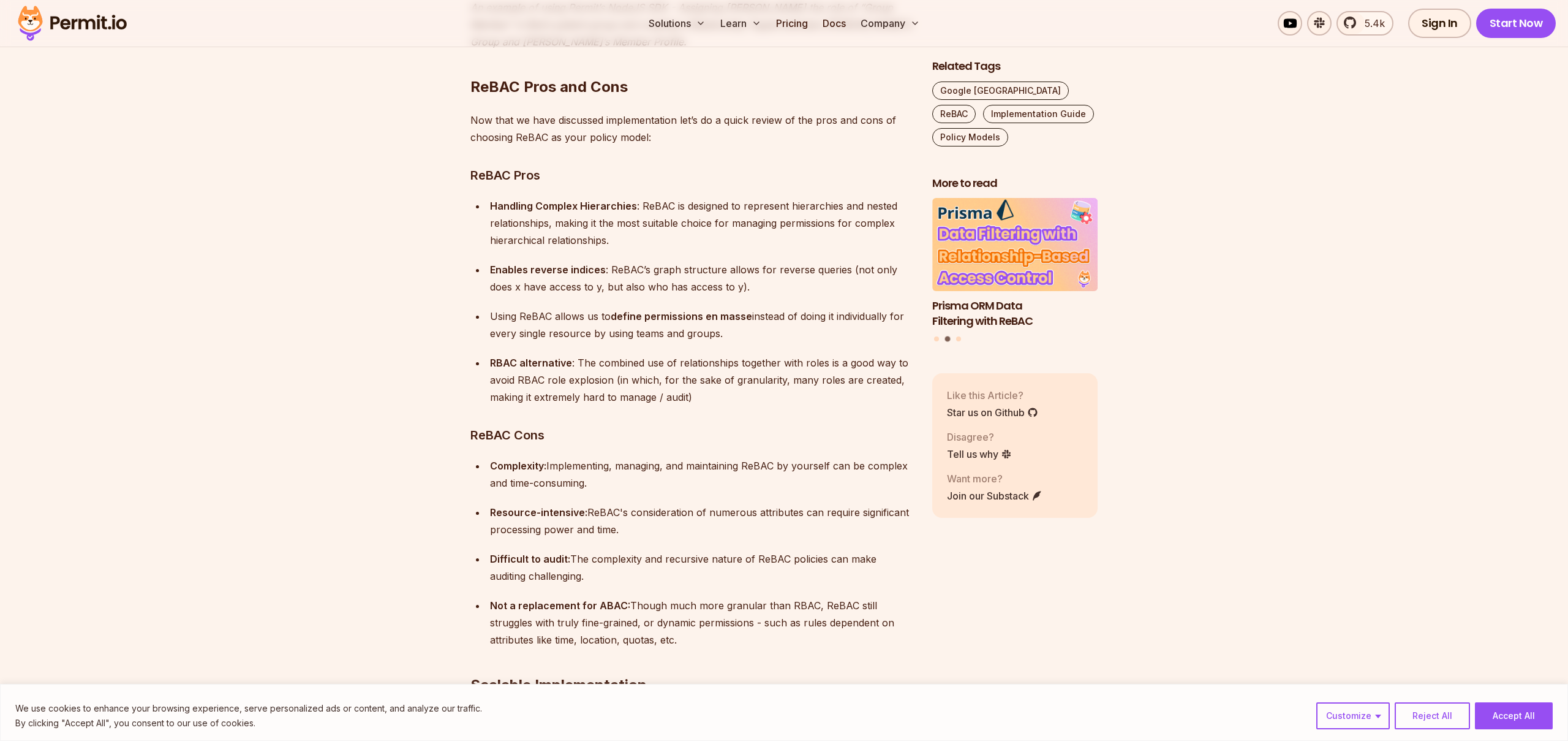
scroll to position [8718, 0]
click at [485, 455] on ul "Complexity: Implementing, managing, and maintaining ReBAC by yourself can be co…" at bounding box center [691, 550] width 442 height 192
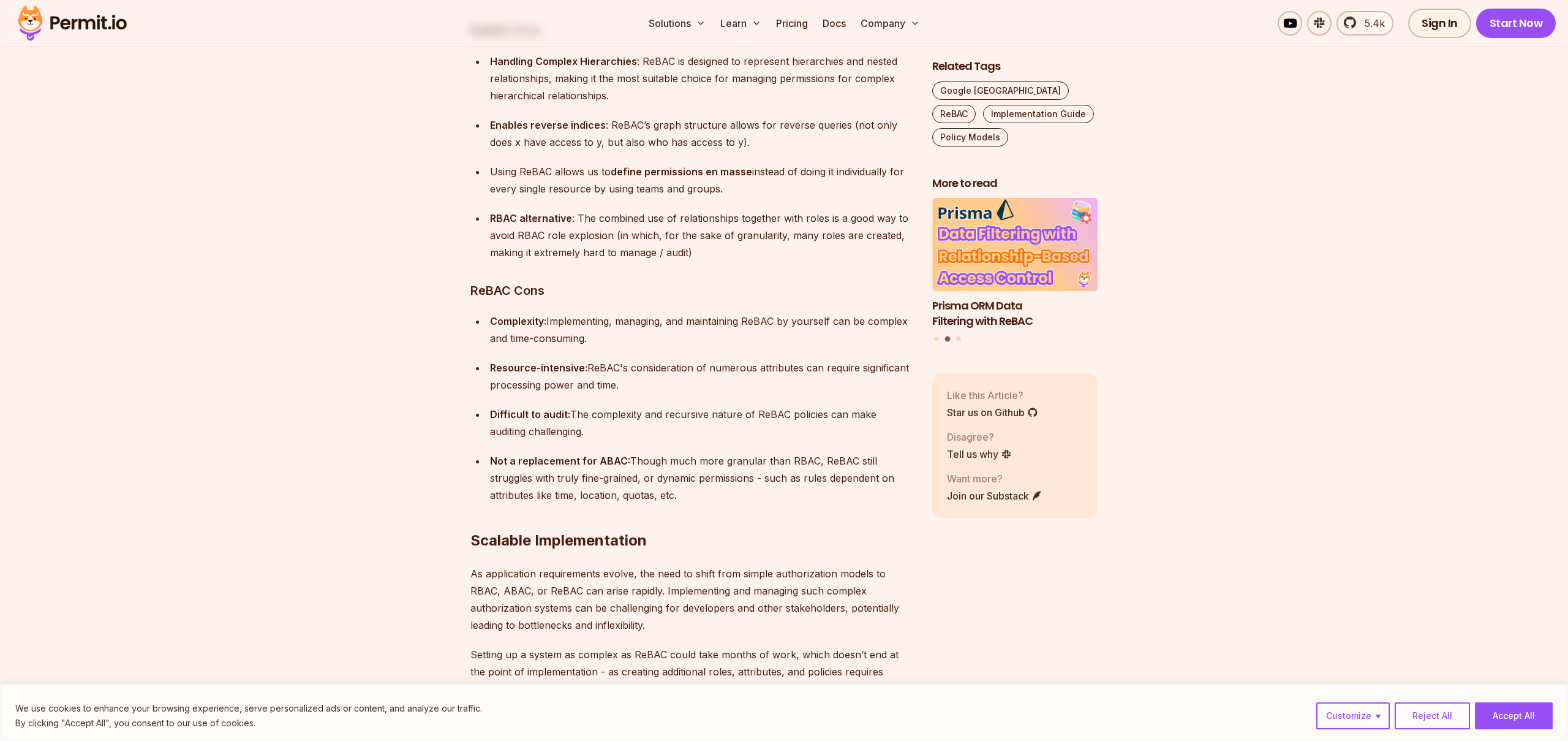
scroll to position [8870, 0]
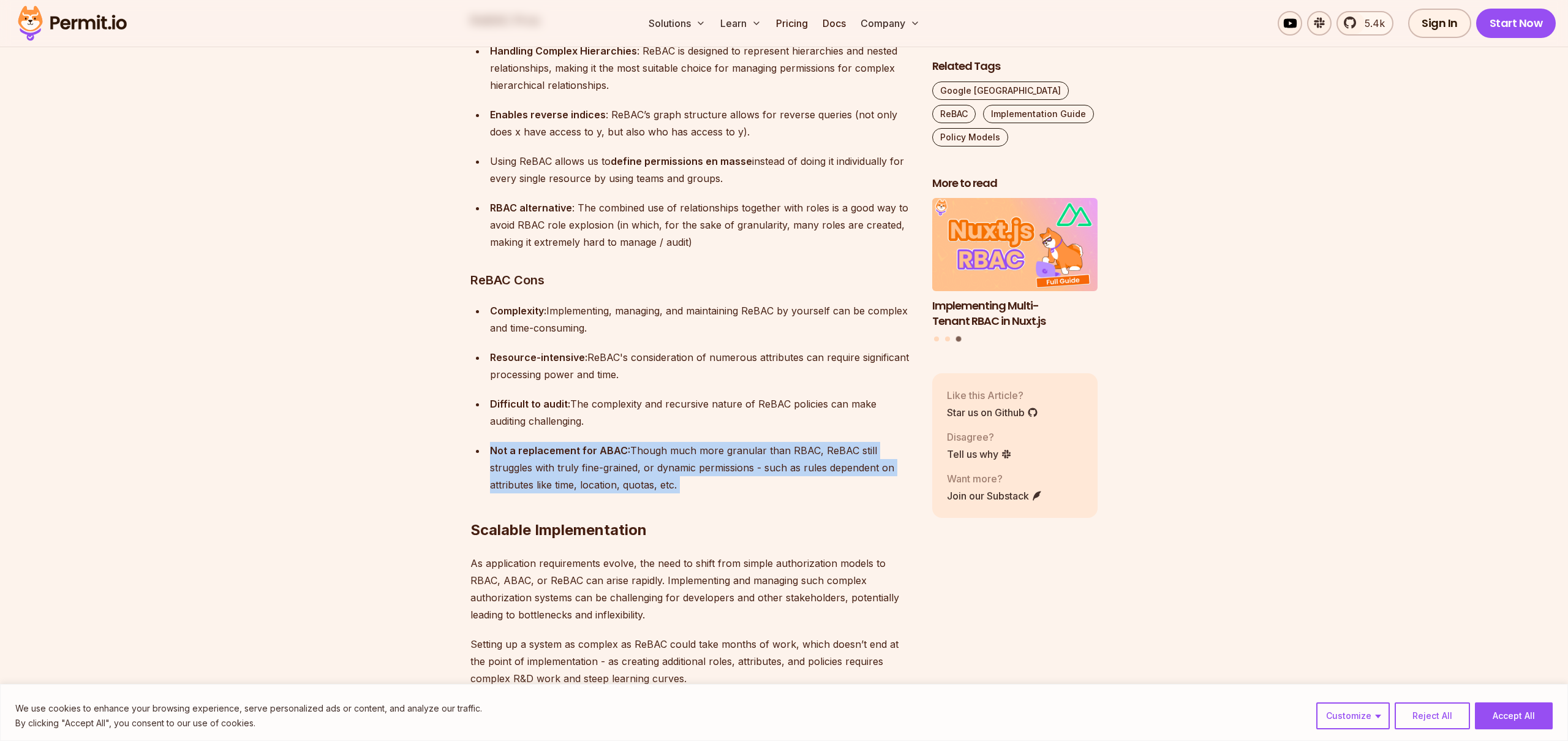
drag, startPoint x: 488, startPoint y: 396, endPoint x: 703, endPoint y: 430, distance: 217.7
click at [703, 471] on h2 "Scalable Implementation" at bounding box center [691, 506] width 442 height 69
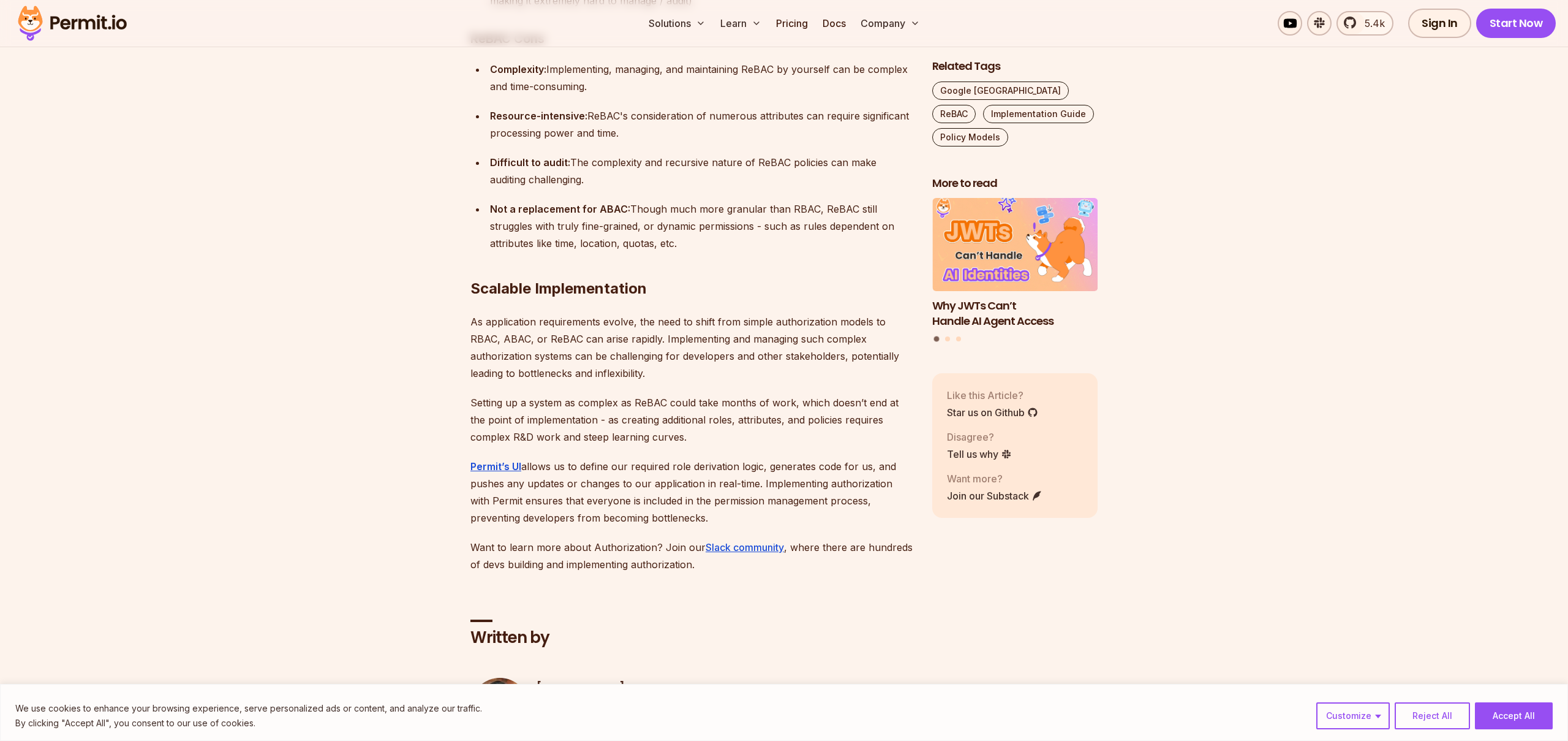
scroll to position [9114, 0]
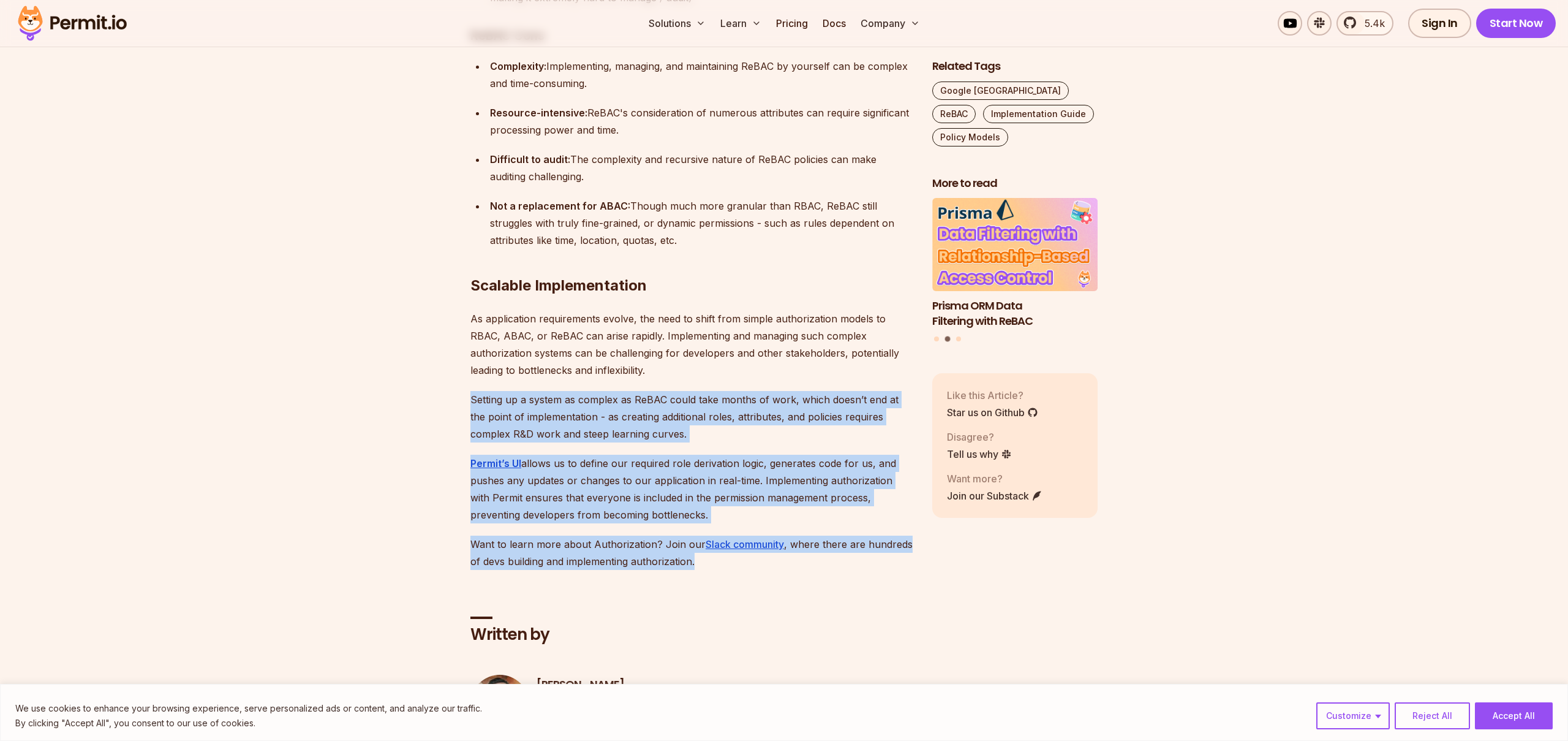
drag, startPoint x: 469, startPoint y: 345, endPoint x: 606, endPoint y: 395, distance: 145.8
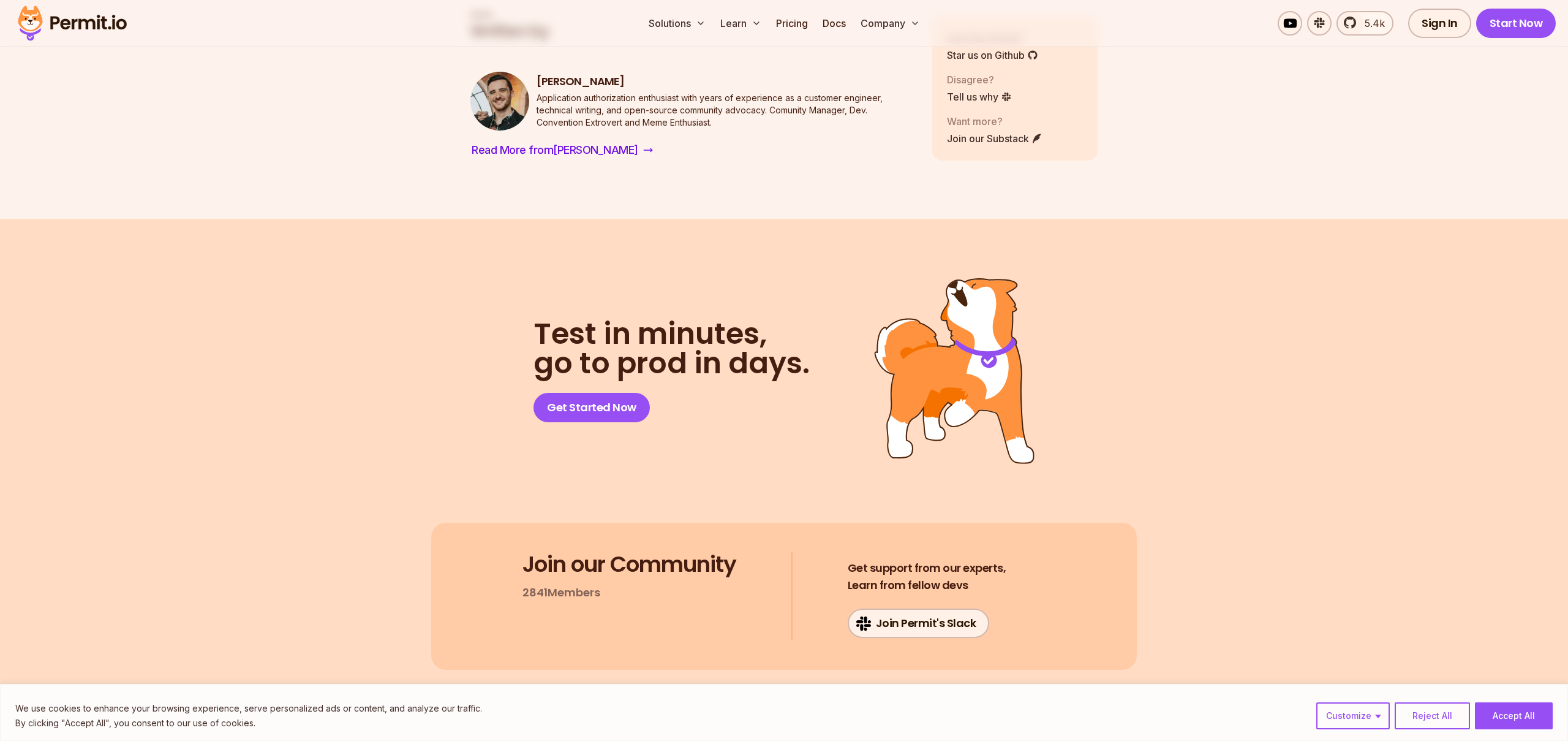
scroll to position [9720, 0]
